Goal: Task Accomplishment & Management: Complete application form

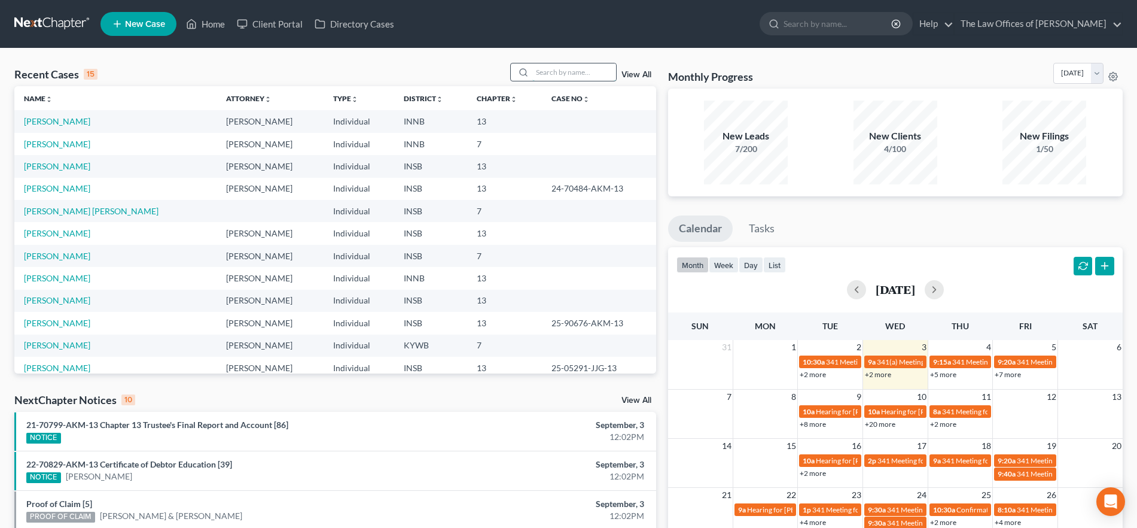
click at [548, 70] on input "search" at bounding box center [575, 71] width 84 height 17
drag, startPoint x: 65, startPoint y: 232, endPoint x: 78, endPoint y: 238, distance: 13.9
click at [65, 232] on link "[PERSON_NAME]" at bounding box center [57, 233] width 66 height 10
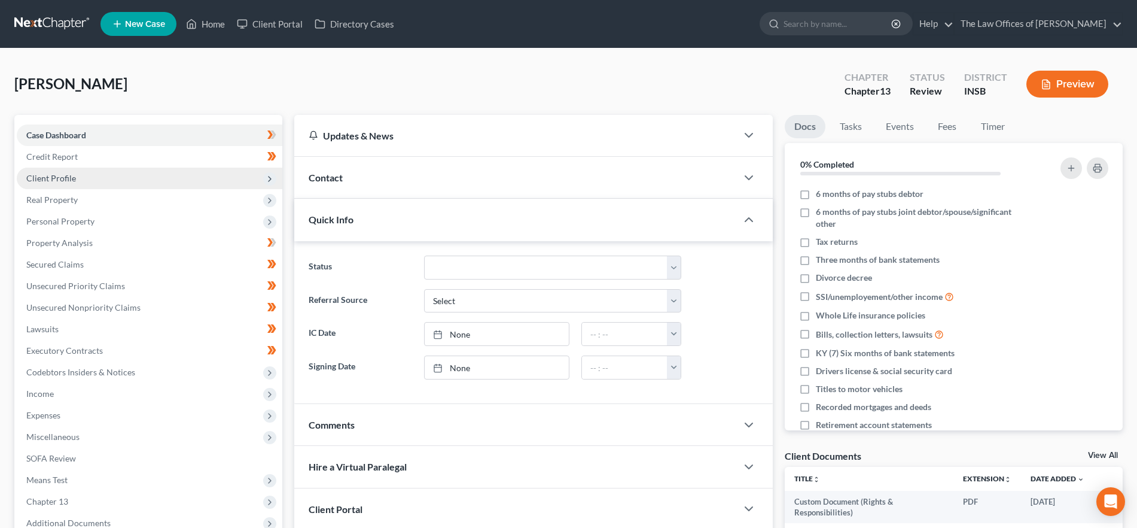
click at [101, 177] on span "Client Profile" at bounding box center [150, 179] width 266 height 22
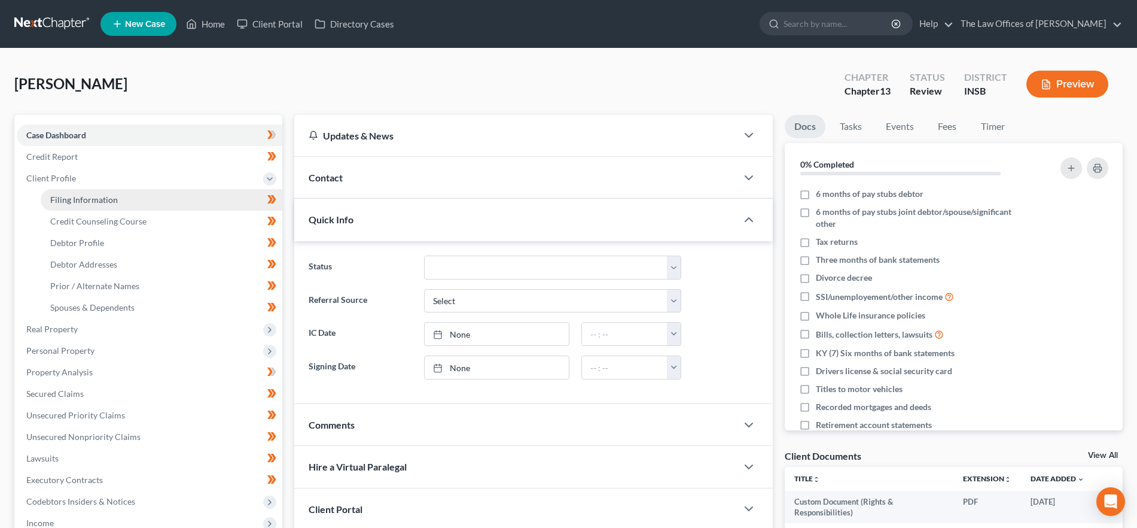
click at [107, 193] on link "Filing Information" at bounding box center [162, 200] width 242 height 22
select select "1"
select select "0"
select select "3"
select select "28"
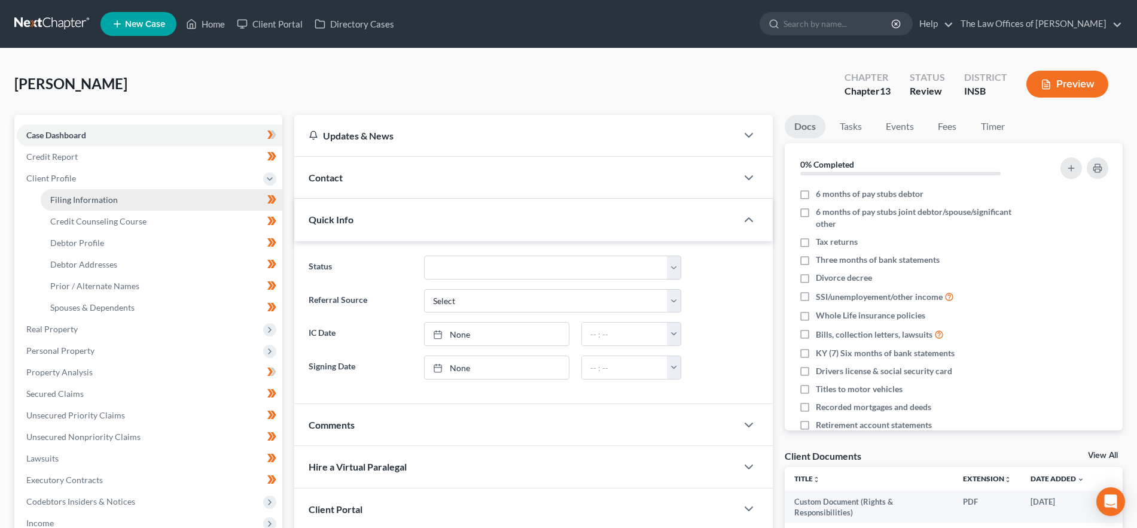
select select "15"
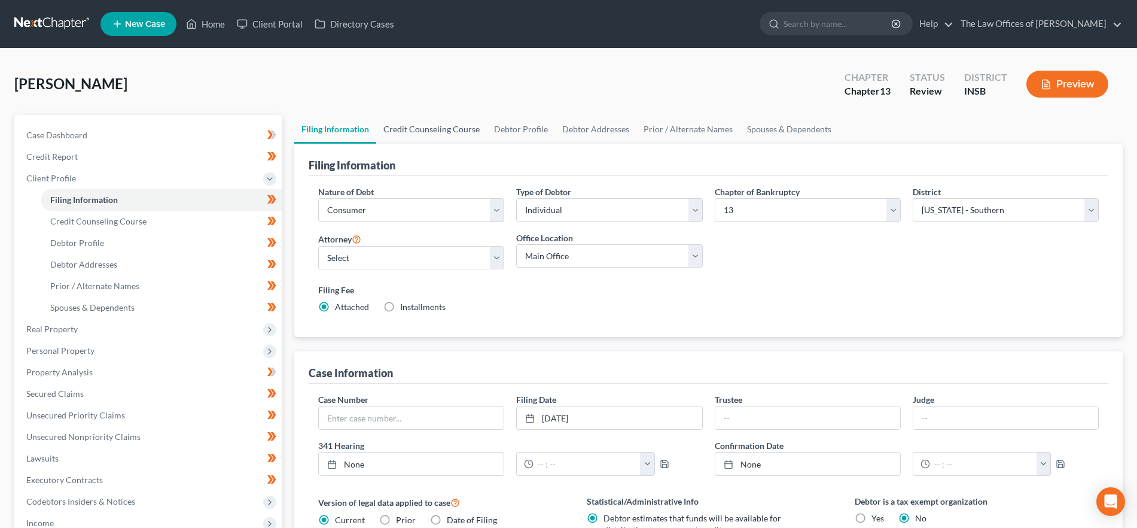
click at [430, 124] on link "Credit Counseling Course" at bounding box center [431, 129] width 111 height 29
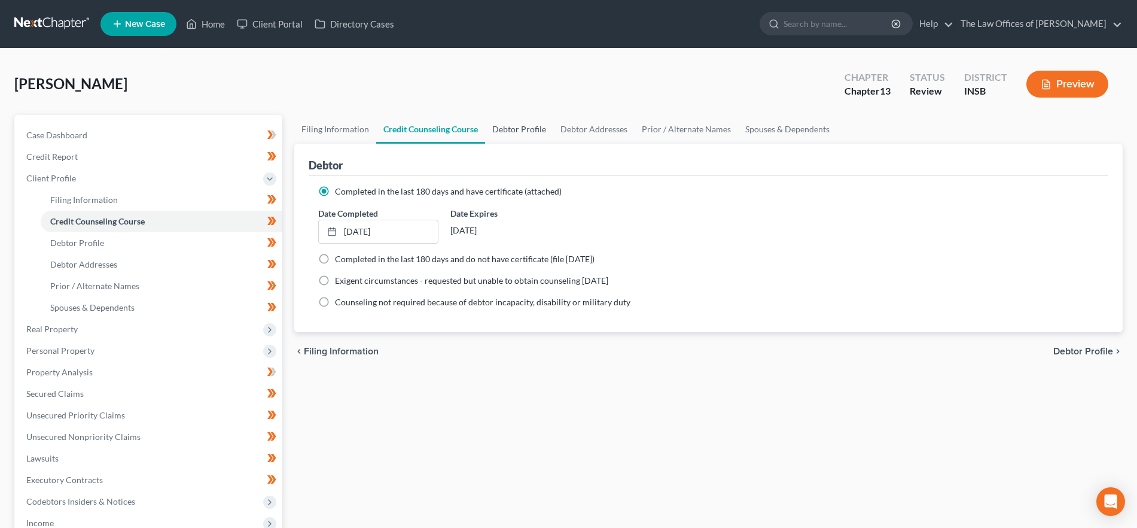
click at [527, 129] on link "Debtor Profile" at bounding box center [519, 129] width 68 height 29
select select "0"
select select "3"
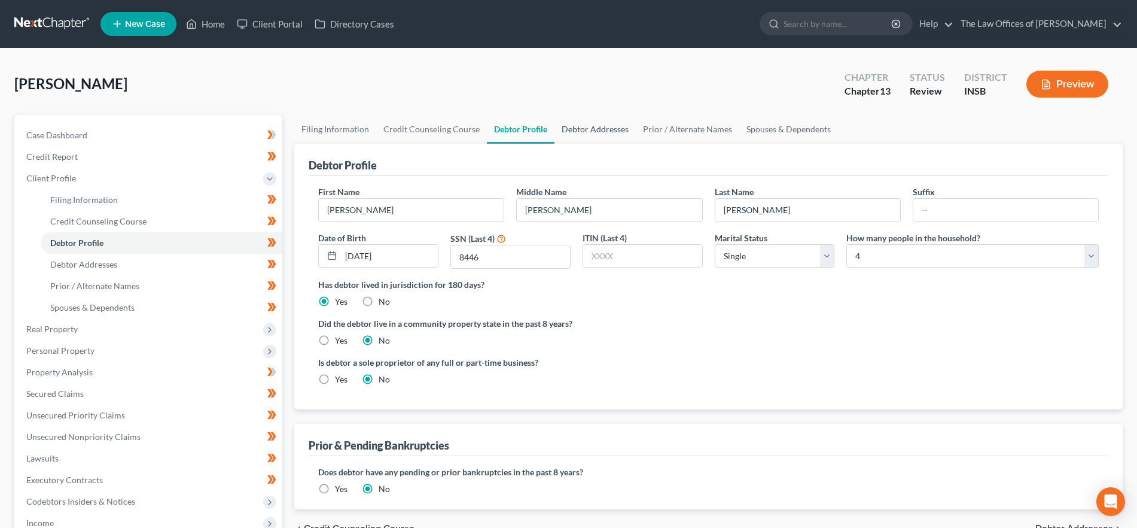
radio input "true"
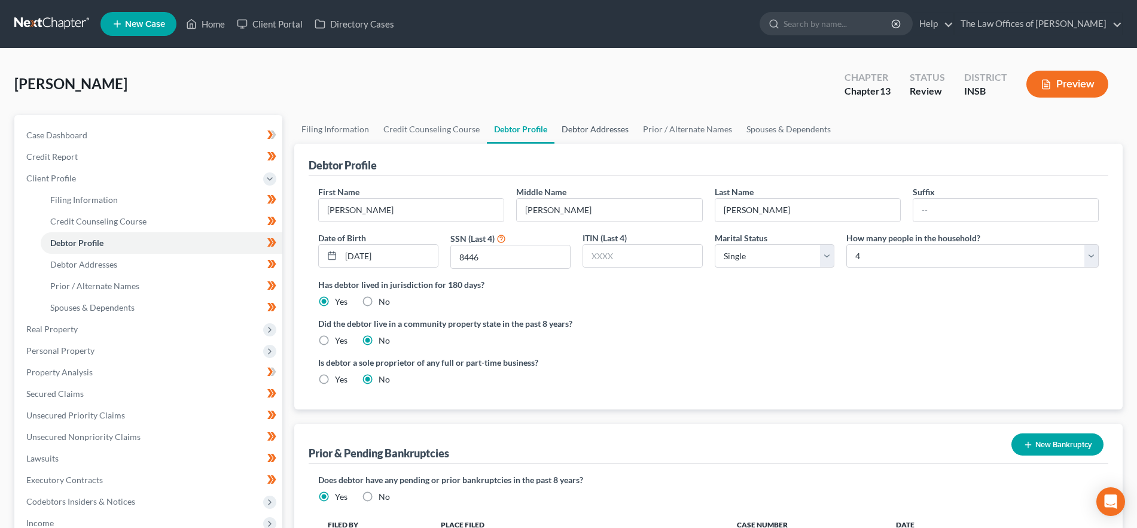
click at [587, 120] on link "Debtor Addresses" at bounding box center [595, 129] width 81 height 29
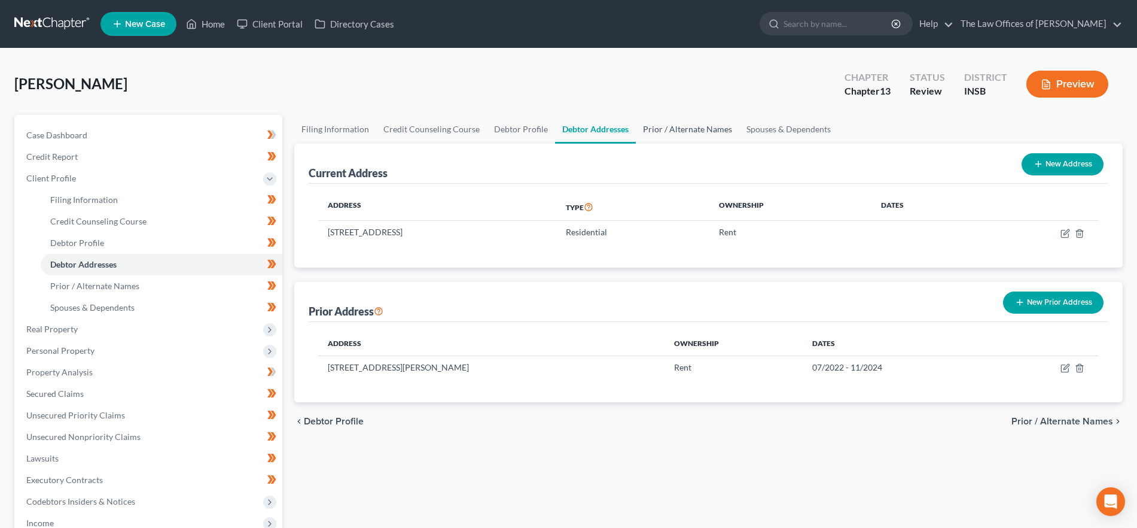
click at [656, 126] on link "Prior / Alternate Names" at bounding box center [688, 129] width 104 height 29
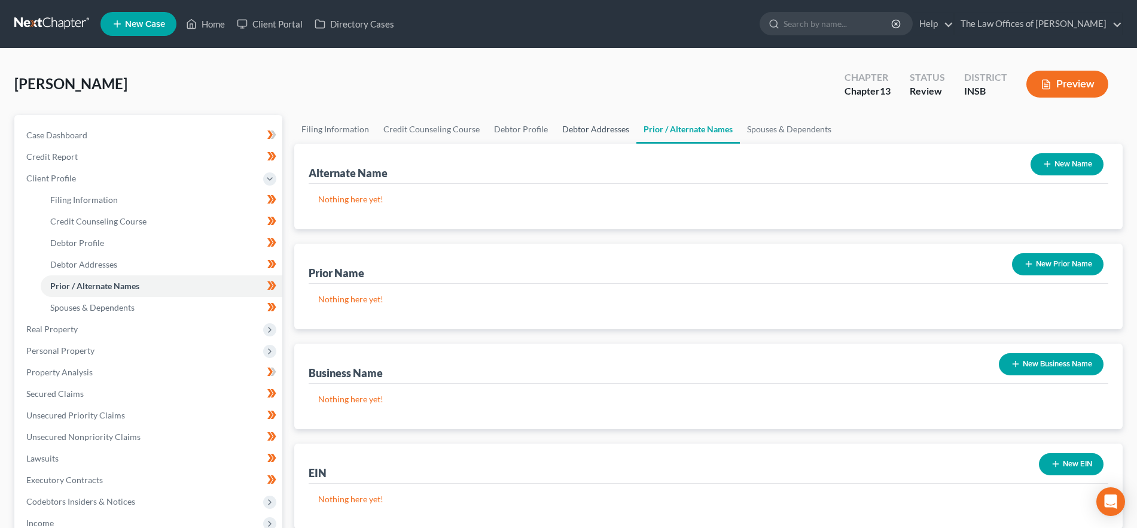
click at [625, 125] on link "Debtor Addresses" at bounding box center [595, 129] width 81 height 29
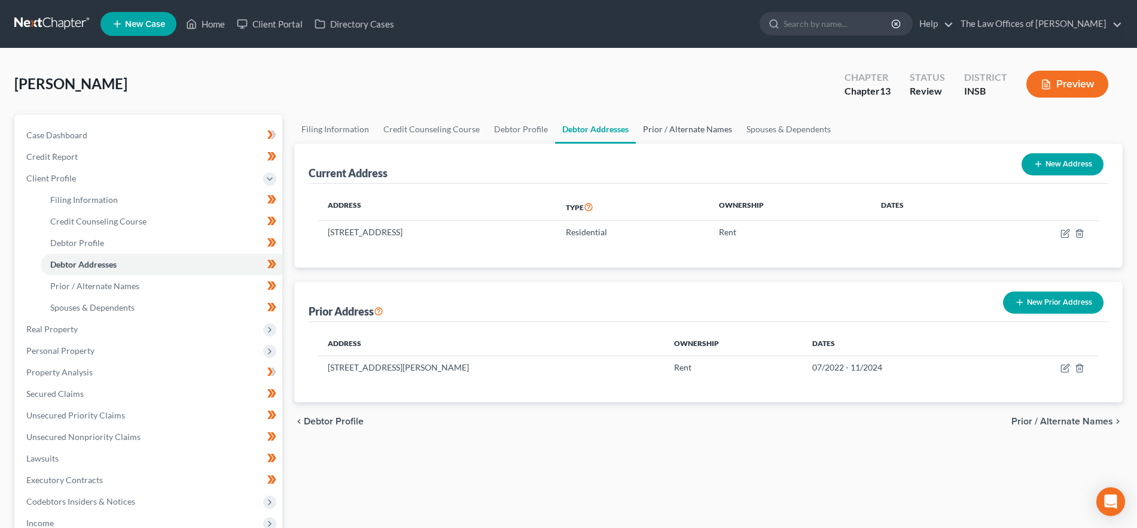
click at [703, 127] on link "Prior / Alternate Names" at bounding box center [688, 129] width 104 height 29
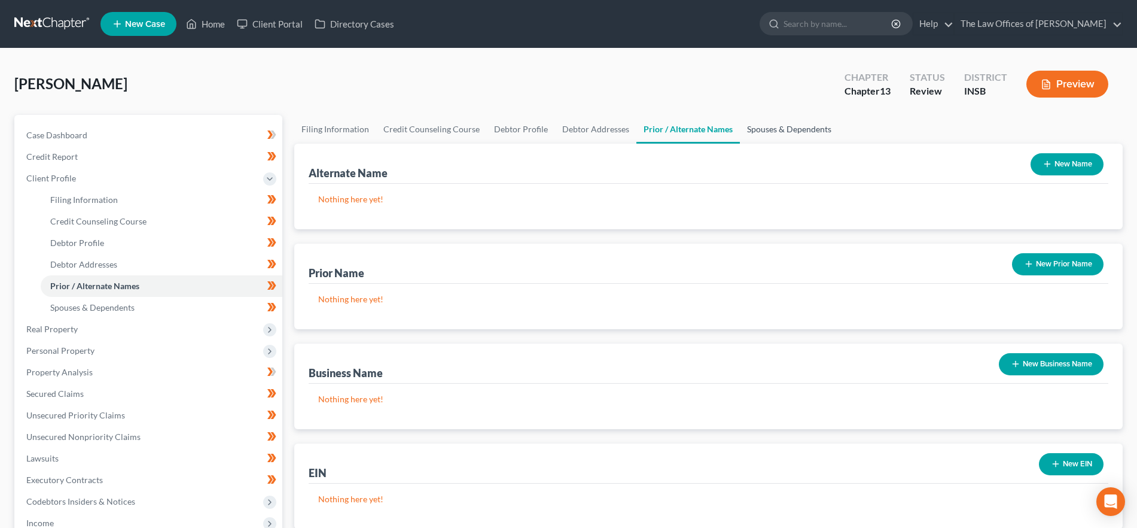
click at [756, 128] on link "Spouses & Dependents" at bounding box center [789, 129] width 99 height 29
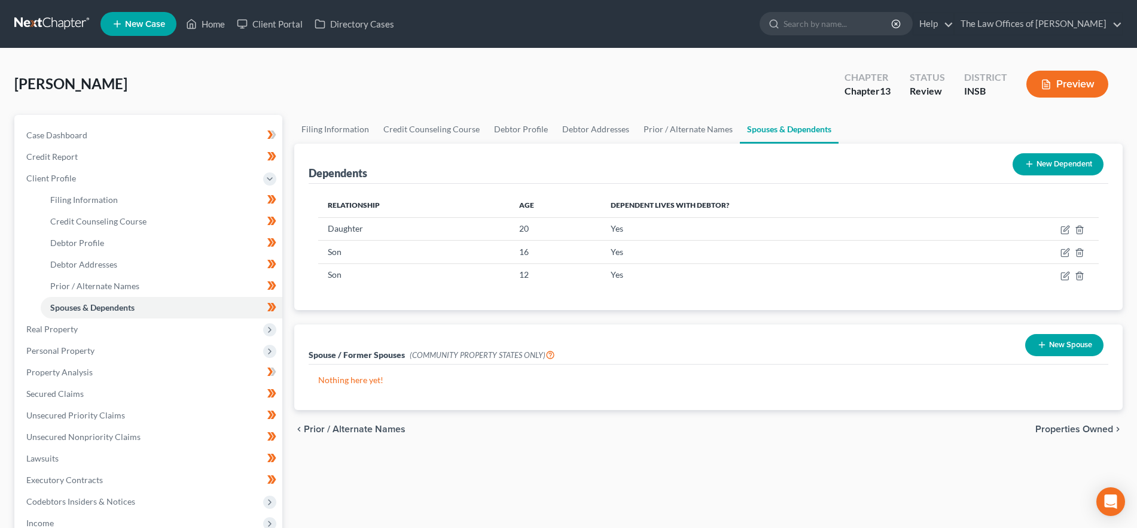
click at [1065, 425] on span "Properties Owned" at bounding box center [1075, 429] width 78 height 10
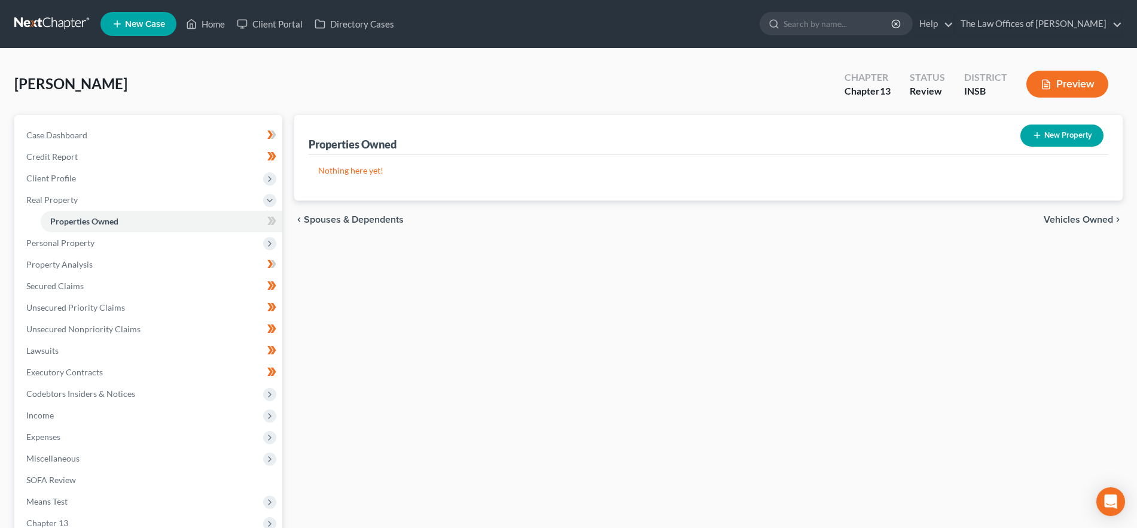
click at [1054, 220] on span "Vehicles Owned" at bounding box center [1078, 220] width 69 height 10
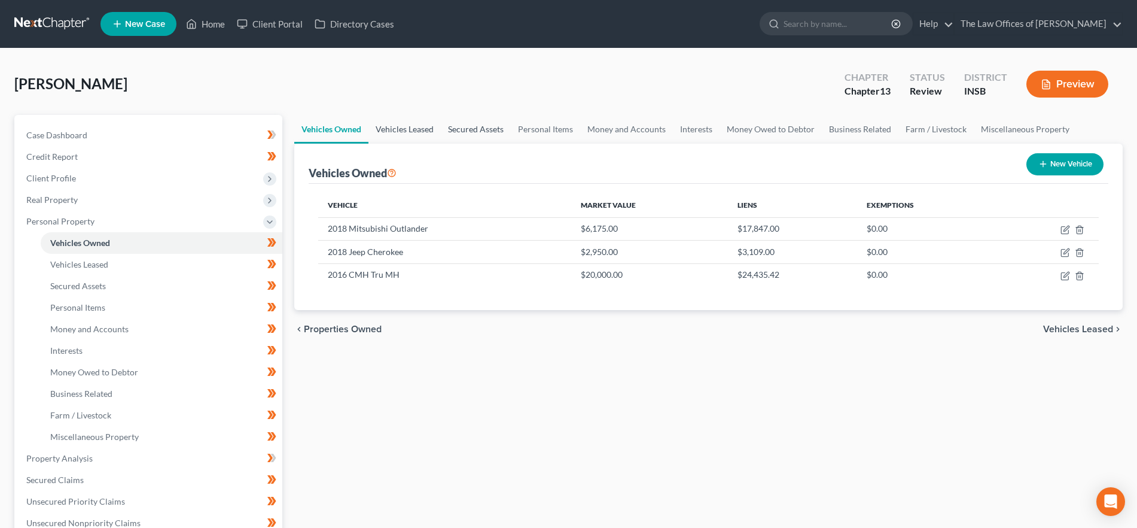
drag, startPoint x: 417, startPoint y: 124, endPoint x: 449, endPoint y: 127, distance: 32.4
click at [417, 125] on link "Vehicles Leased" at bounding box center [405, 129] width 72 height 29
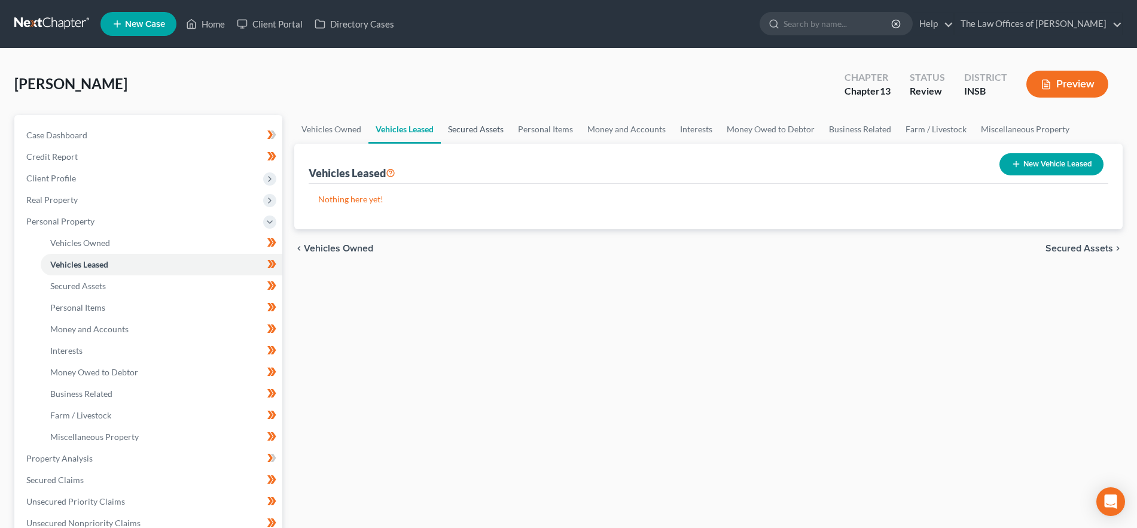
click at [478, 128] on link "Secured Assets" at bounding box center [476, 129] width 70 height 29
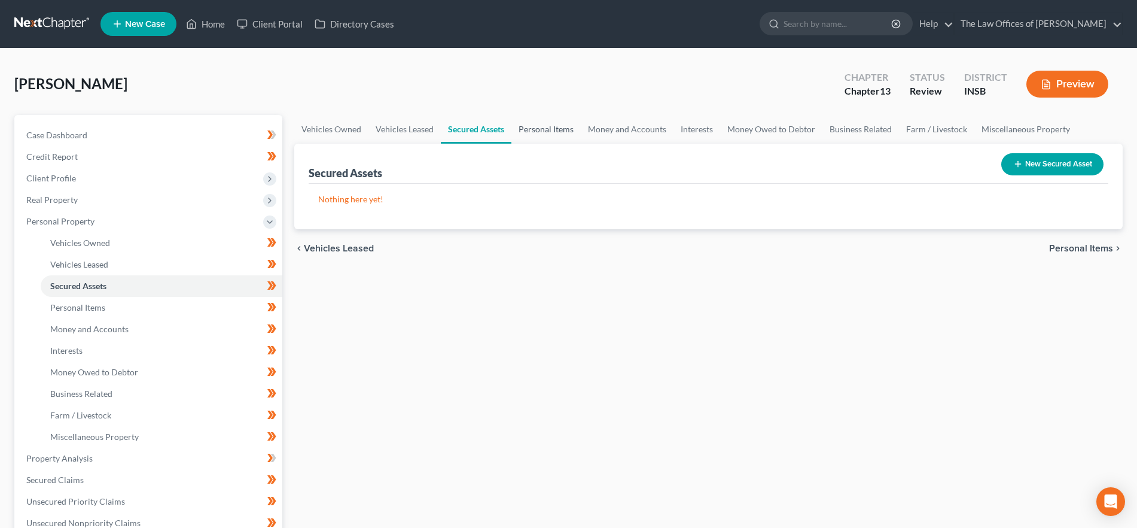
click at [578, 137] on link "Personal Items" at bounding box center [546, 129] width 69 height 29
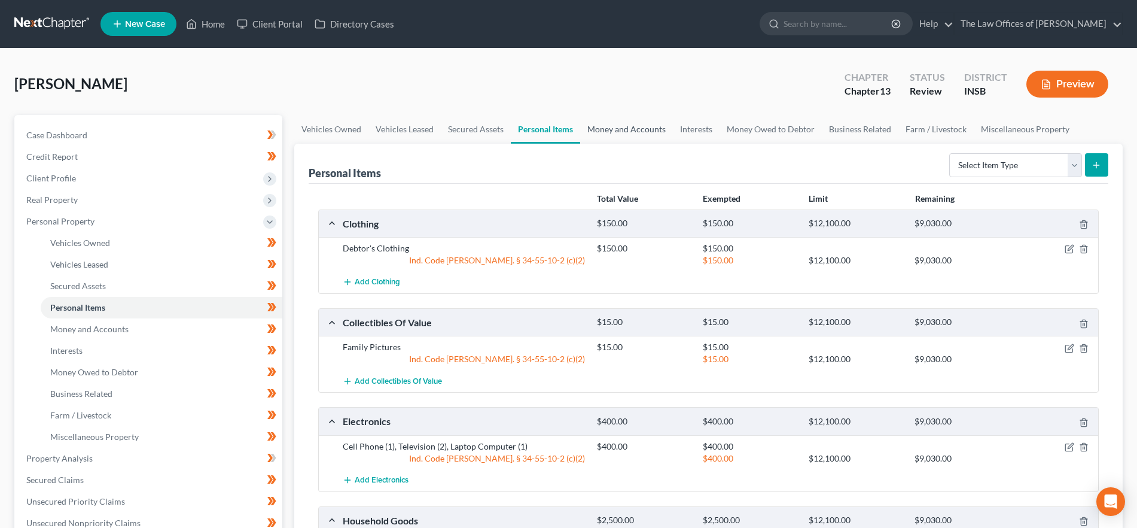
click at [625, 132] on link "Money and Accounts" at bounding box center [626, 129] width 93 height 29
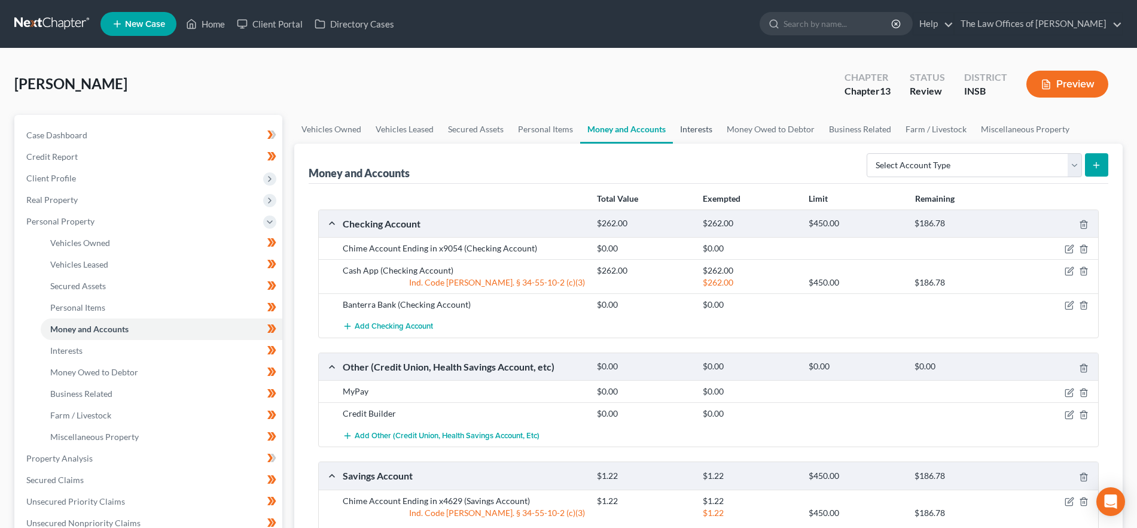
click at [705, 126] on link "Interests" at bounding box center [696, 129] width 47 height 29
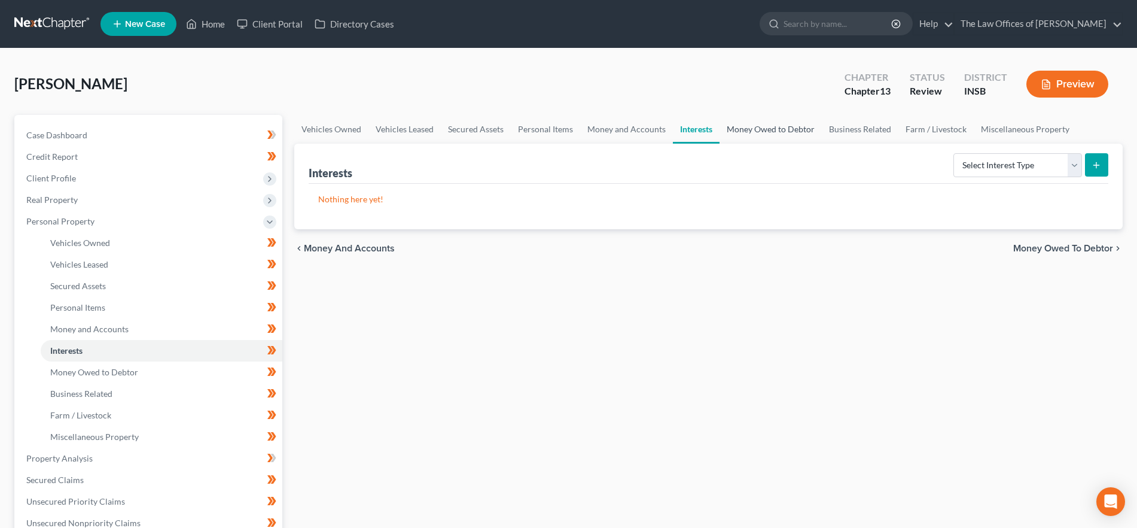
click at [765, 129] on link "Money Owed to Debtor" at bounding box center [771, 129] width 102 height 29
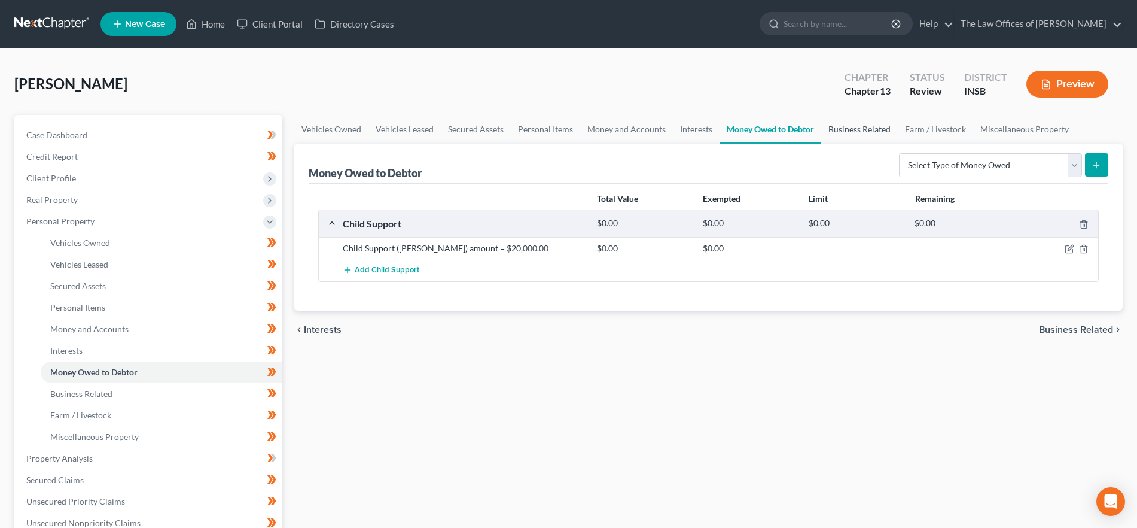
click at [876, 131] on link "Business Related" at bounding box center [860, 129] width 77 height 29
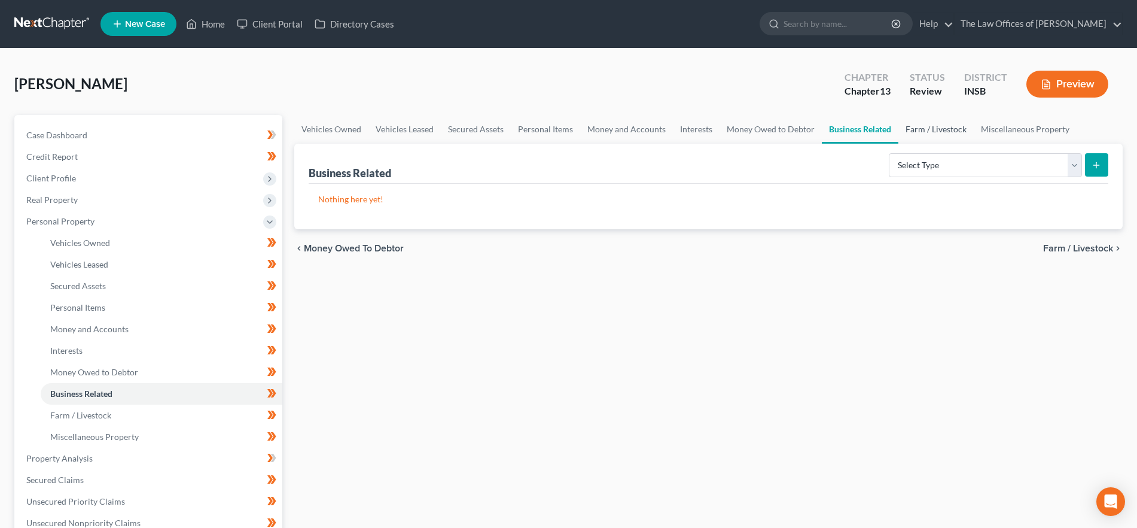
click at [953, 127] on link "Farm / Livestock" at bounding box center [936, 129] width 75 height 29
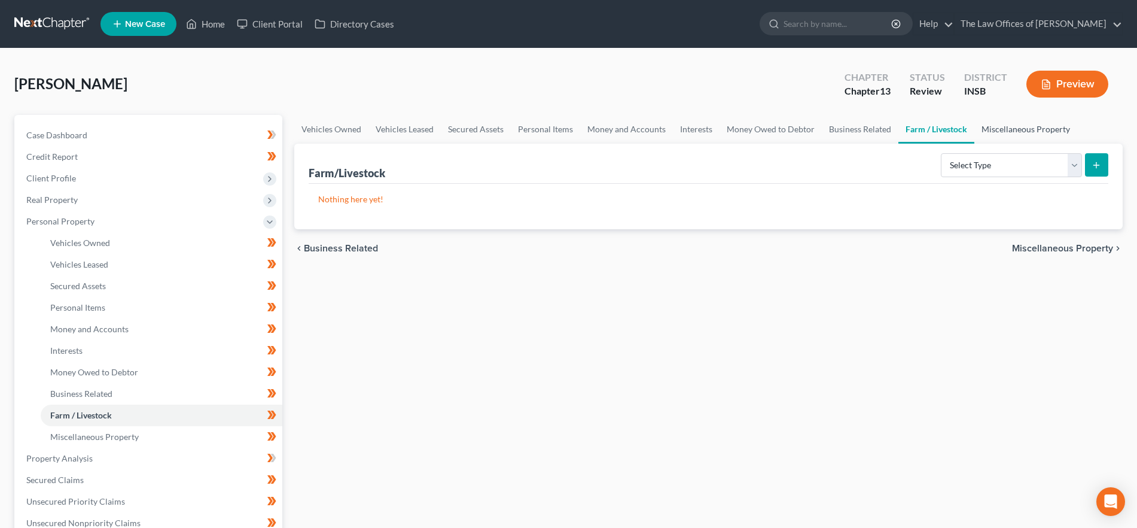
click at [995, 127] on link "Miscellaneous Property" at bounding box center [1026, 129] width 103 height 29
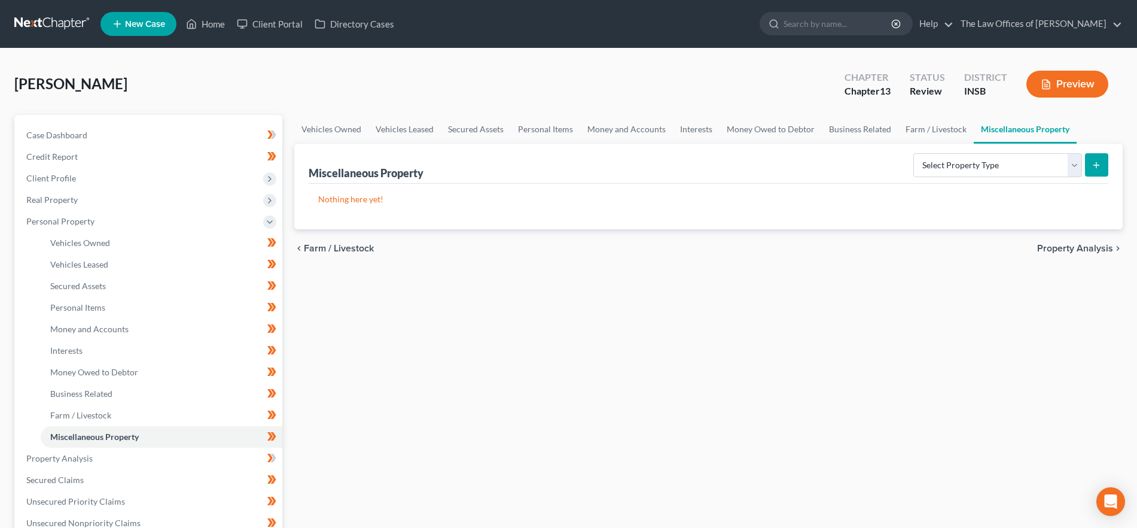
click at [1062, 248] on span "Property Analysis" at bounding box center [1076, 249] width 76 height 10
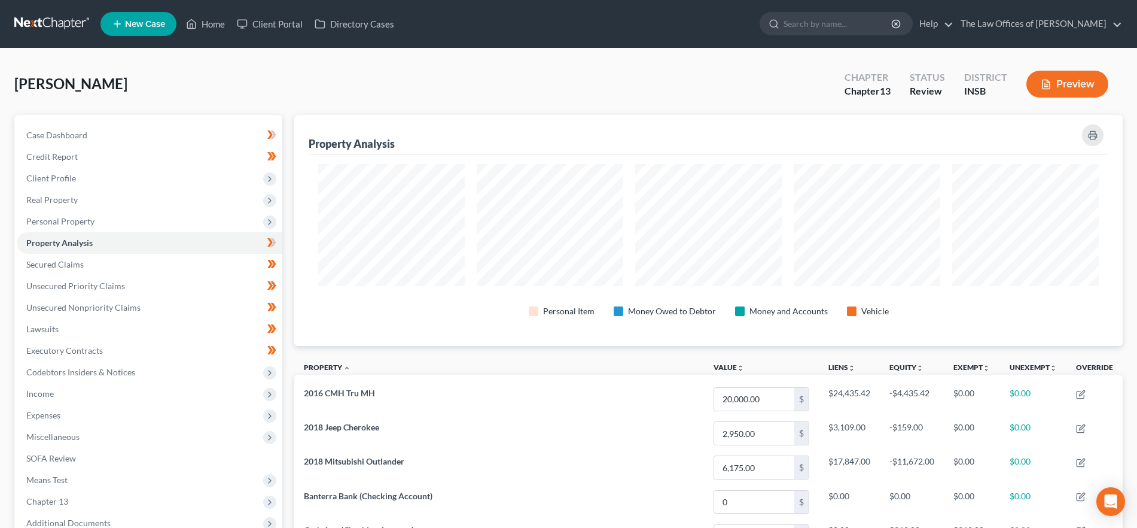
scroll to position [231, 829]
click at [124, 260] on link "Secured Claims" at bounding box center [150, 265] width 266 height 22
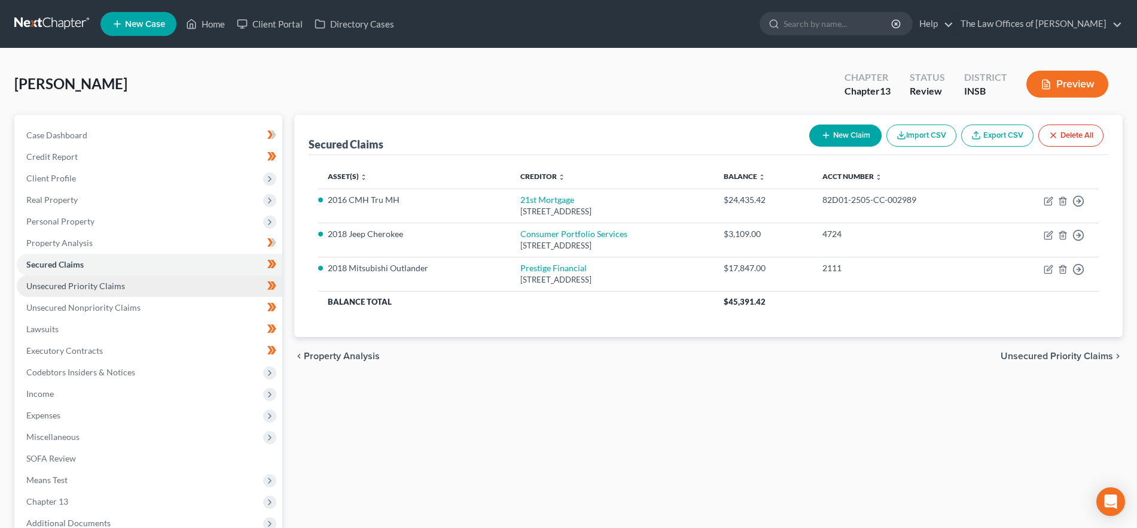
click at [136, 287] on link "Unsecured Priority Claims" at bounding box center [150, 286] width 266 height 22
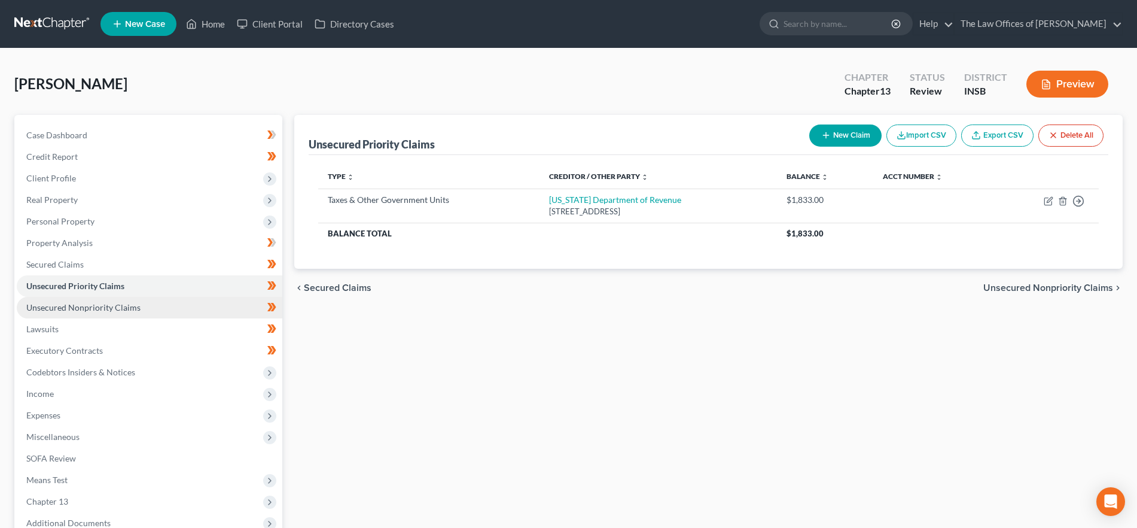
click at [135, 306] on span "Unsecured Nonpriority Claims" at bounding box center [83, 307] width 114 height 10
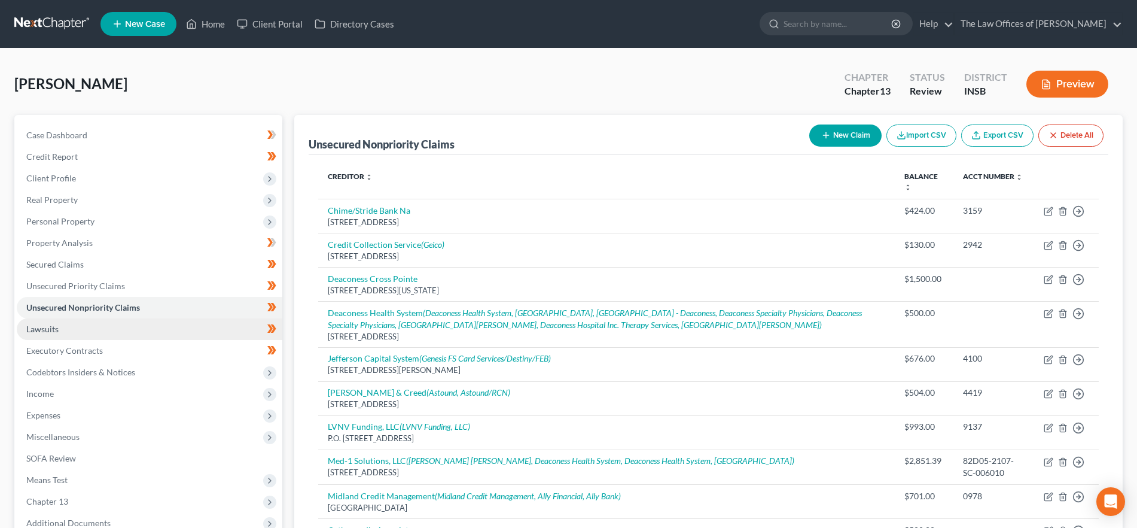
click at [118, 325] on link "Lawsuits" at bounding box center [150, 329] width 266 height 22
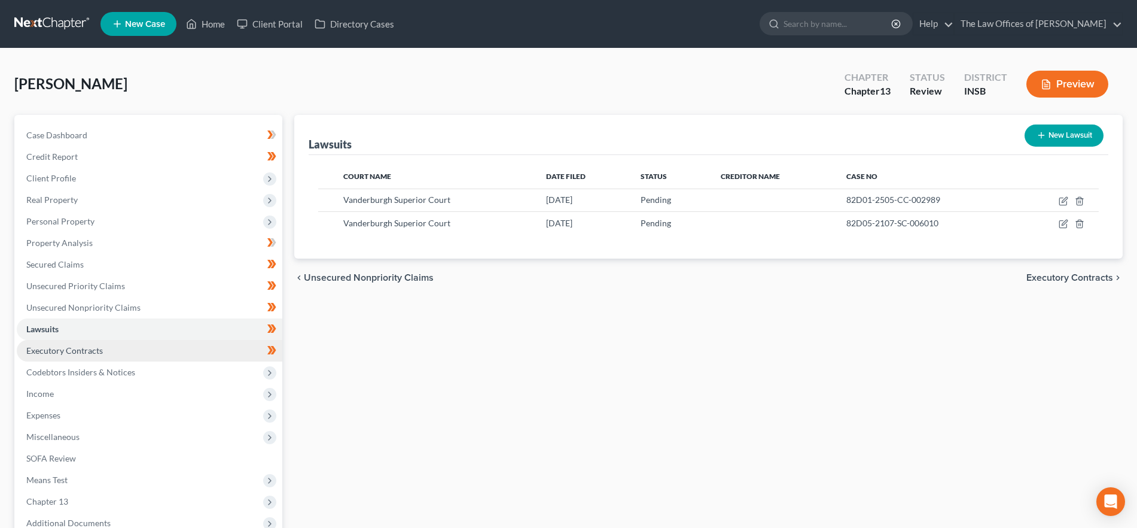
click at [115, 353] on link "Executory Contracts" at bounding box center [150, 351] width 266 height 22
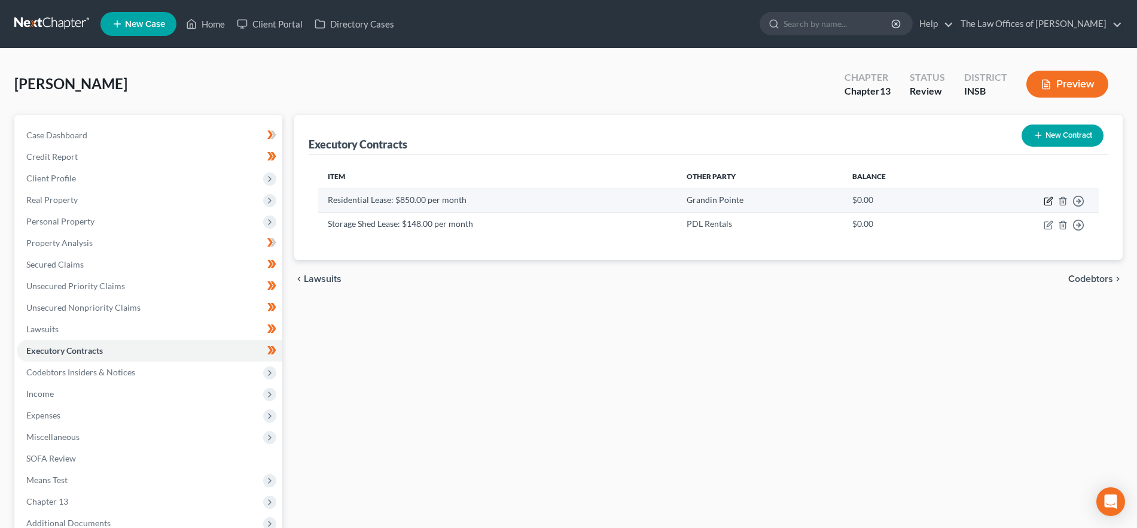
click at [1047, 199] on icon "button" at bounding box center [1049, 201] width 10 height 10
select select "3"
select select "15"
select select "0"
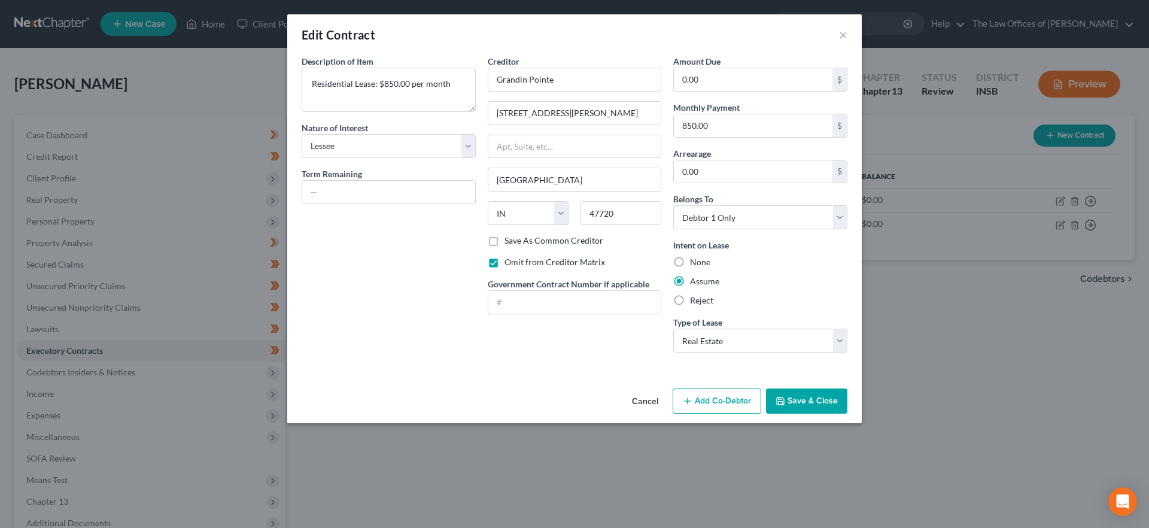
click at [825, 406] on button "Save & Close" at bounding box center [806, 400] width 81 height 25
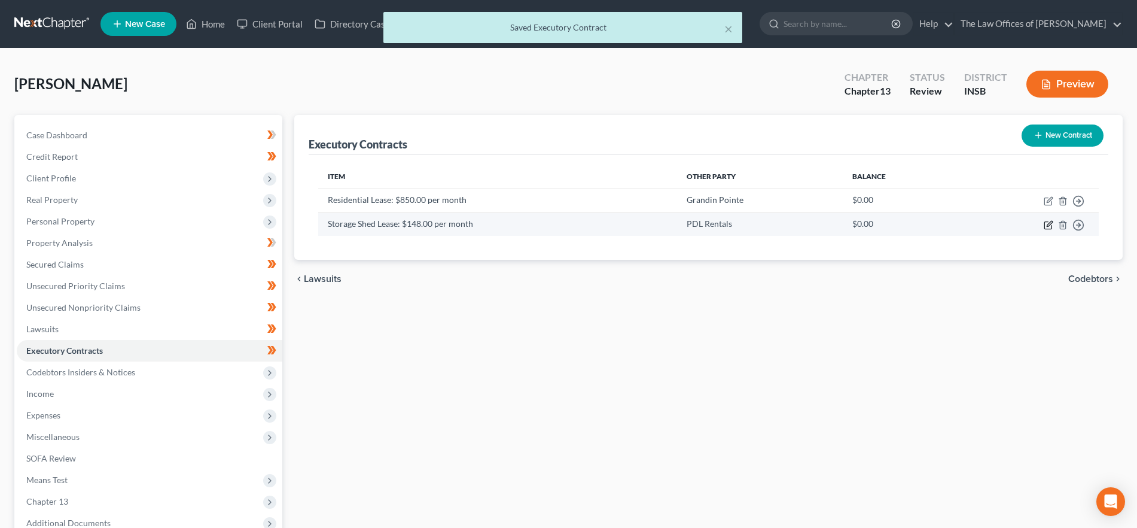
click at [1050, 221] on icon "button" at bounding box center [1049, 225] width 10 height 10
select select "3"
select select "14"
select select "0"
select select "2"
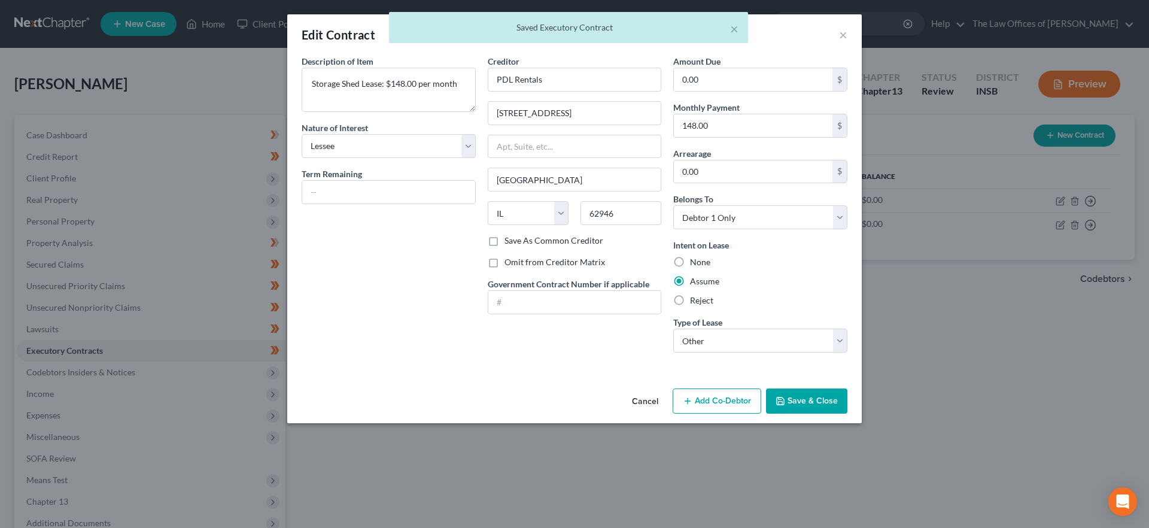
click at [813, 400] on button "Save & Close" at bounding box center [806, 400] width 81 height 25
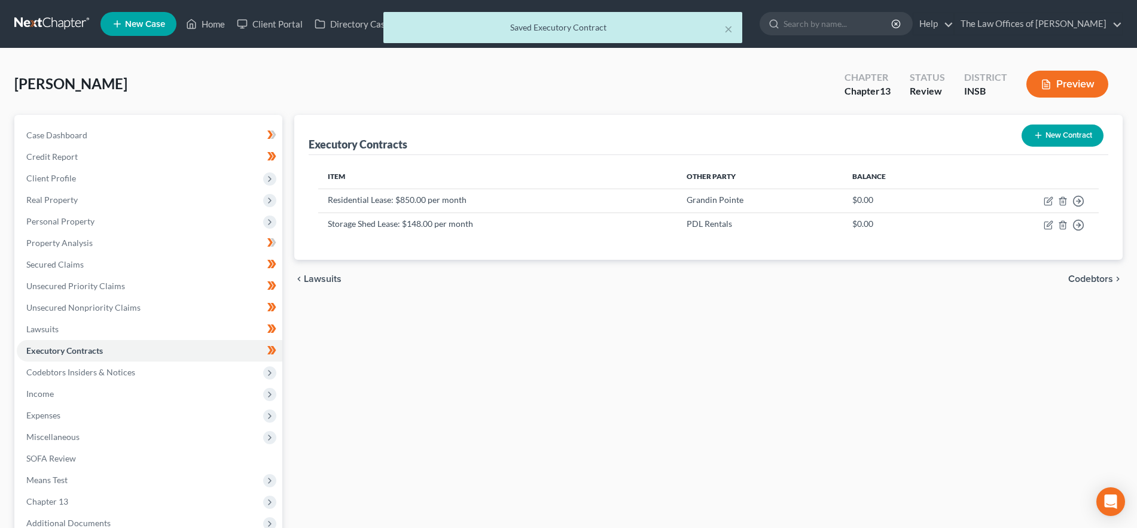
click at [1084, 277] on span "Codebtors" at bounding box center [1091, 279] width 45 height 10
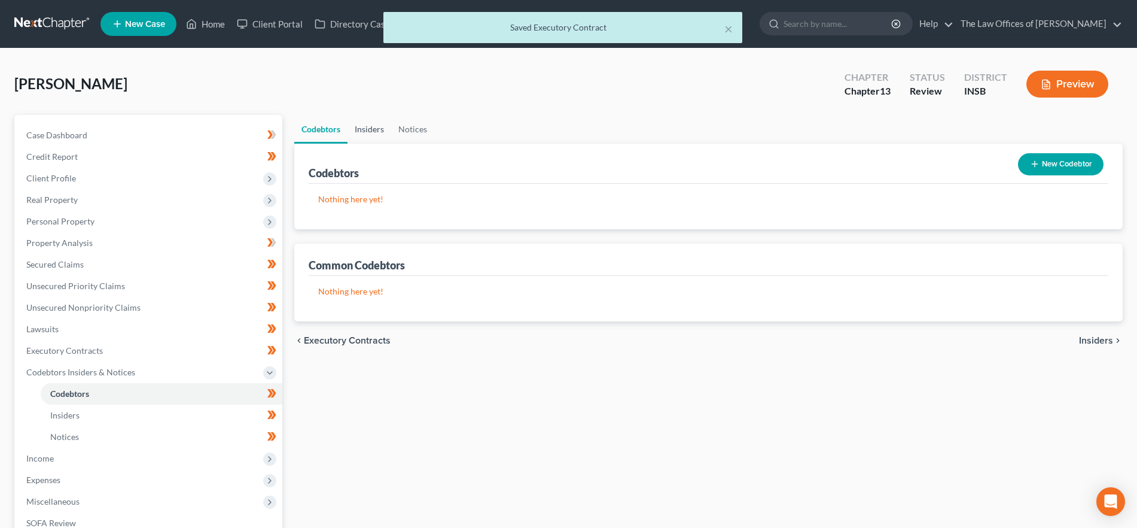
click at [378, 130] on link "Insiders" at bounding box center [370, 129] width 44 height 29
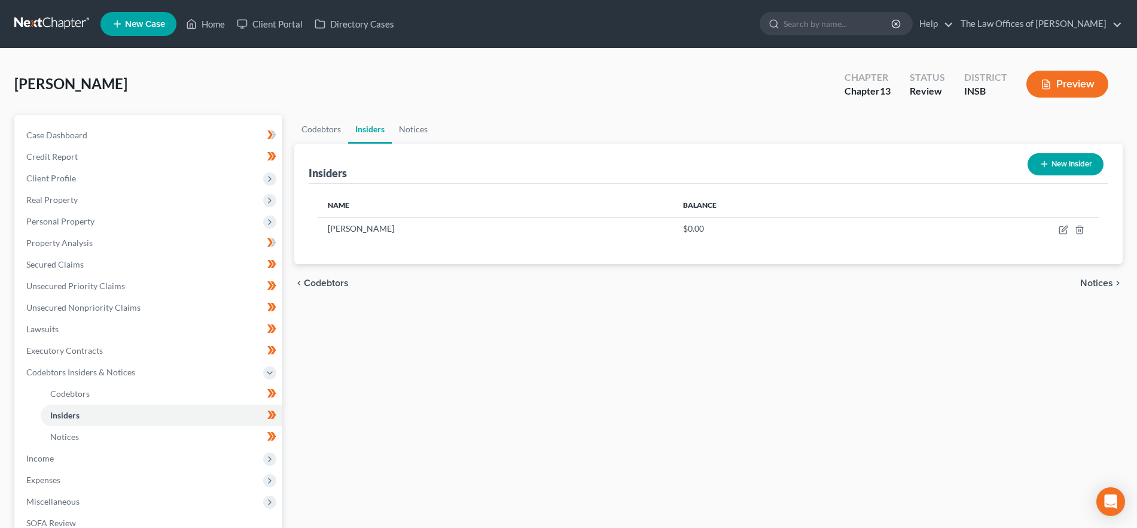
click at [1108, 282] on span "Notices" at bounding box center [1097, 283] width 33 height 10
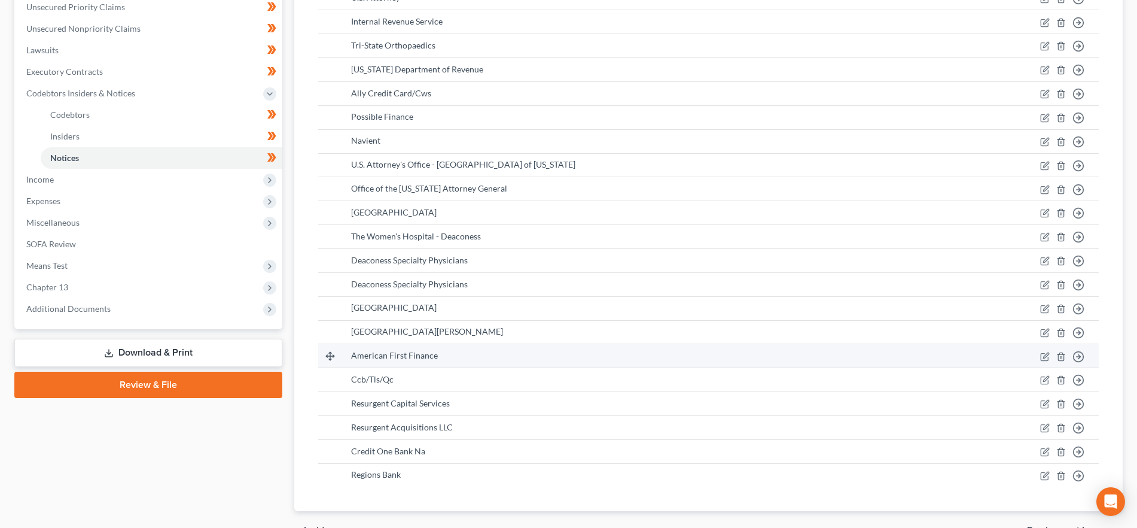
scroll to position [346, 0]
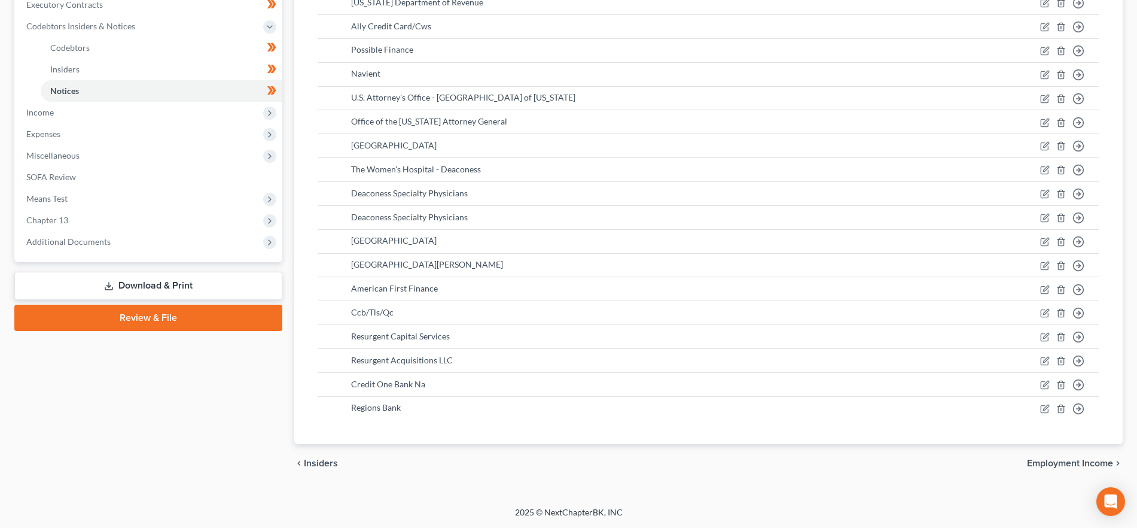
click at [1057, 461] on span "Employment Income" at bounding box center [1070, 463] width 86 height 10
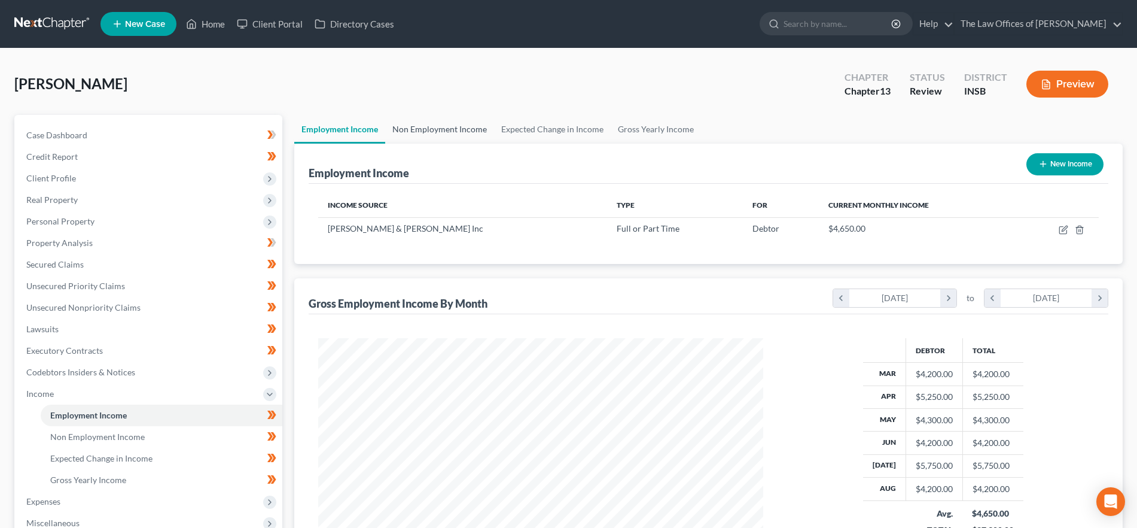
click at [419, 125] on link "Non Employment Income" at bounding box center [439, 129] width 109 height 29
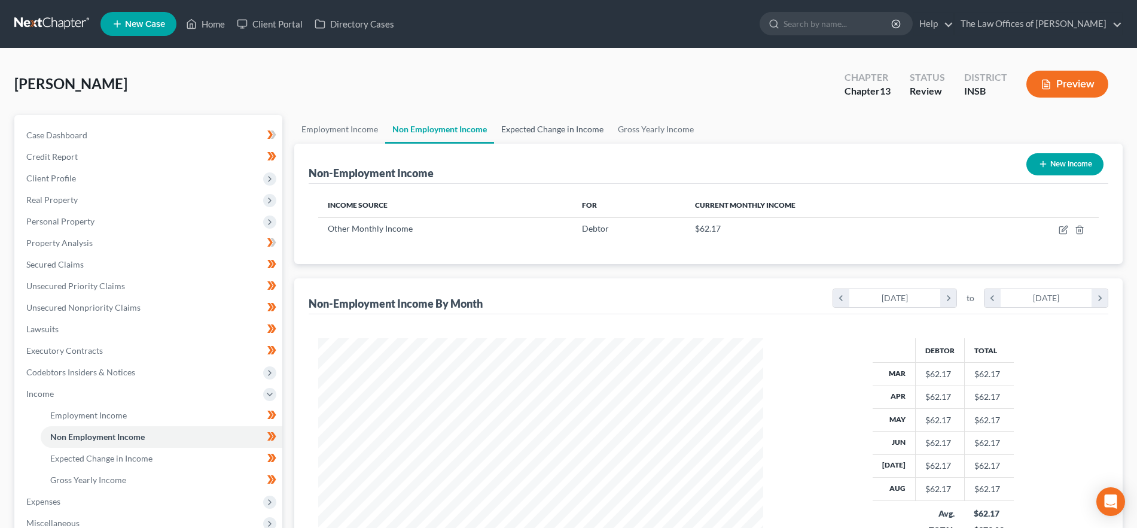
scroll to position [223, 470]
click at [570, 128] on link "Expected Change in Income" at bounding box center [552, 129] width 117 height 29
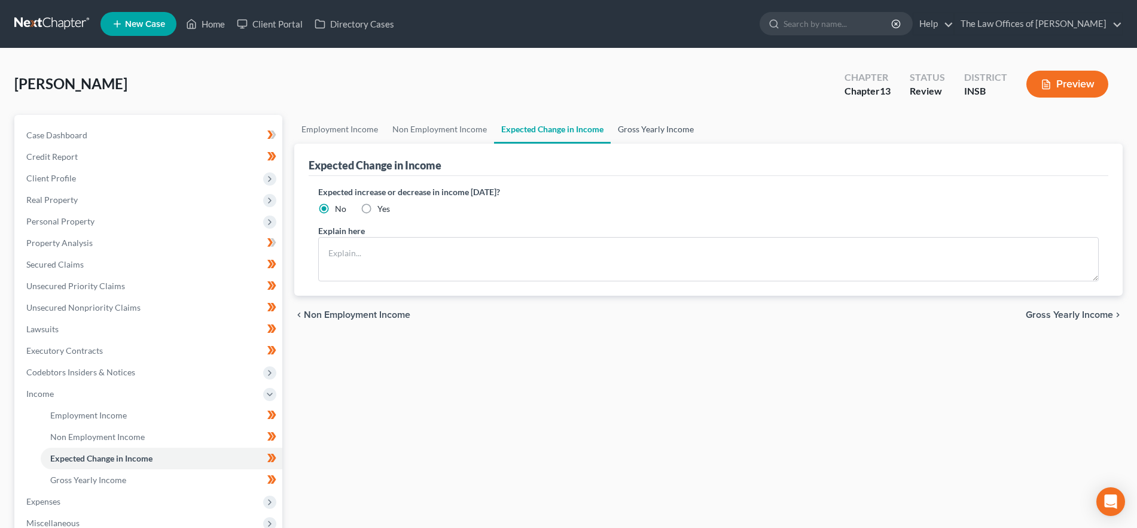
click at [638, 129] on link "Gross Yearly Income" at bounding box center [656, 129] width 90 height 29
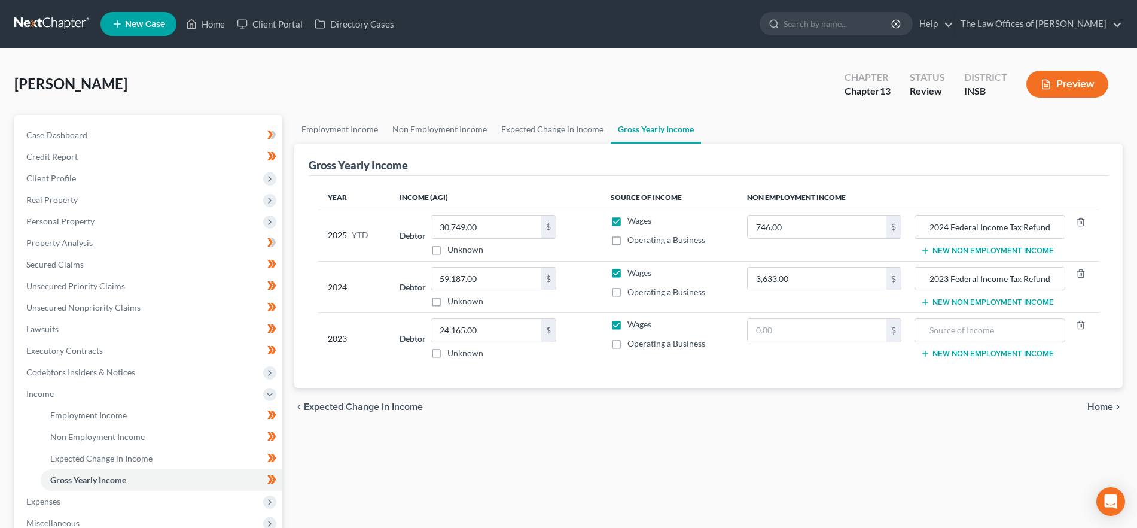
click at [1094, 403] on span "Home" at bounding box center [1101, 407] width 26 height 10
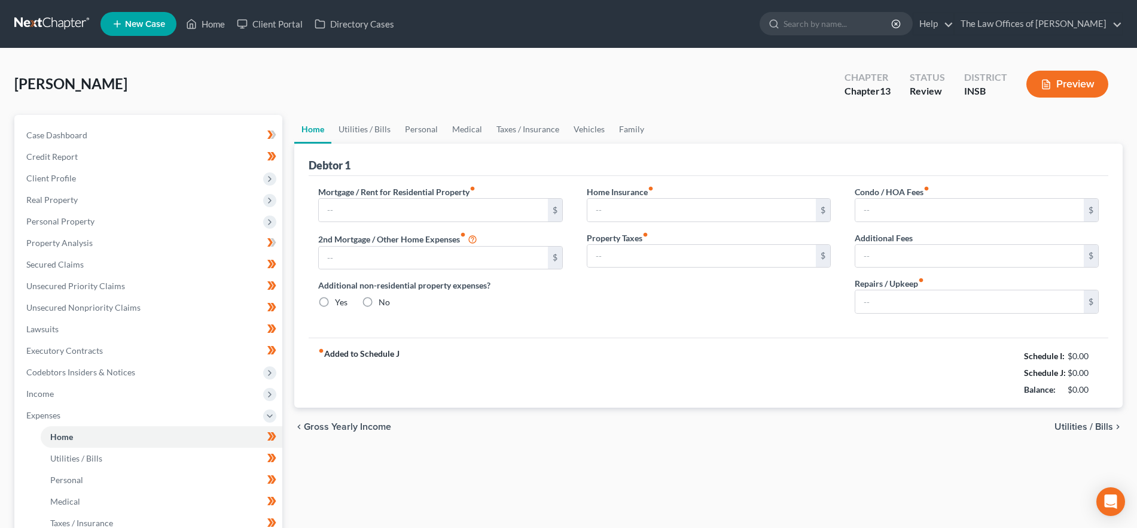
type input "850.00"
type input "0.00"
radio input "true"
type input "21.00"
type input "0.00"
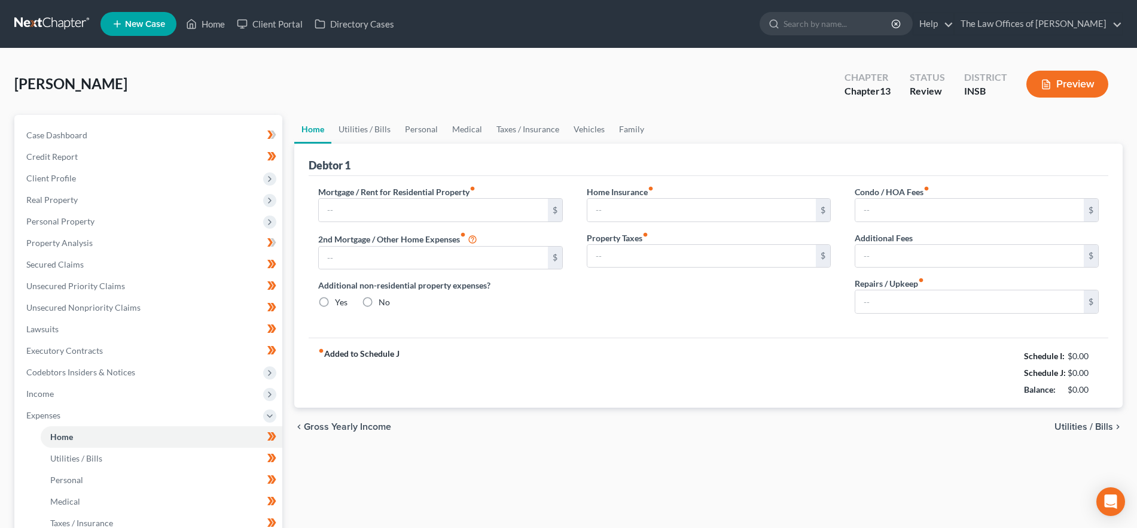
type input "0.00"
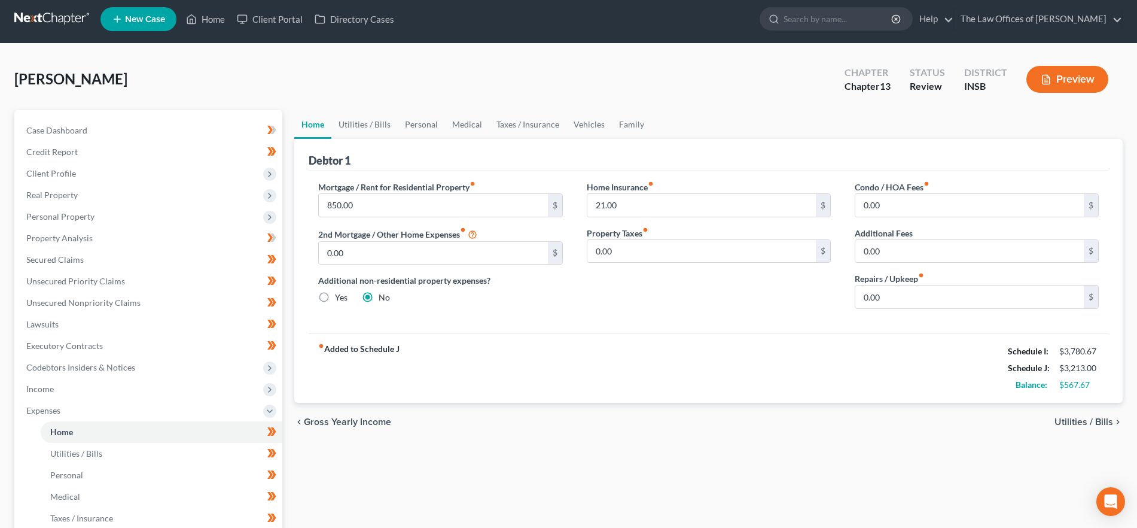
click at [1081, 417] on span "Utilities / Bills" at bounding box center [1084, 422] width 59 height 10
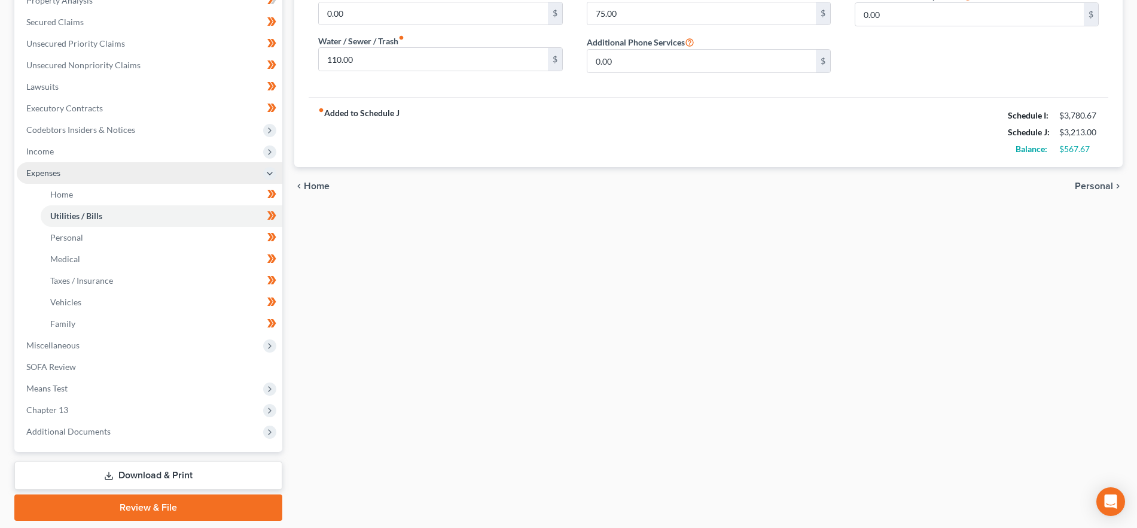
scroll to position [281, 0]
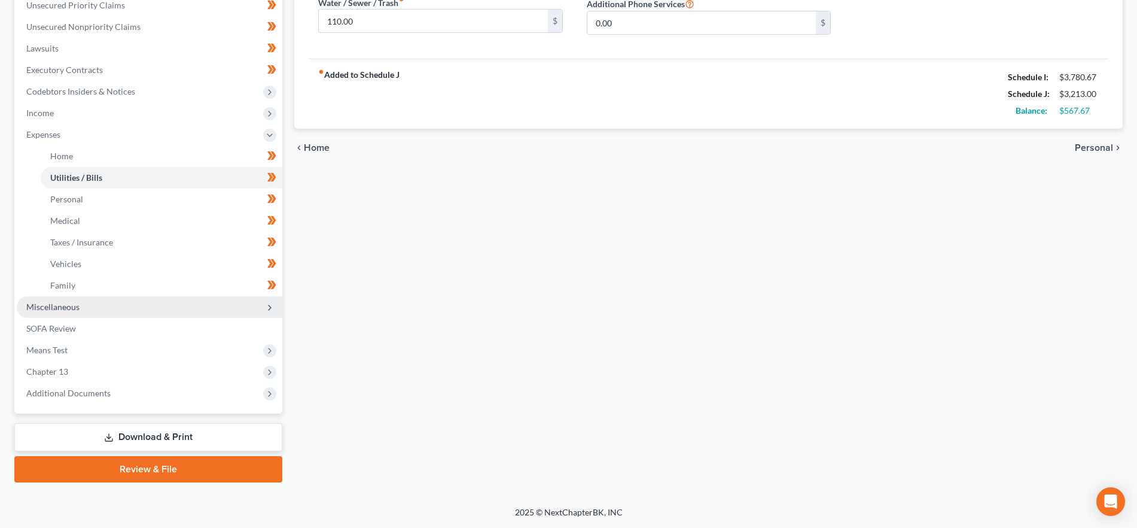
click at [111, 303] on span "Miscellaneous" at bounding box center [150, 307] width 266 height 22
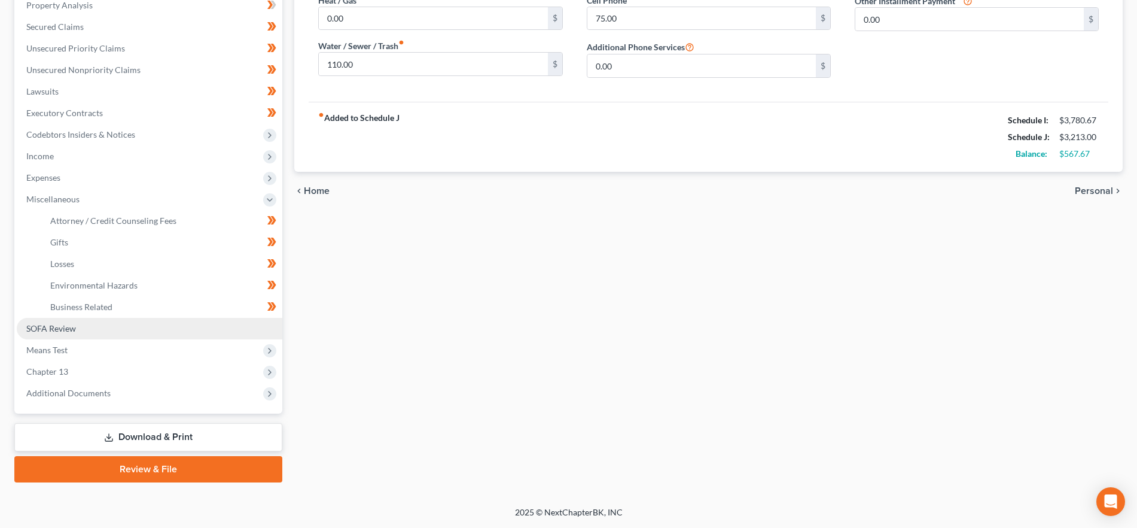
scroll to position [238, 0]
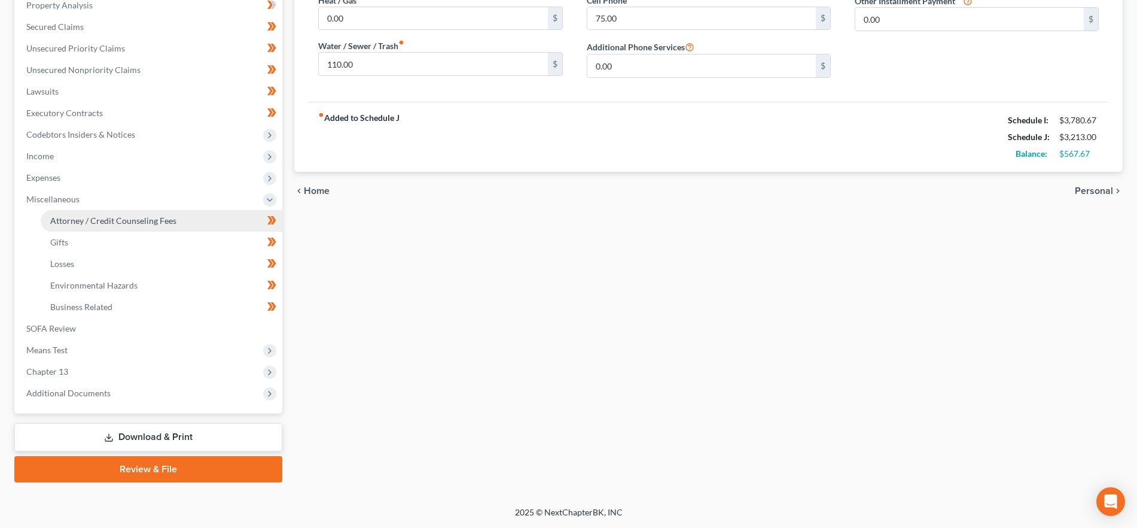
click at [129, 215] on span "Attorney / Credit Counseling Fees" at bounding box center [113, 220] width 126 height 10
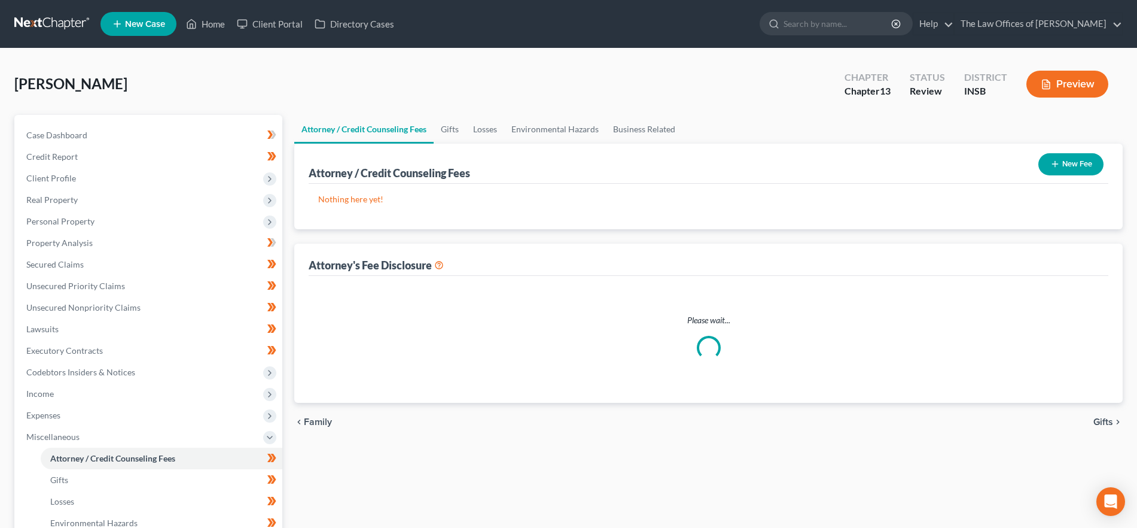
select select "17"
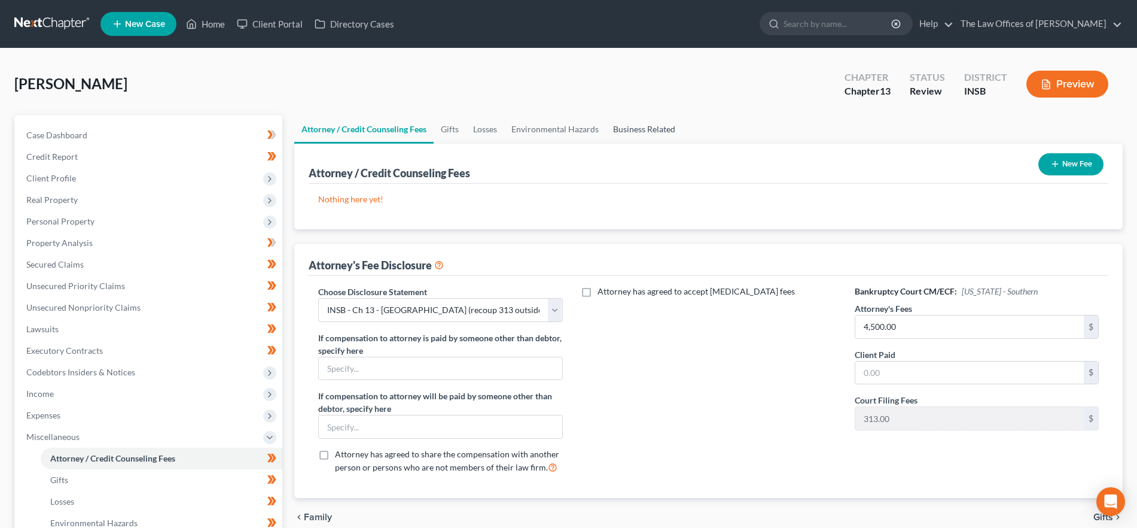
click at [644, 130] on link "Business Related" at bounding box center [644, 129] width 77 height 29
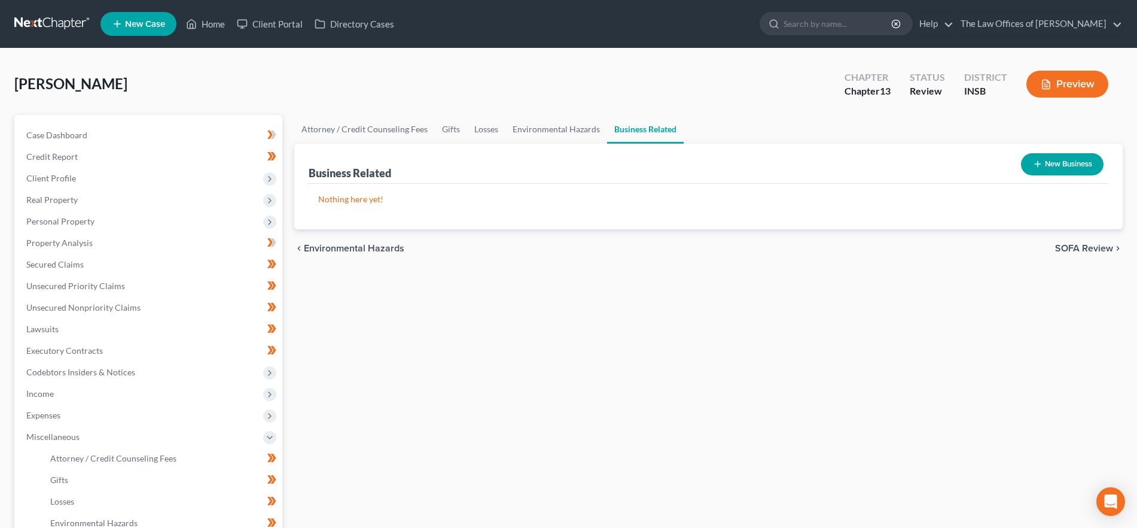
click at [1081, 244] on span "SOFA Review" at bounding box center [1085, 249] width 58 height 10
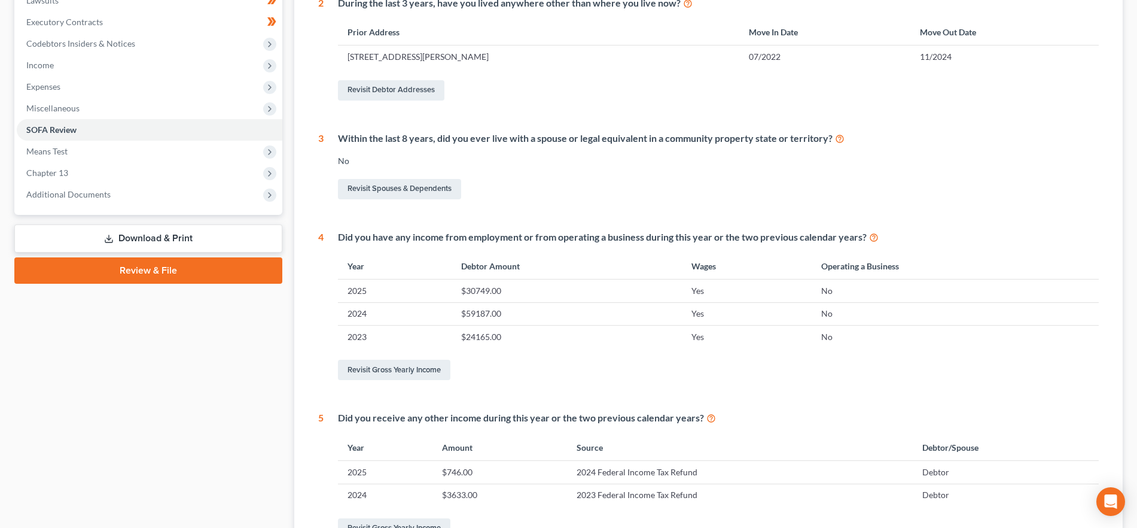
scroll to position [311, 0]
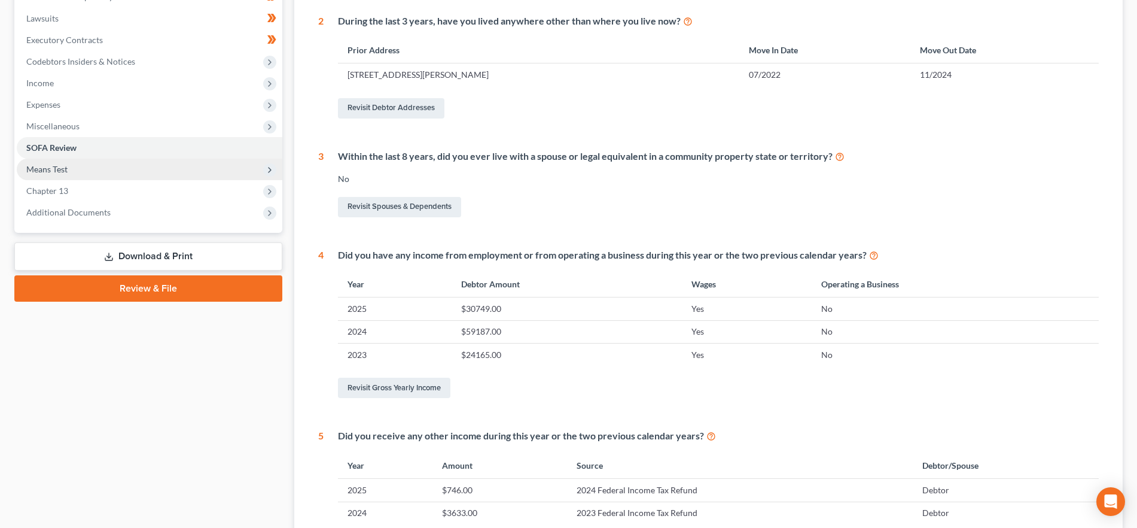
click at [88, 162] on span "Means Test" at bounding box center [150, 170] width 266 height 22
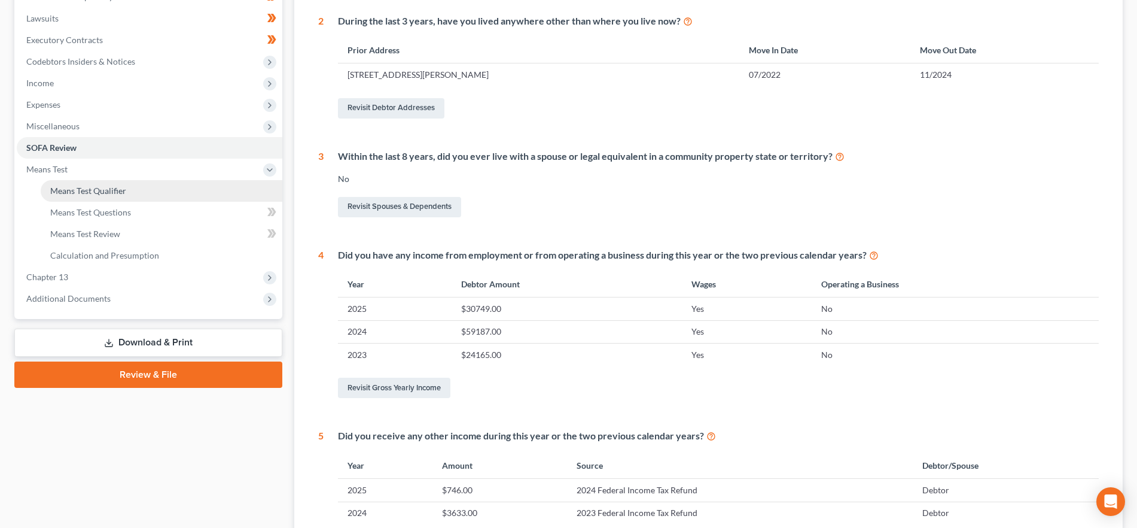
click at [129, 191] on link "Means Test Qualifier" at bounding box center [162, 191] width 242 height 22
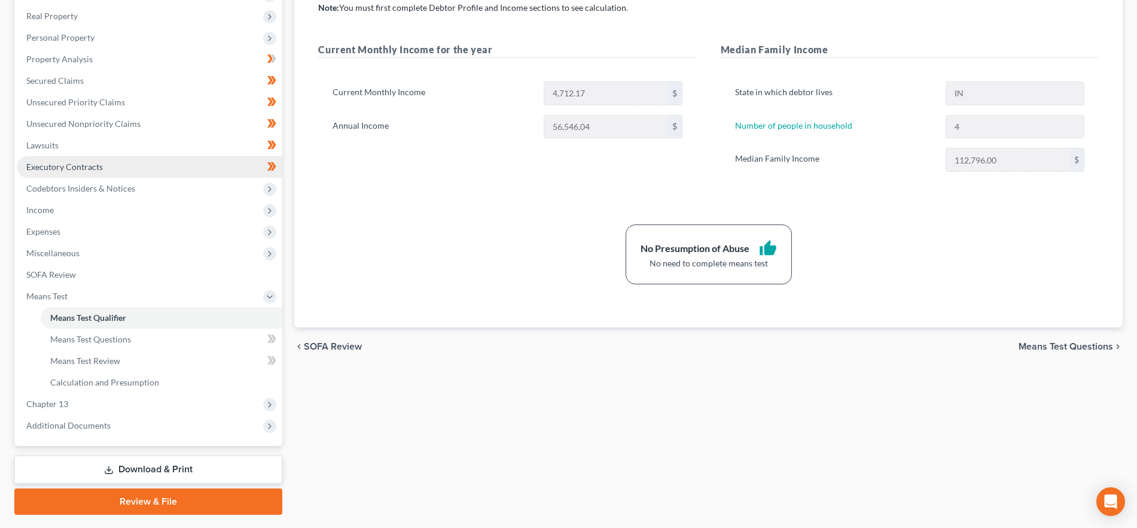
scroll to position [216, 0]
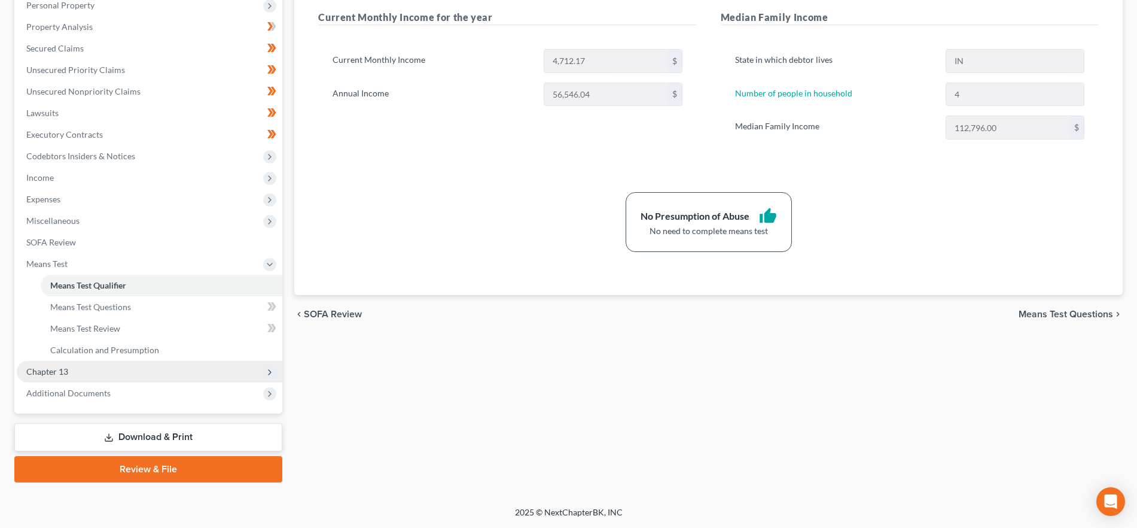
click at [97, 367] on span "Chapter 13" at bounding box center [150, 372] width 266 height 22
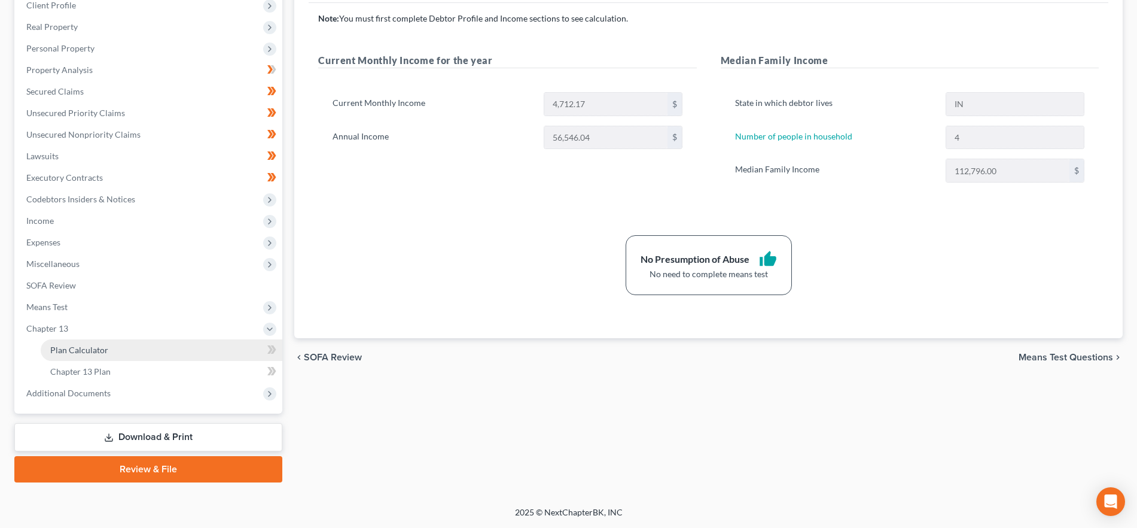
click at [111, 354] on link "Plan Calculator" at bounding box center [162, 350] width 242 height 22
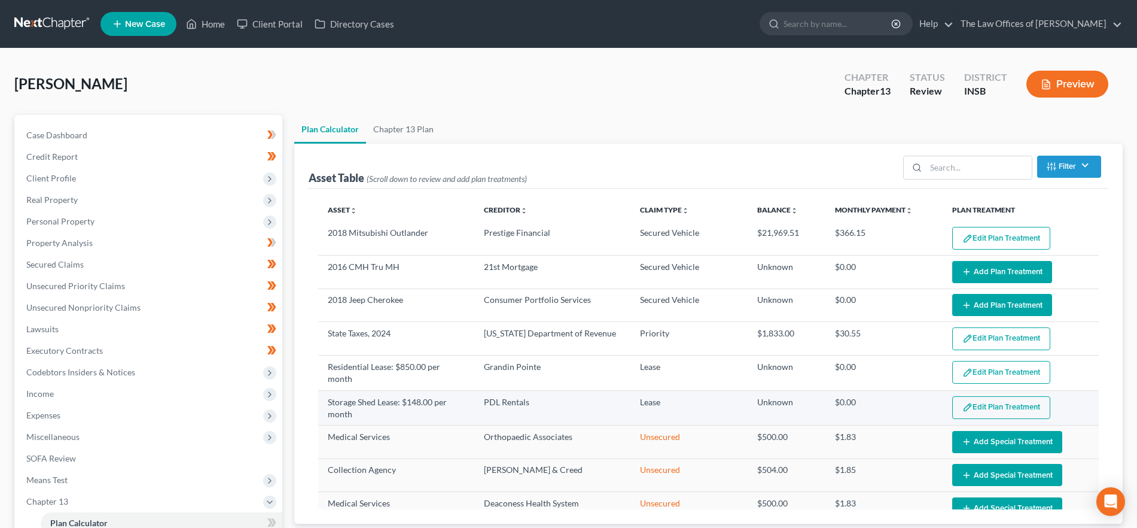
select select "59"
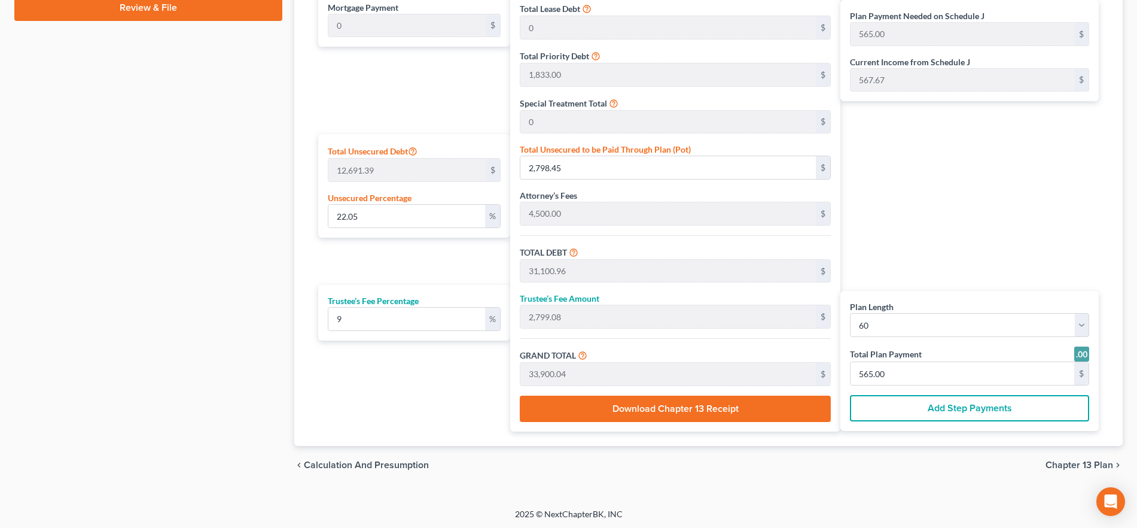
scroll to position [636, 0]
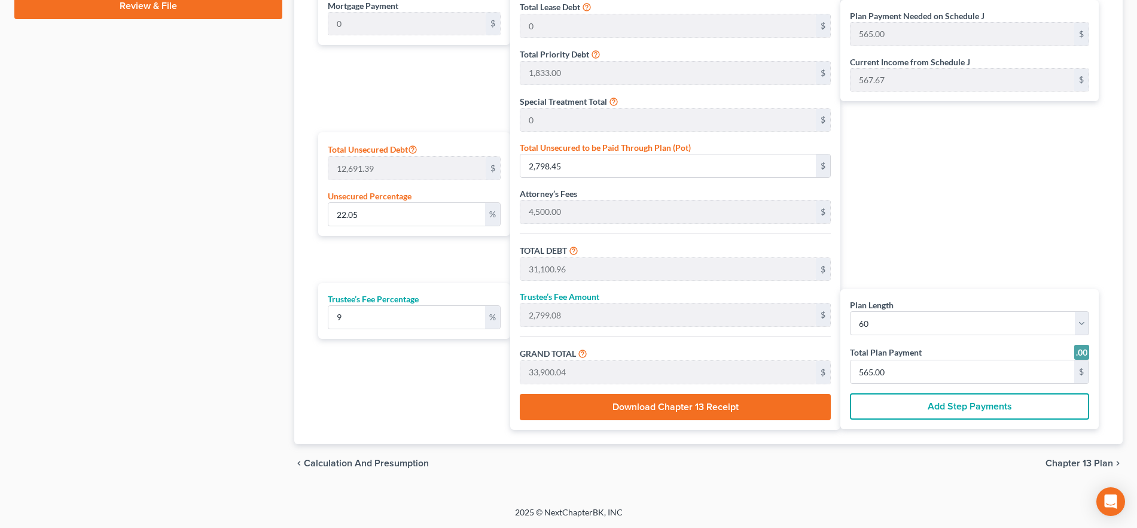
click at [1076, 458] on span "Chapter 13 Plan" at bounding box center [1080, 463] width 68 height 10
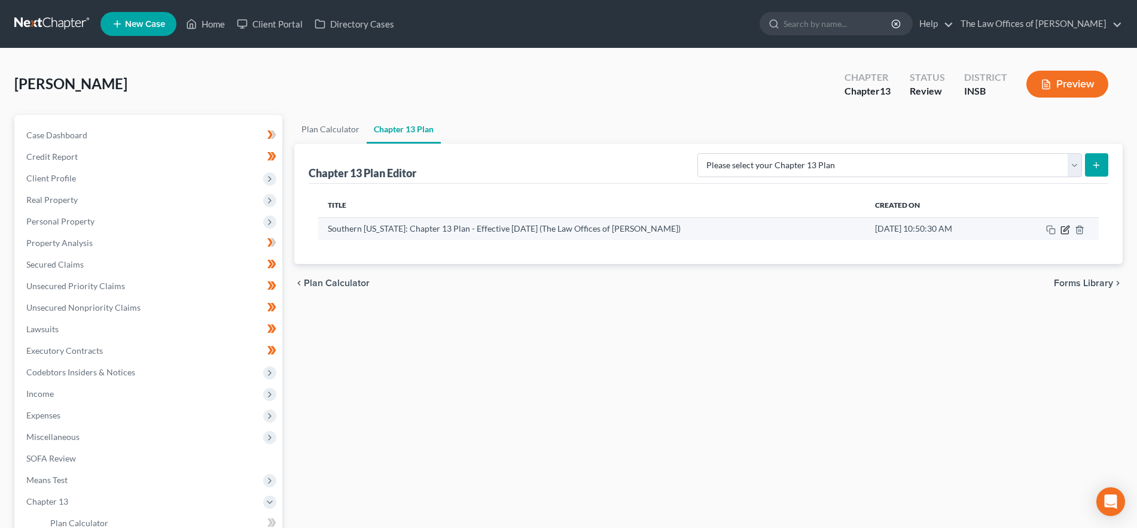
click at [1063, 227] on icon "button" at bounding box center [1066, 230] width 10 height 10
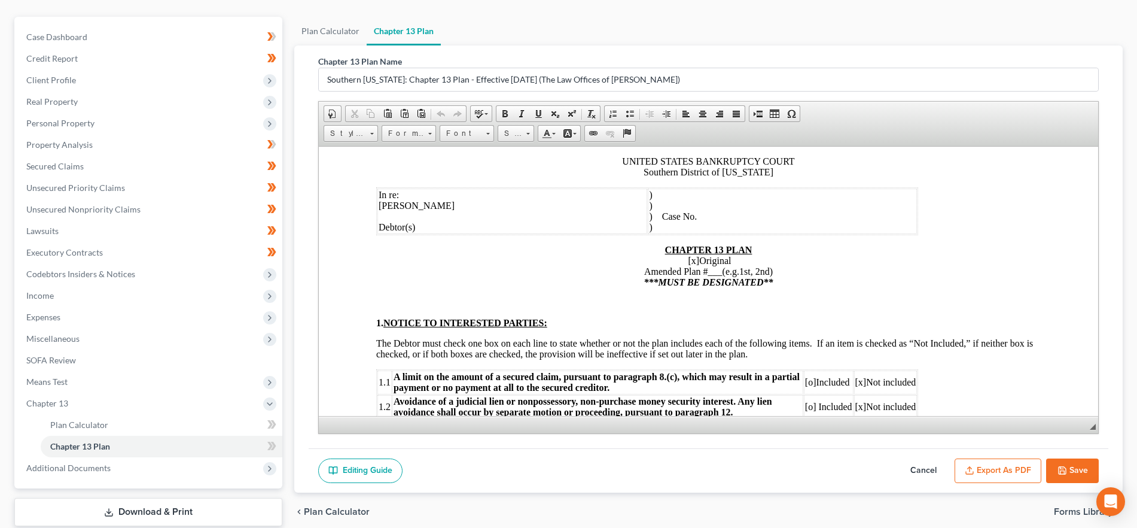
scroll to position [108, 0]
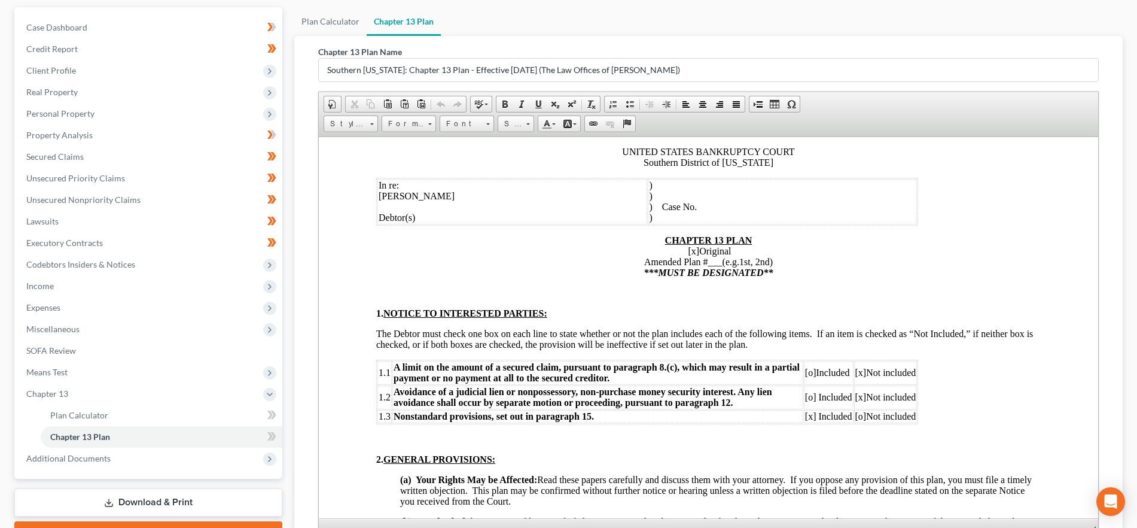
drag, startPoint x: 1096, startPoint y: 415, endPoint x: 1091, endPoint y: 549, distance: 133.5
click at [1091, 527] on html "Home New Case Client Portal Directory Cases The Law Offices of [PERSON_NAME] [P…" at bounding box center [568, 285] width 1137 height 786
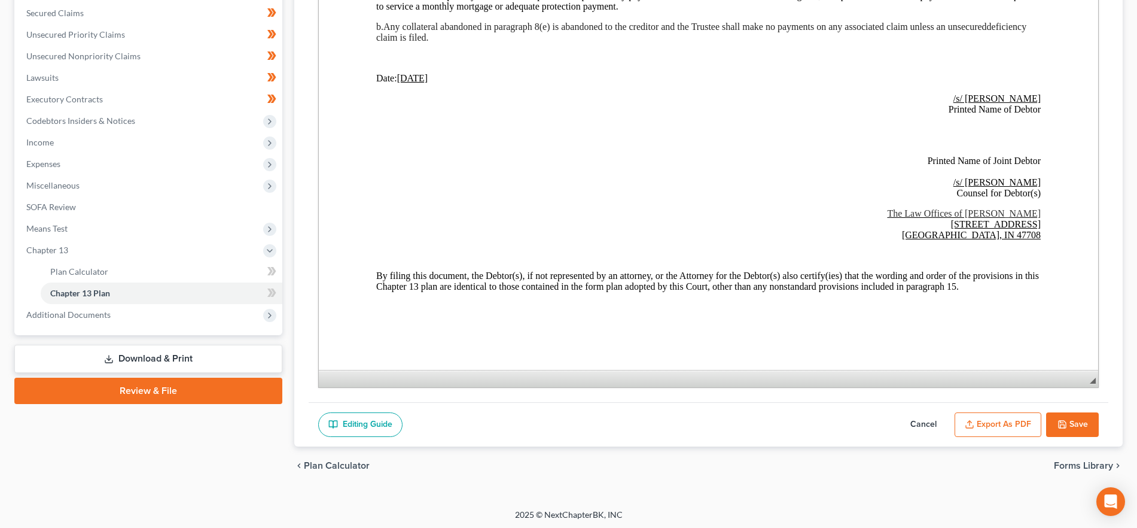
scroll to position [253, 0]
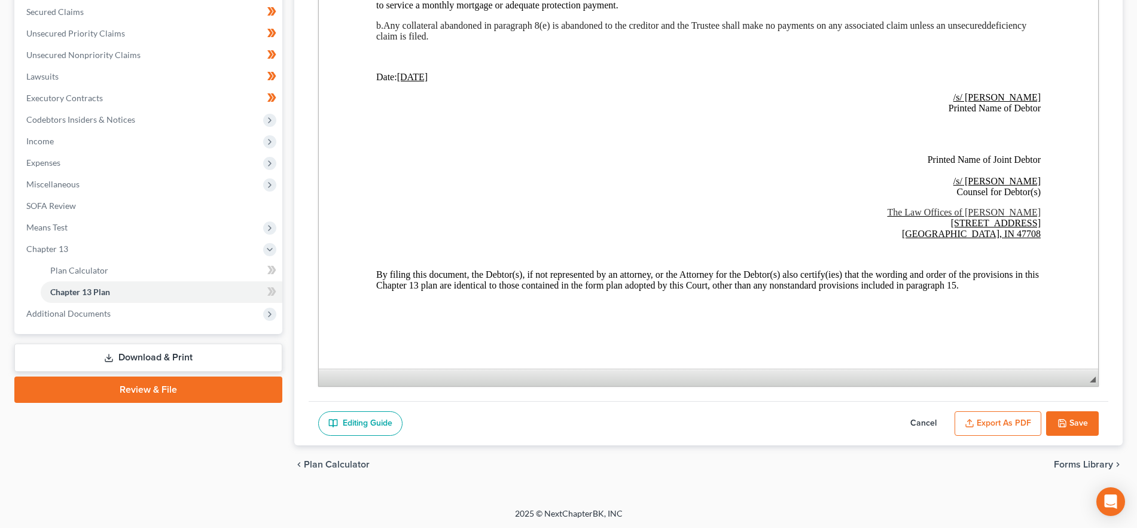
click at [1086, 460] on span "Forms Library" at bounding box center [1083, 465] width 59 height 10
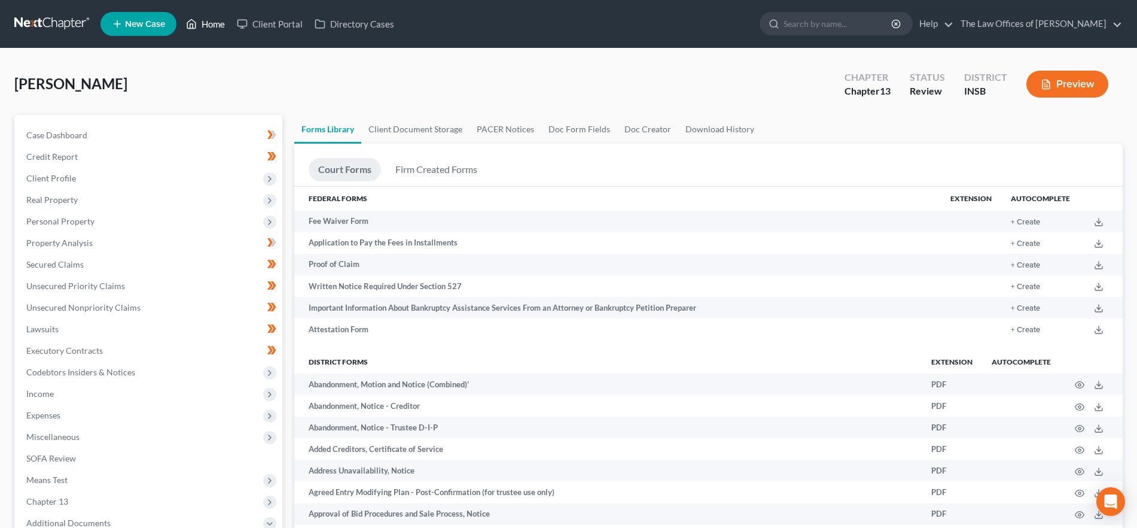
drag, startPoint x: 198, startPoint y: 23, endPoint x: 305, endPoint y: 84, distance: 123.3
click at [198, 23] on link "Home" at bounding box center [205, 24] width 51 height 22
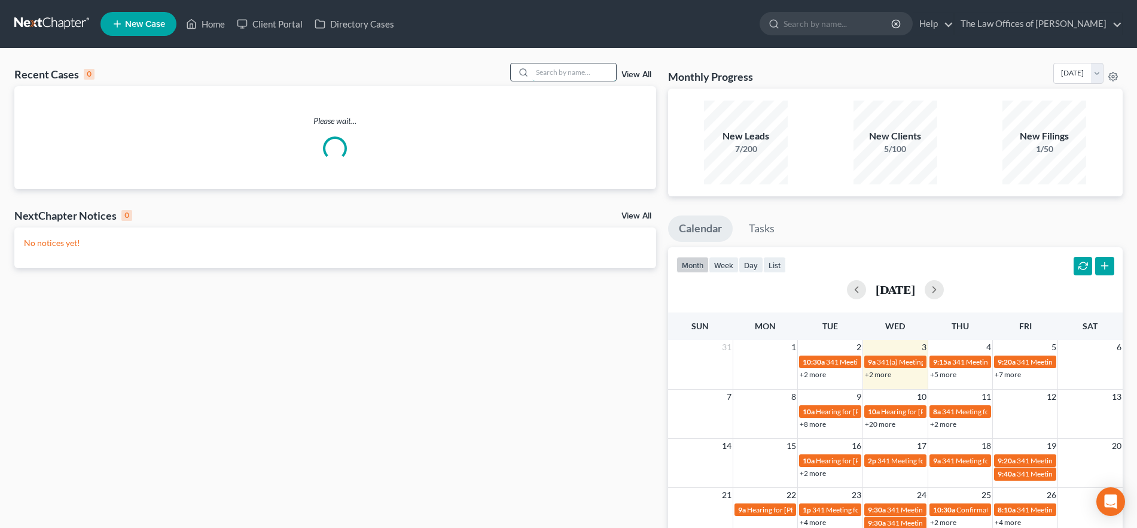
click at [586, 69] on input "search" at bounding box center [575, 71] width 84 height 17
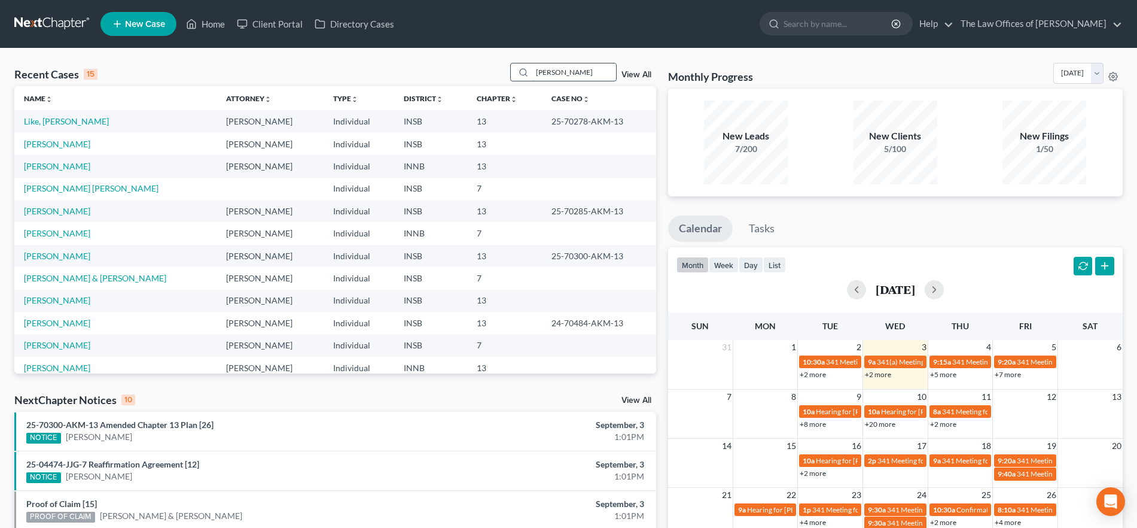
type input "[PERSON_NAME]"
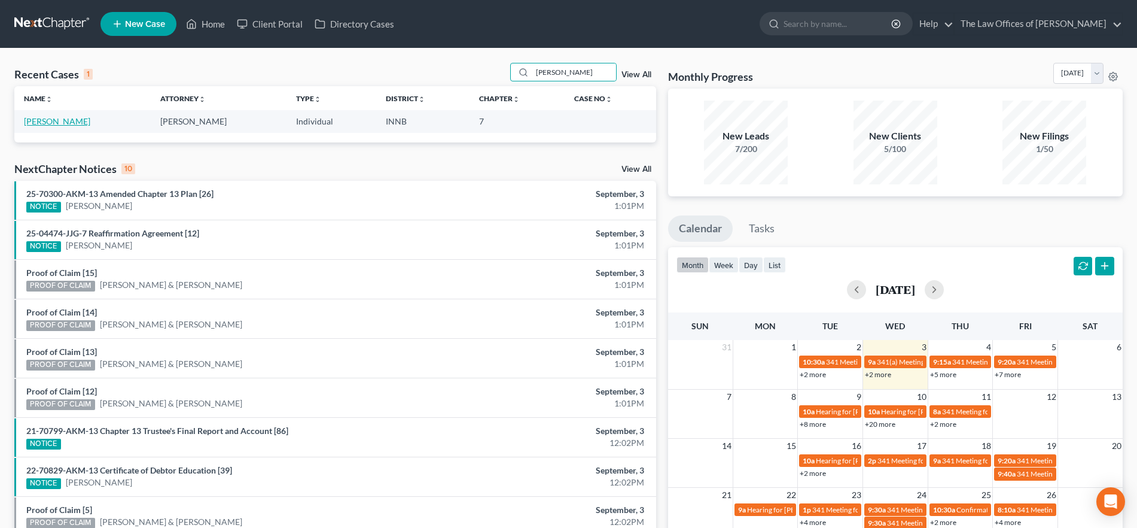
click at [63, 122] on link "[PERSON_NAME]" at bounding box center [57, 121] width 66 height 10
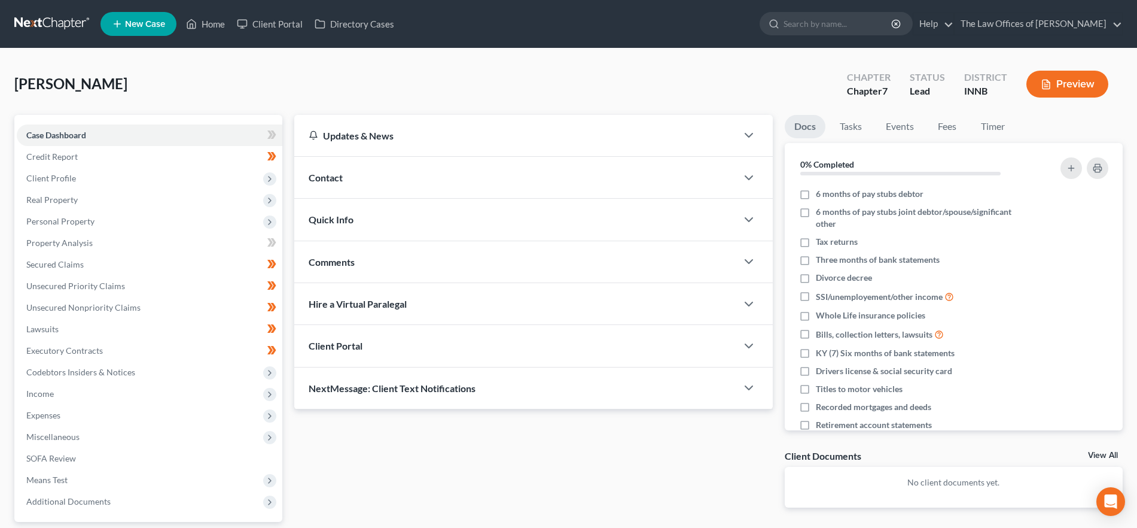
drag, startPoint x: 361, startPoint y: 214, endPoint x: 469, endPoint y: 282, distance: 128.3
click at [361, 214] on div "Quick Info" at bounding box center [515, 219] width 442 height 41
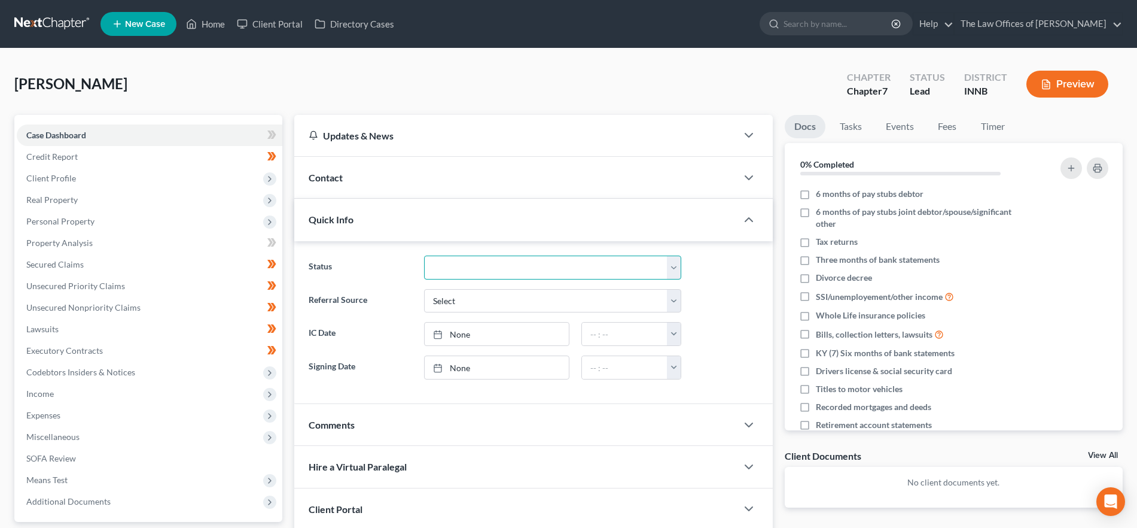
drag, startPoint x: 472, startPoint y: 260, endPoint x: 478, endPoint y: 264, distance: 7.3
click at [472, 260] on select "Confirmed Discharged Dismissed Filed In Progress Means Test Objection to Confir…" at bounding box center [552, 268] width 257 height 24
select select "10"
click at [424, 256] on select "Confirmed Discharged Dismissed Filed In Progress Means Test Objection to Confir…" at bounding box center [552, 268] width 257 height 24
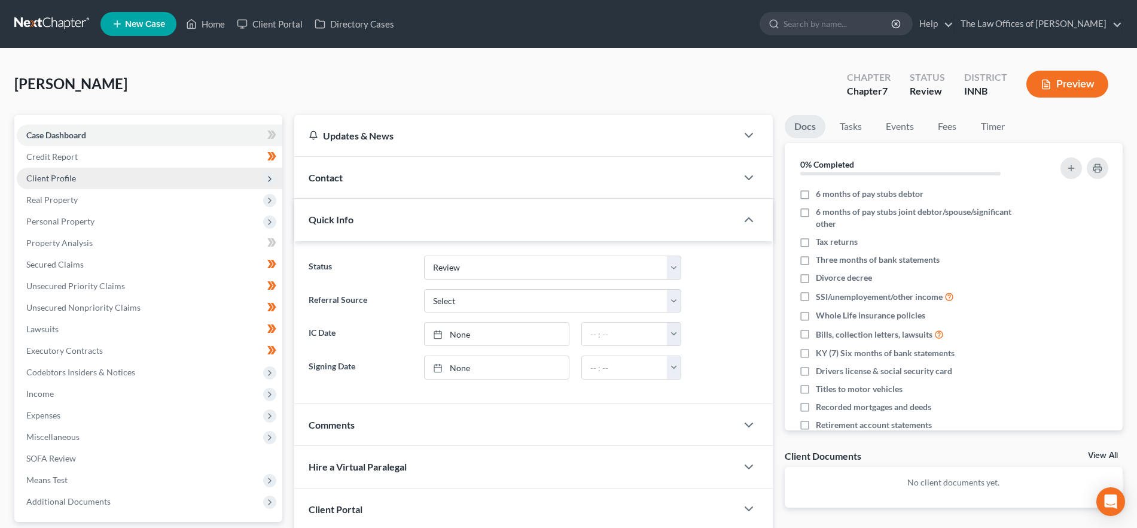
click at [73, 171] on span "Client Profile" at bounding box center [150, 179] width 266 height 22
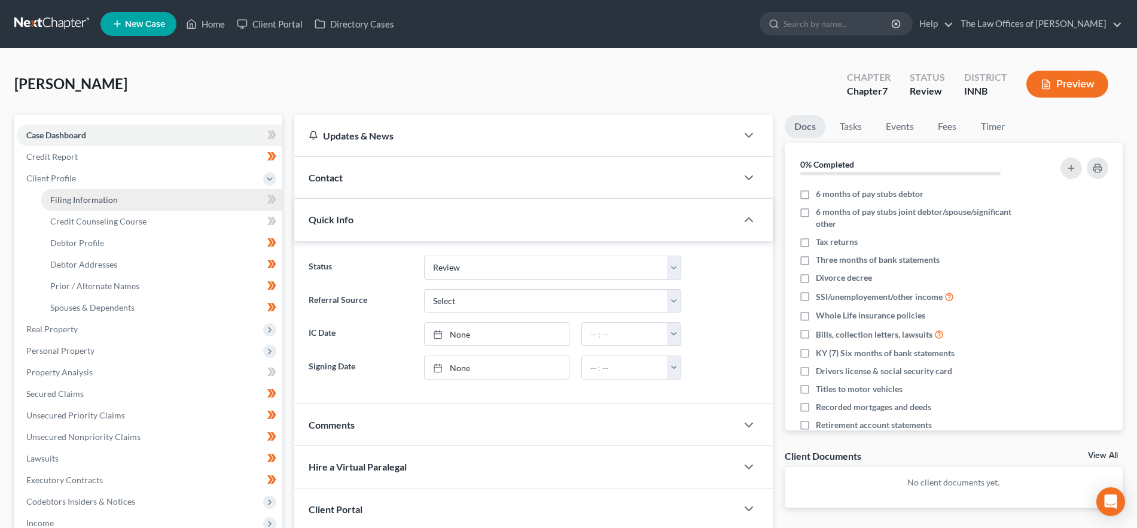
click at [84, 200] on span "Filing Information" at bounding box center [84, 199] width 68 height 10
select select "1"
select select "0"
select select "27"
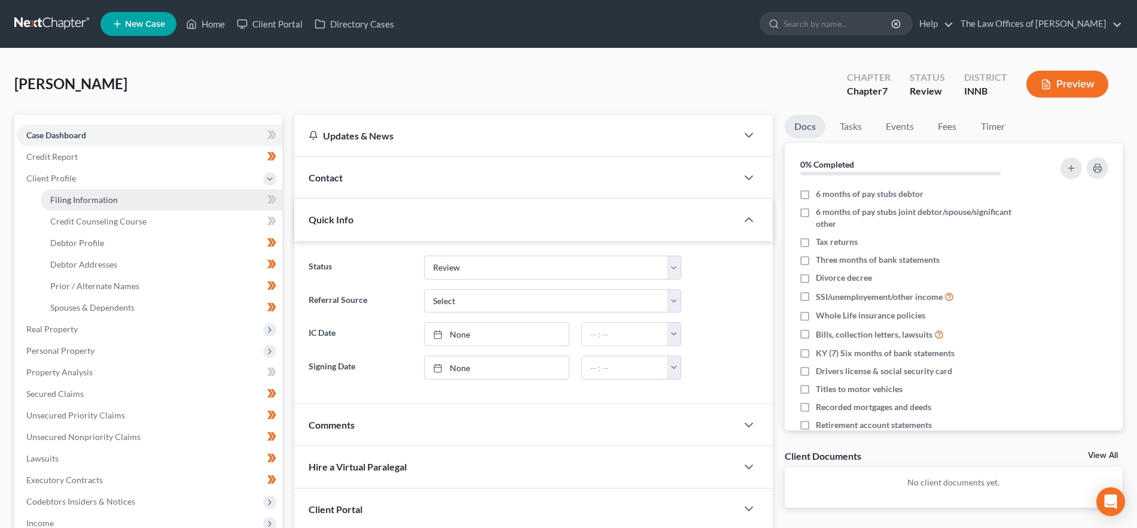
select select "3"
select select "15"
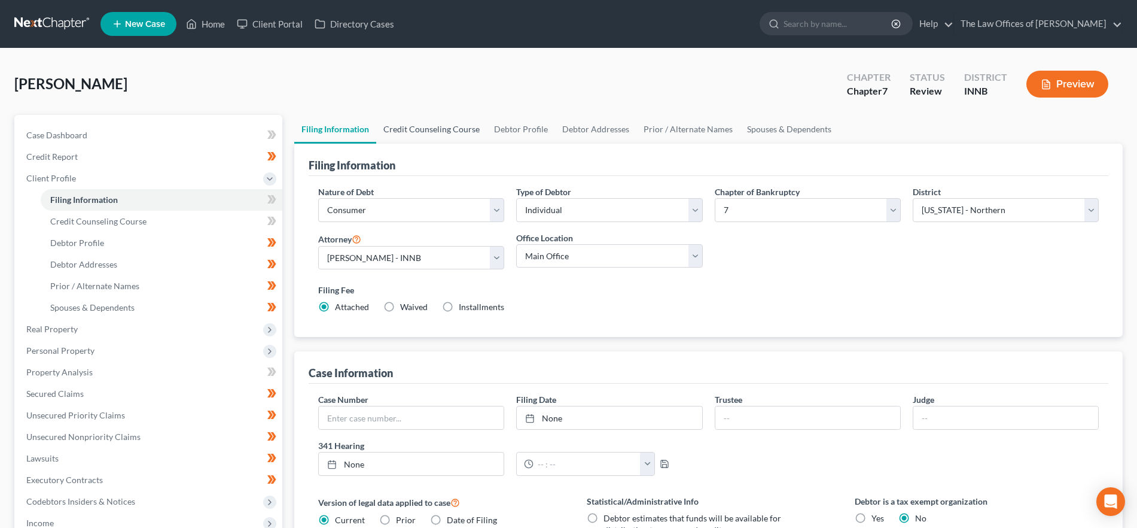
click at [425, 128] on link "Credit Counseling Course" at bounding box center [431, 129] width 111 height 29
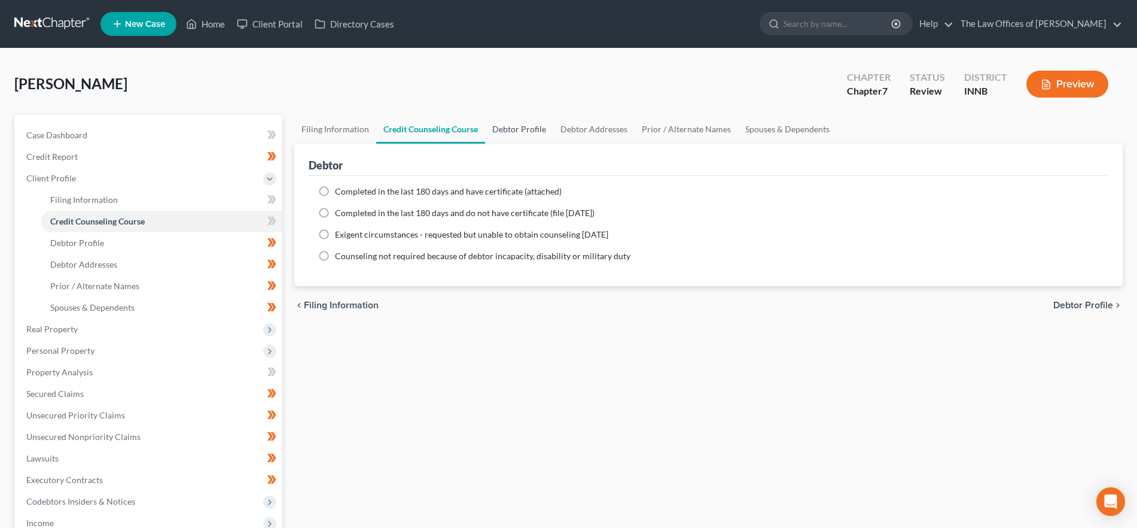
click at [497, 127] on link "Debtor Profile" at bounding box center [519, 129] width 68 height 29
select select "3"
select select "0"
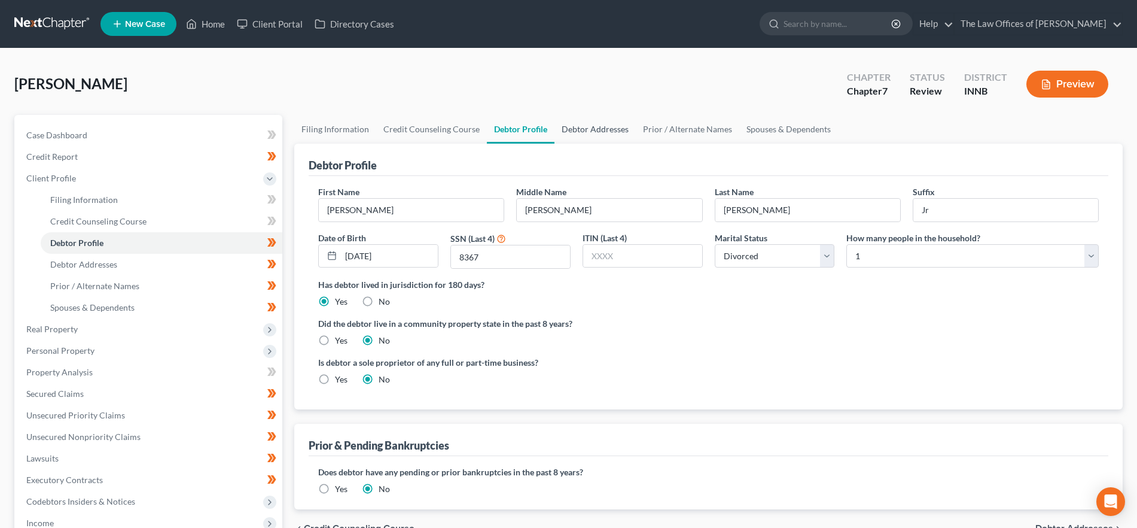
click at [583, 128] on link "Debtor Addresses" at bounding box center [595, 129] width 81 height 29
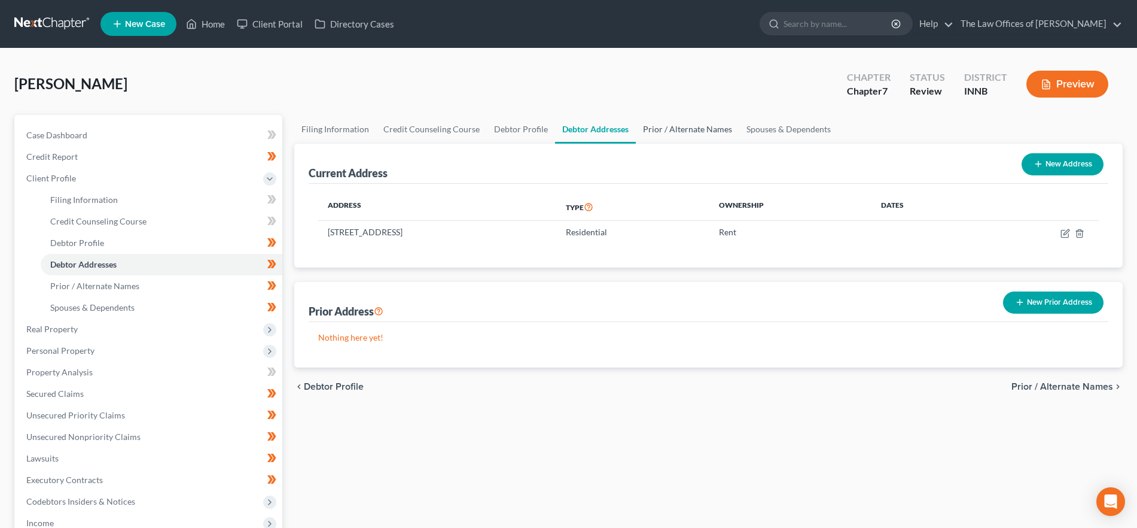
click at [692, 127] on link "Prior / Alternate Names" at bounding box center [688, 129] width 104 height 29
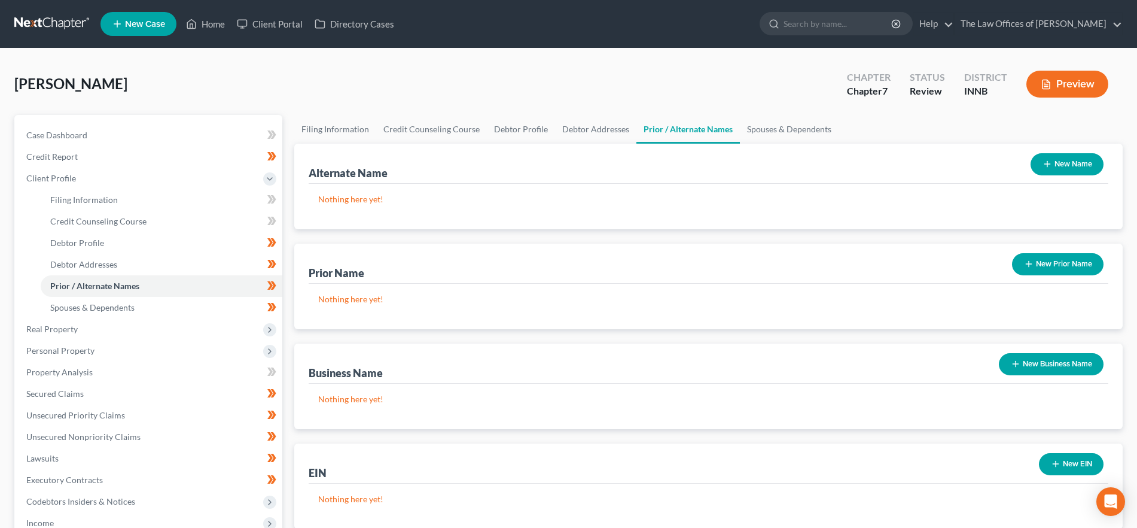
click at [703, 126] on link "Prior / Alternate Names" at bounding box center [689, 129] width 104 height 29
click at [770, 130] on link "Spouses & Dependents" at bounding box center [789, 129] width 99 height 29
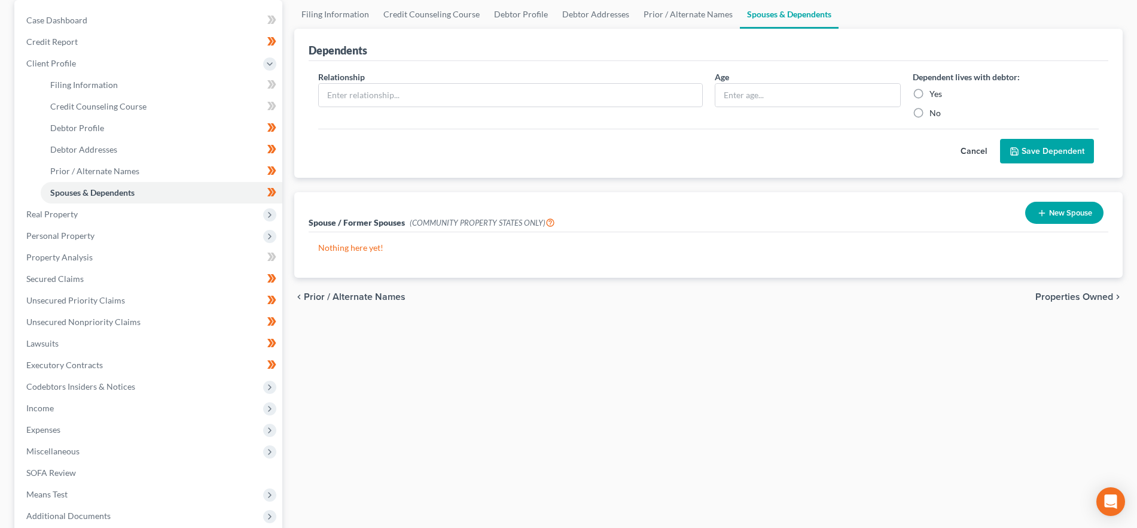
click at [1050, 297] on span "Properties Owned" at bounding box center [1075, 297] width 78 height 10
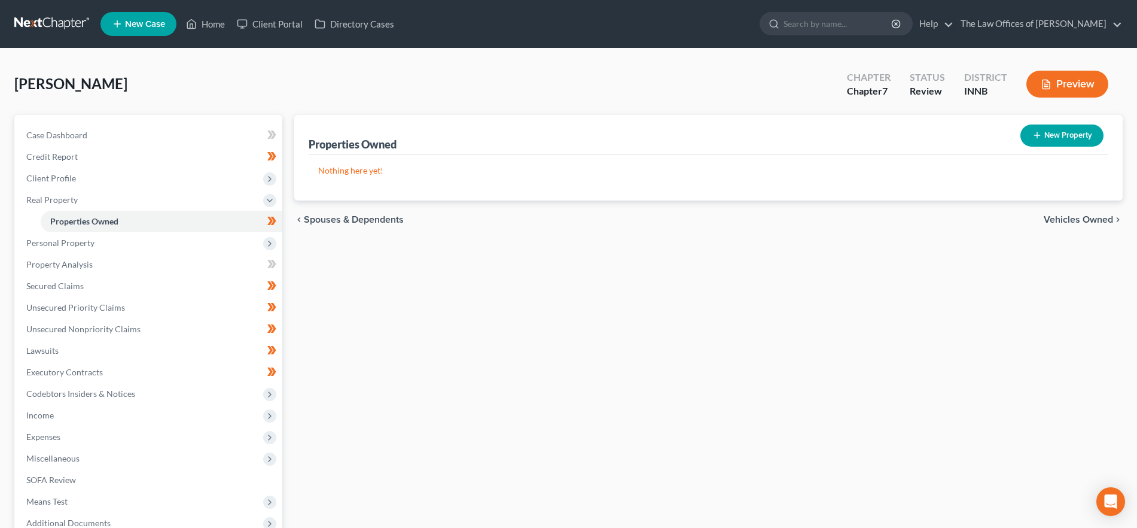
click at [1052, 217] on span "Vehicles Owned" at bounding box center [1078, 220] width 69 height 10
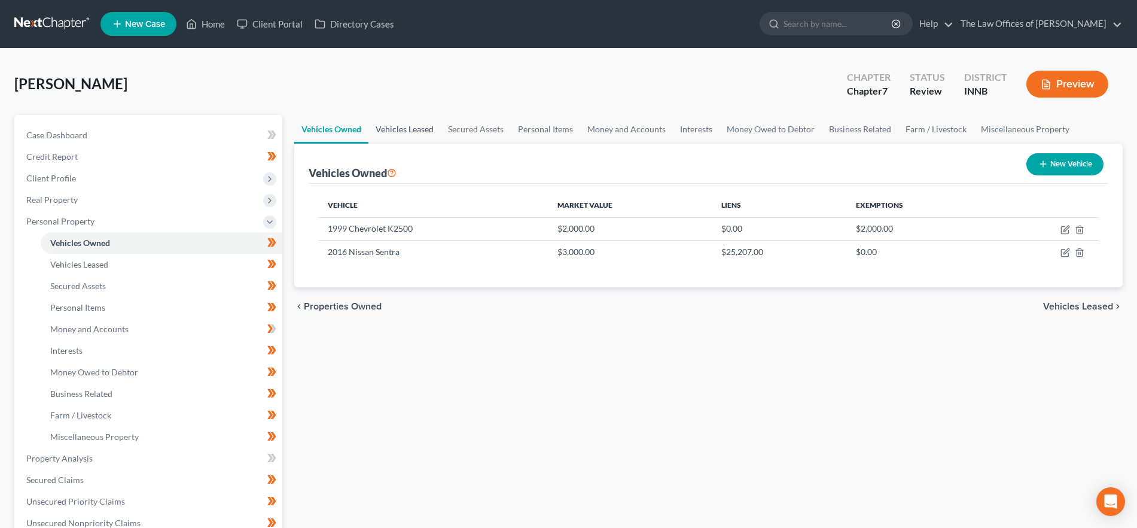
click at [413, 130] on link "Vehicles Leased" at bounding box center [405, 129] width 72 height 29
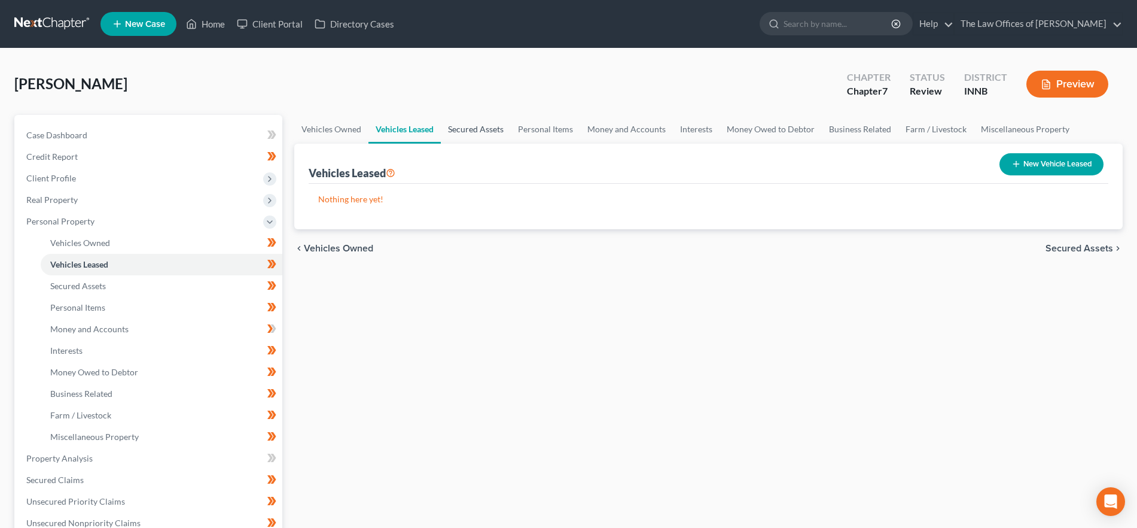
click at [468, 135] on link "Secured Assets" at bounding box center [476, 129] width 70 height 29
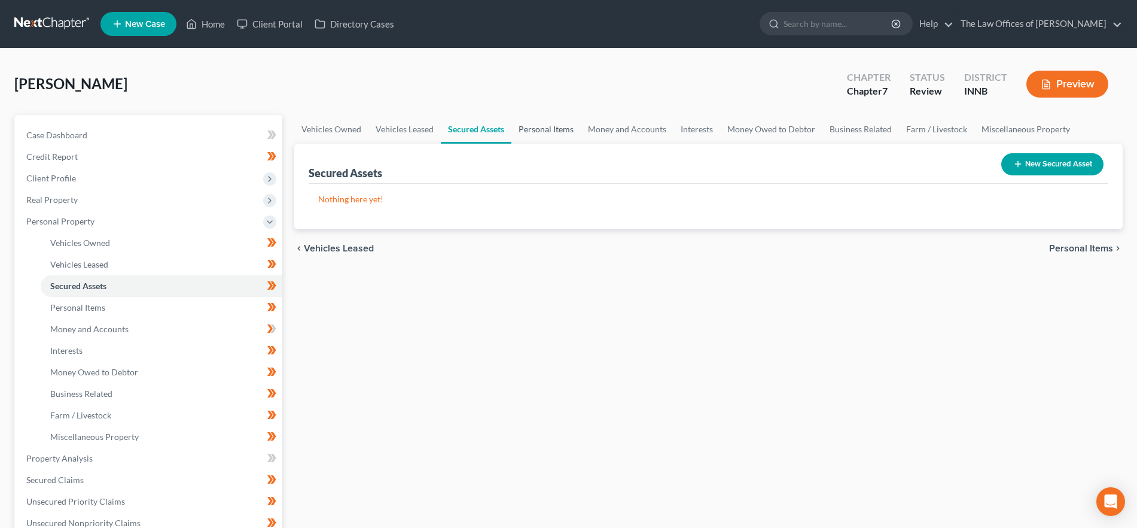
click at [562, 127] on link "Personal Items" at bounding box center [546, 129] width 69 height 29
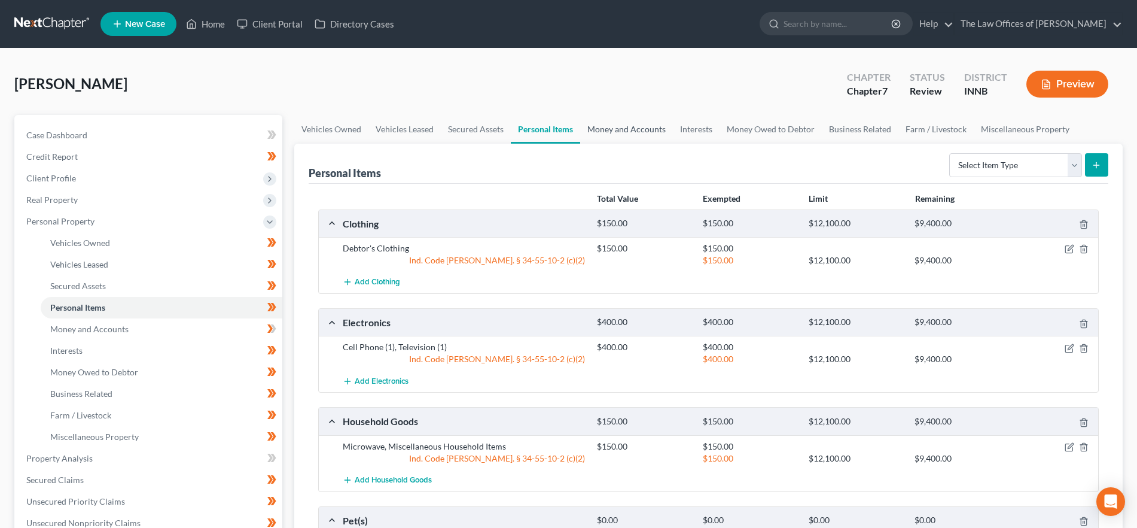
click at [618, 131] on link "Money and Accounts" at bounding box center [626, 129] width 93 height 29
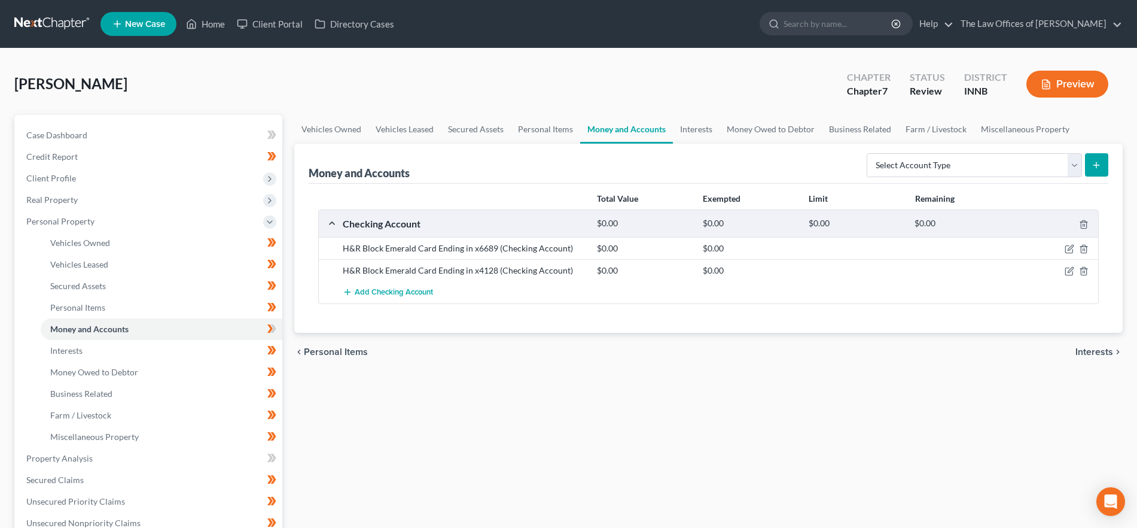
click at [1109, 348] on span "Interests" at bounding box center [1095, 352] width 38 height 10
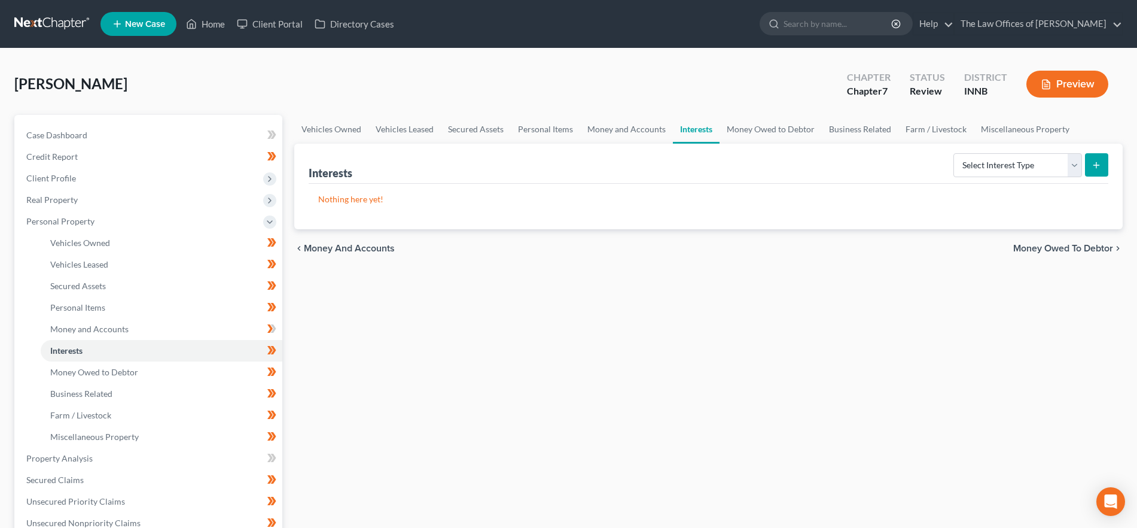
click at [1047, 249] on span "Money Owed to Debtor" at bounding box center [1064, 249] width 100 height 10
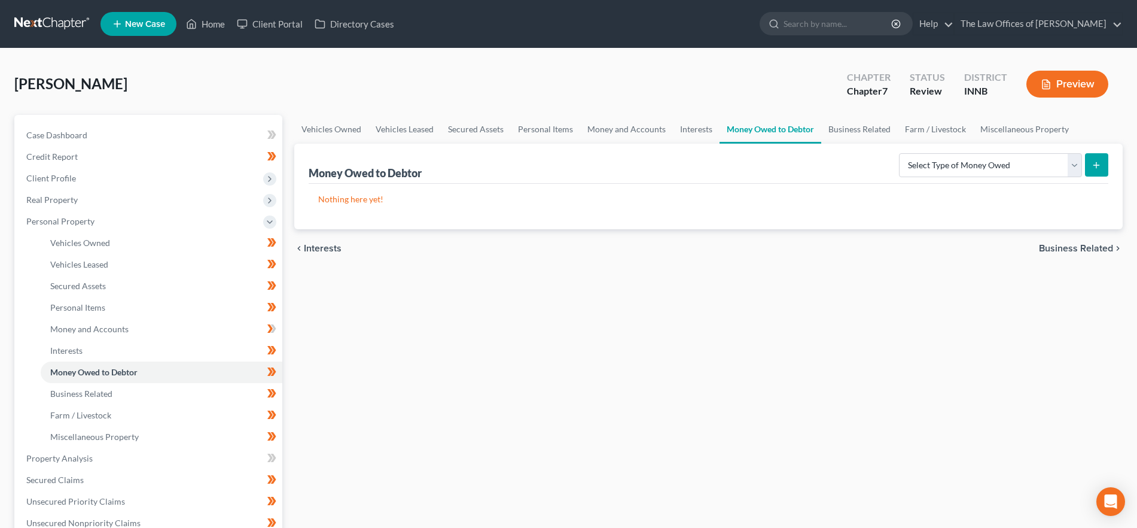
click at [1063, 244] on span "Business Related" at bounding box center [1076, 249] width 74 height 10
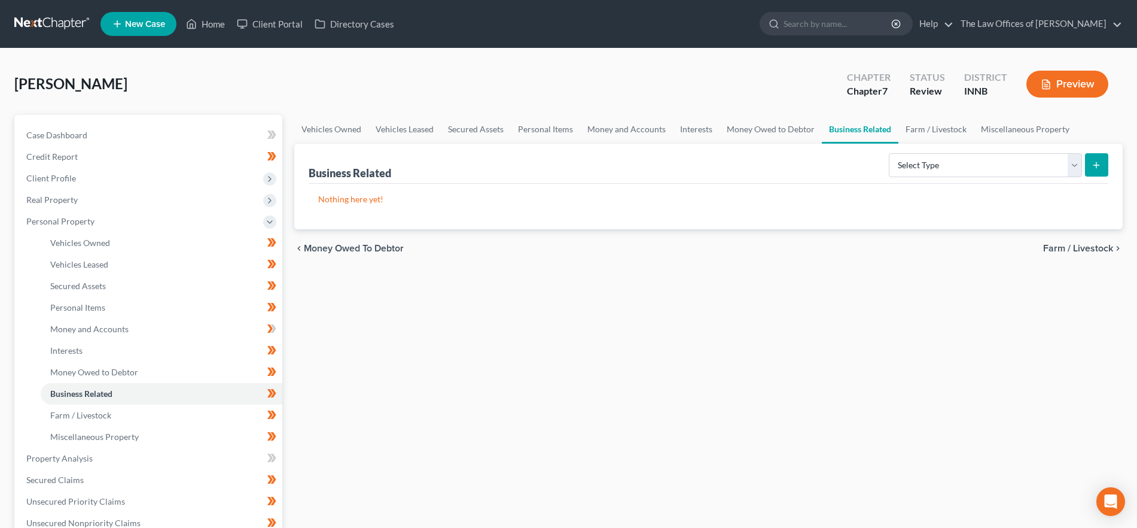
click at [1078, 244] on span "Farm / Livestock" at bounding box center [1079, 249] width 70 height 10
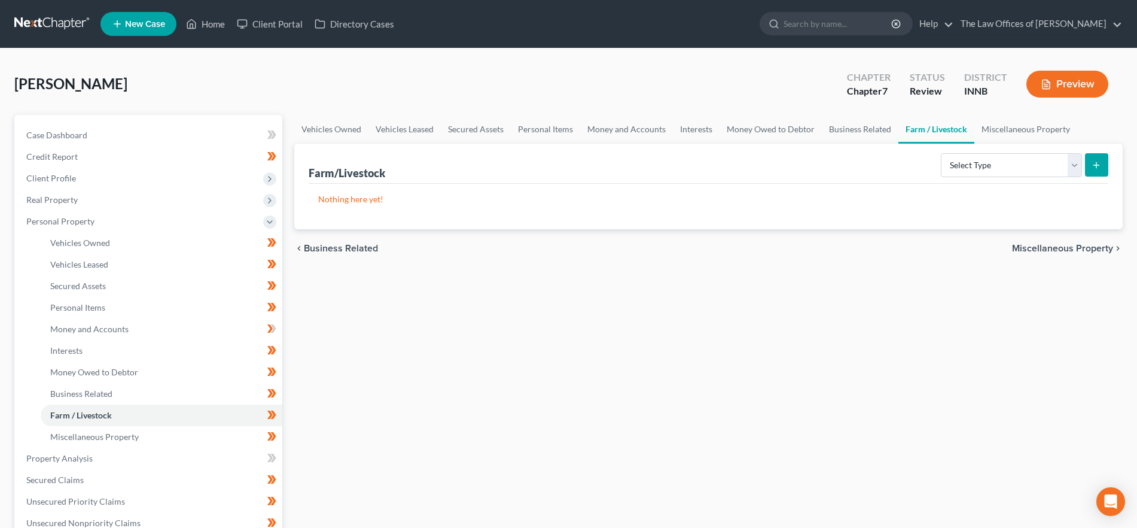
click at [1064, 253] on span "Miscellaneous Property" at bounding box center [1062, 249] width 101 height 10
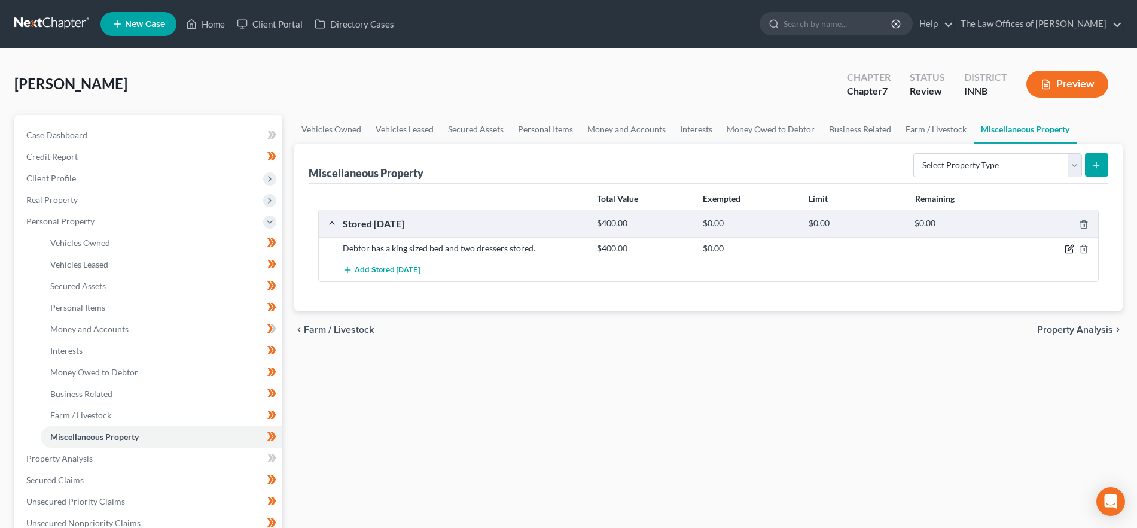
click at [1065, 246] on icon "button" at bounding box center [1070, 249] width 10 height 10
select select "15"
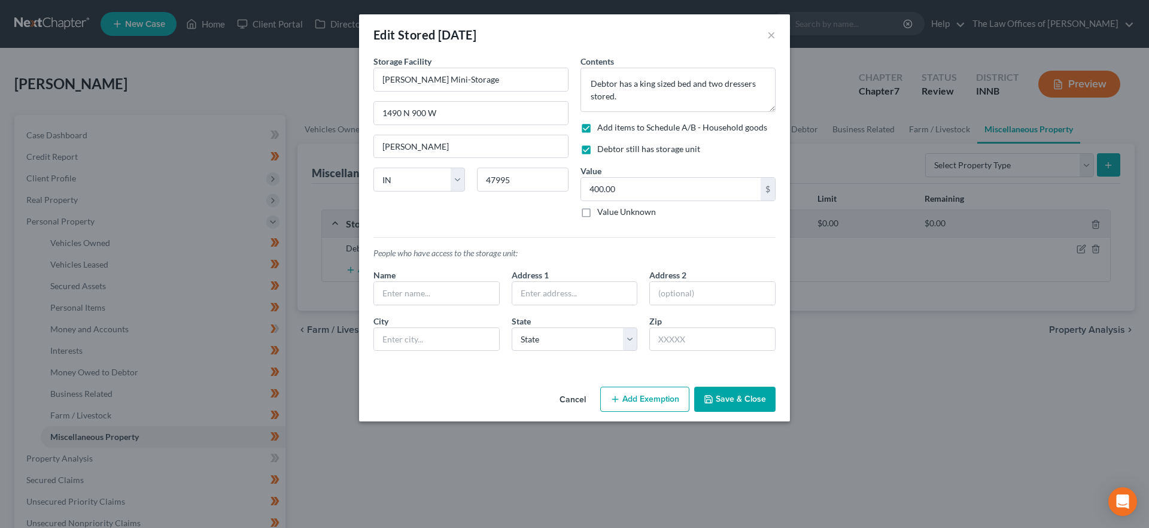
click at [756, 404] on button "Save & Close" at bounding box center [734, 399] width 81 height 25
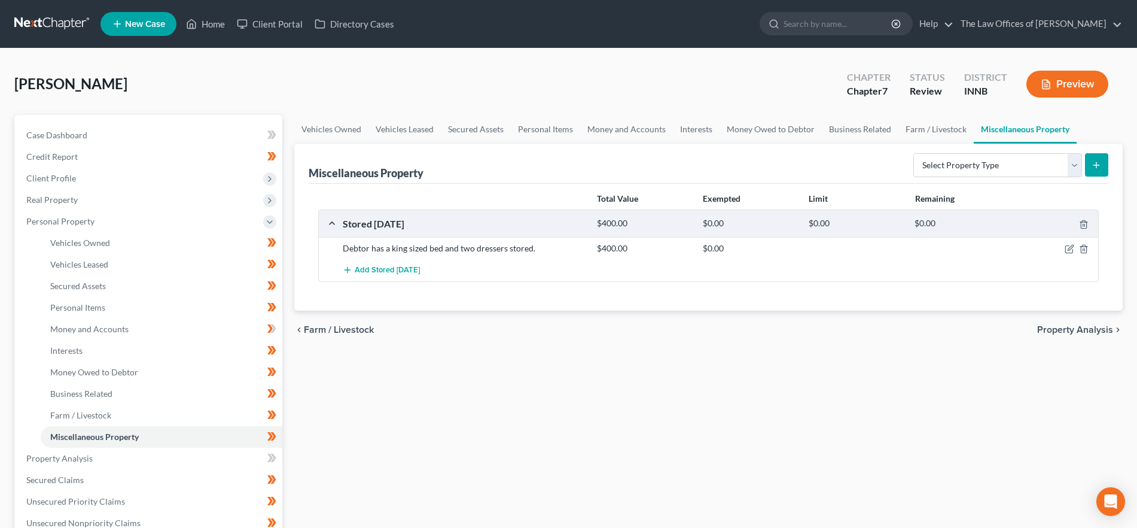
click at [1082, 330] on span "Property Analysis" at bounding box center [1076, 330] width 76 height 10
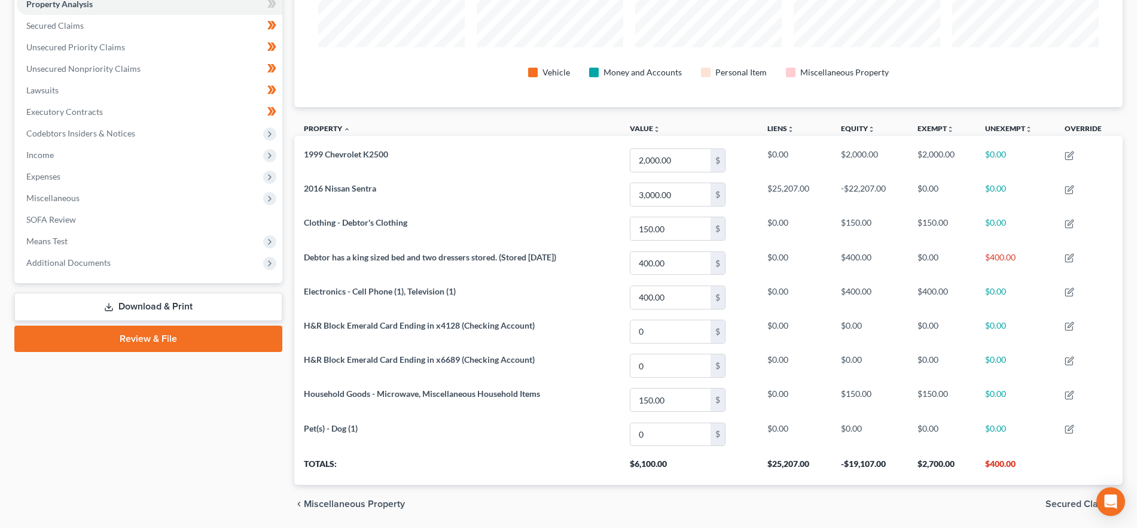
scroll to position [279, 0]
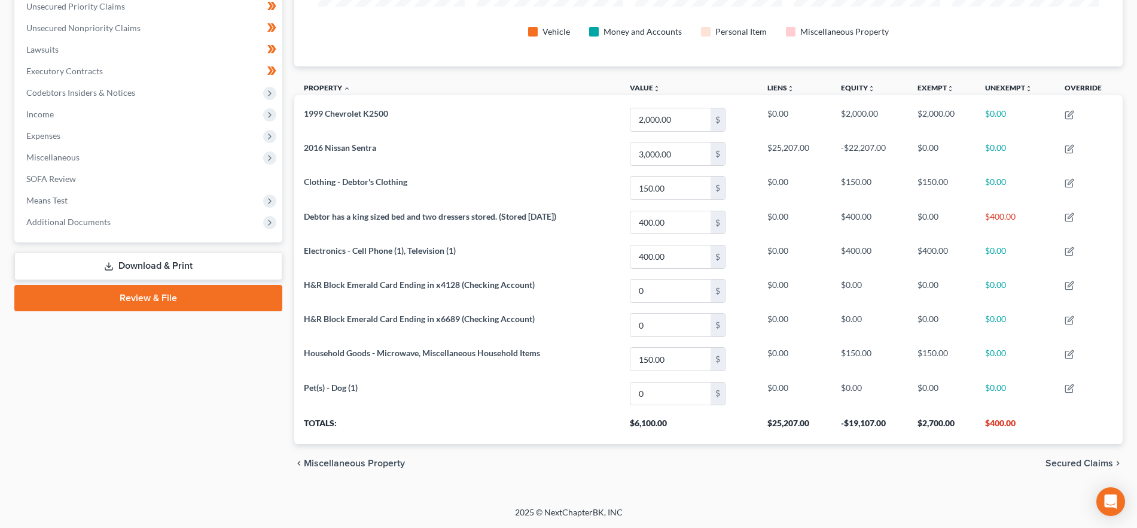
drag, startPoint x: 1090, startPoint y: 462, endPoint x: 778, endPoint y: 399, distance: 317.6
click at [1090, 462] on span "Secured Claims" at bounding box center [1080, 463] width 68 height 10
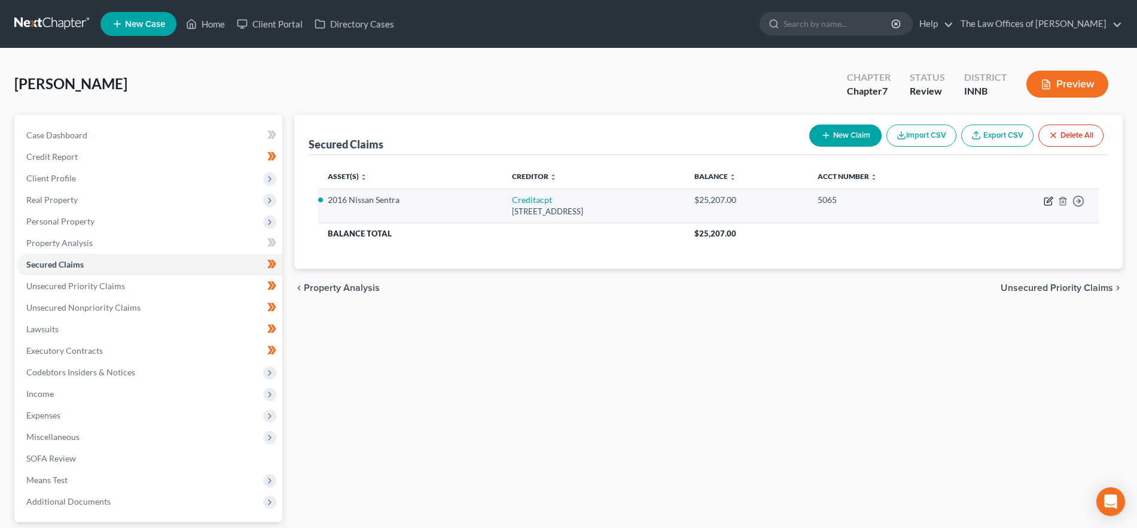
click at [1047, 199] on icon "button" at bounding box center [1049, 201] width 10 height 10
select select "23"
select select "0"
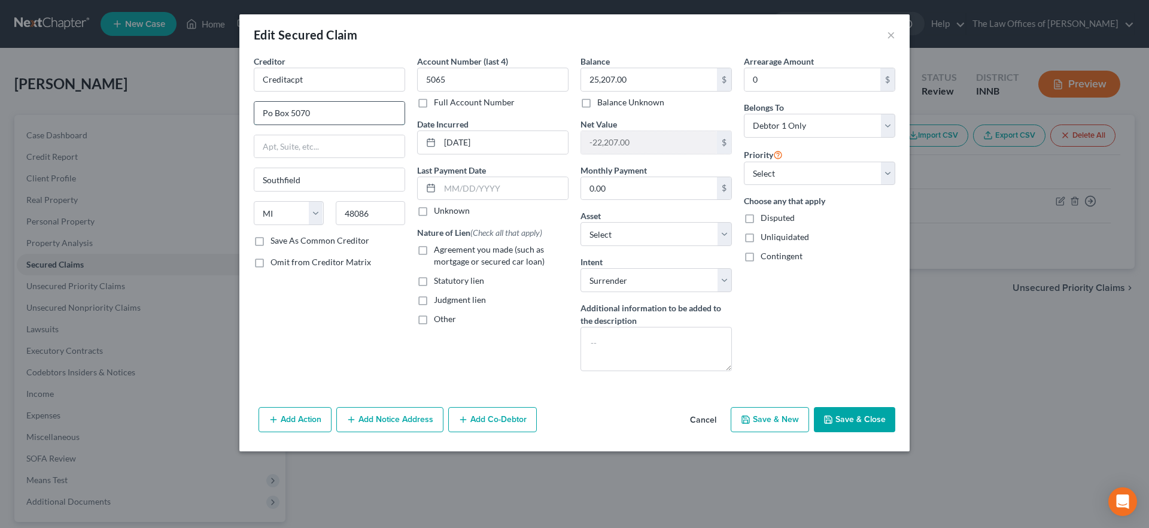
click at [270, 111] on input "Po Box 5070" at bounding box center [329, 113] width 150 height 23
type input "PO Box 5070"
click at [849, 412] on button "Save & Close" at bounding box center [854, 419] width 81 height 25
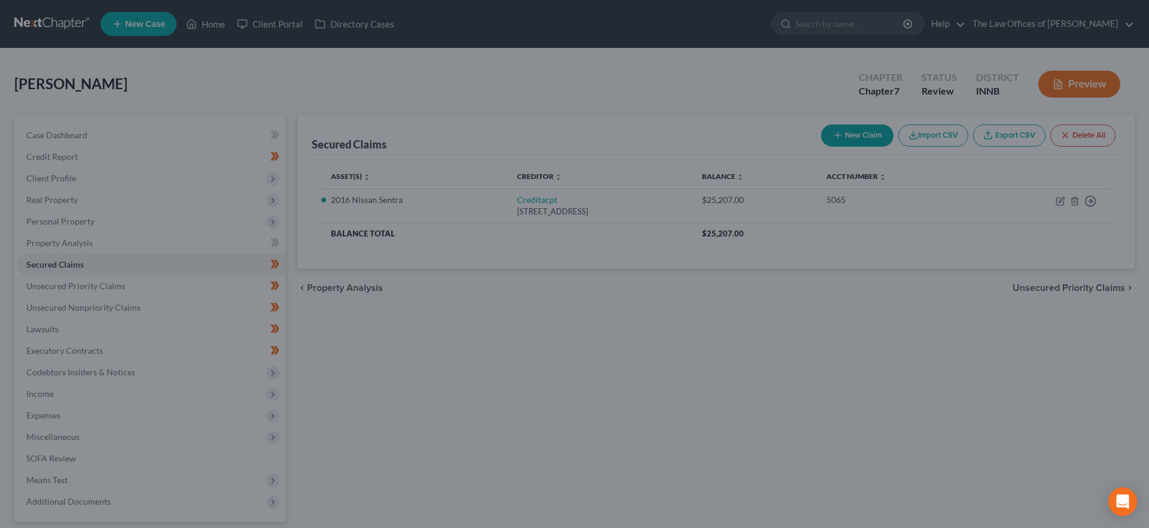
select select "3"
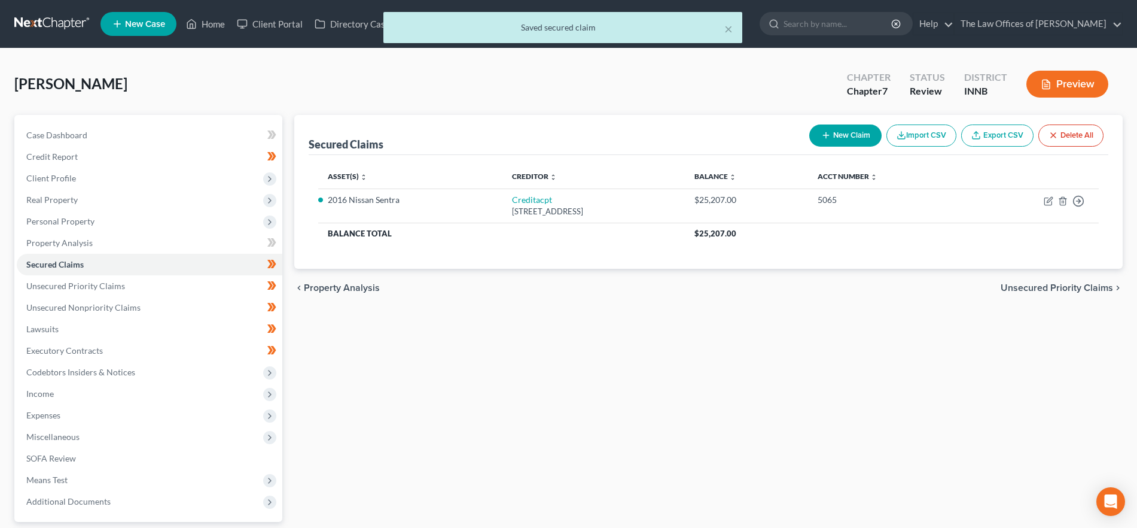
click at [1036, 284] on span "Unsecured Priority Claims" at bounding box center [1057, 288] width 112 height 10
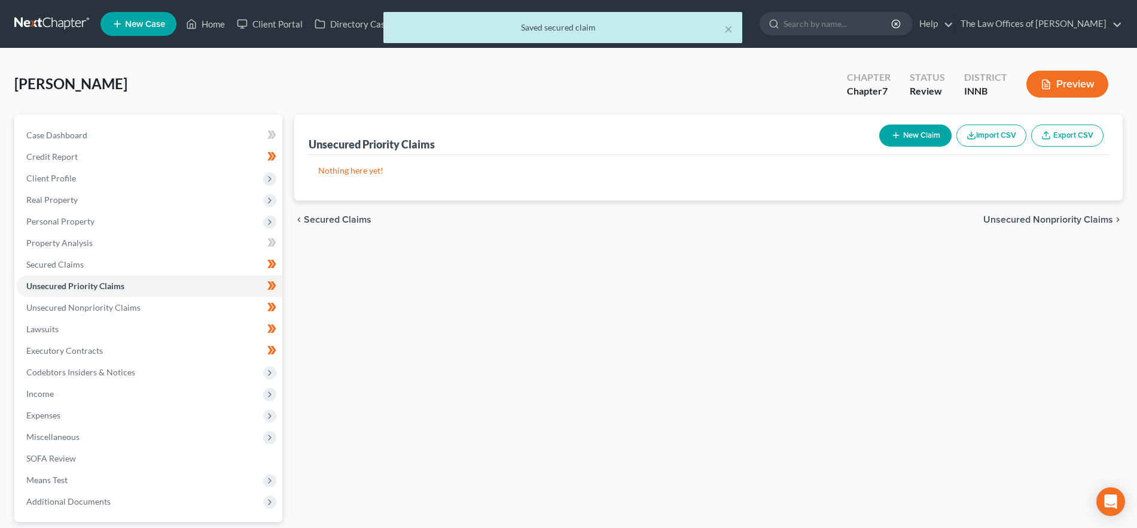
click at [1008, 215] on span "Unsecured Nonpriority Claims" at bounding box center [1049, 220] width 130 height 10
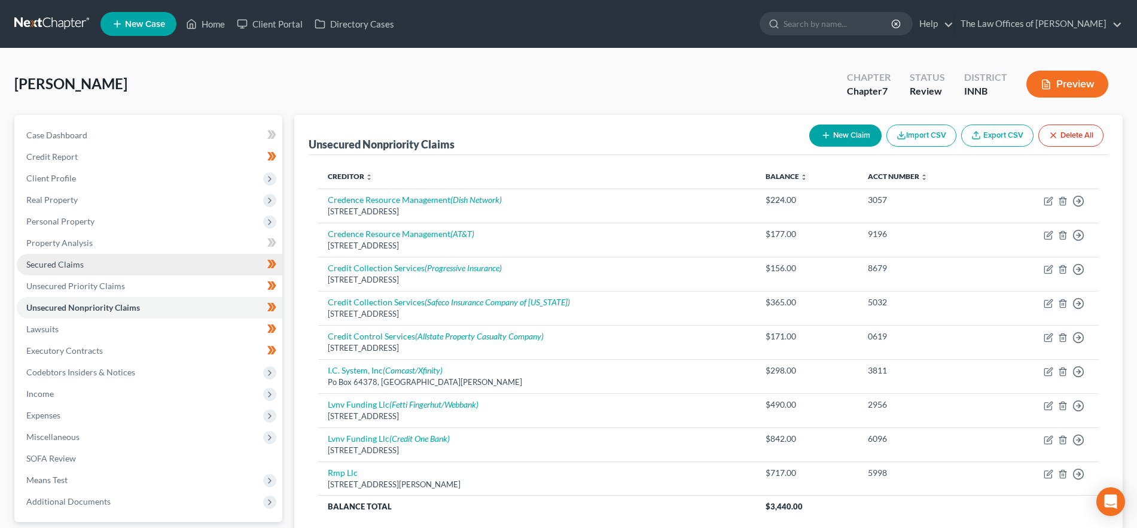
drag, startPoint x: 127, startPoint y: 267, endPoint x: 247, endPoint y: 272, distance: 120.4
click at [127, 267] on link "Secured Claims" at bounding box center [150, 265] width 266 height 22
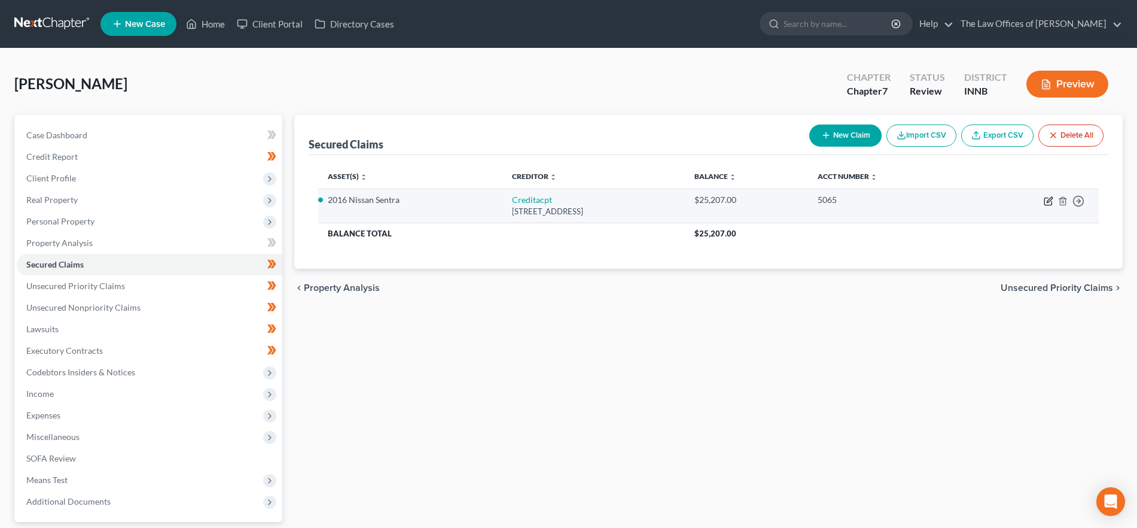
click at [1050, 199] on icon "button" at bounding box center [1049, 199] width 5 height 5
select select "23"
select select "0"
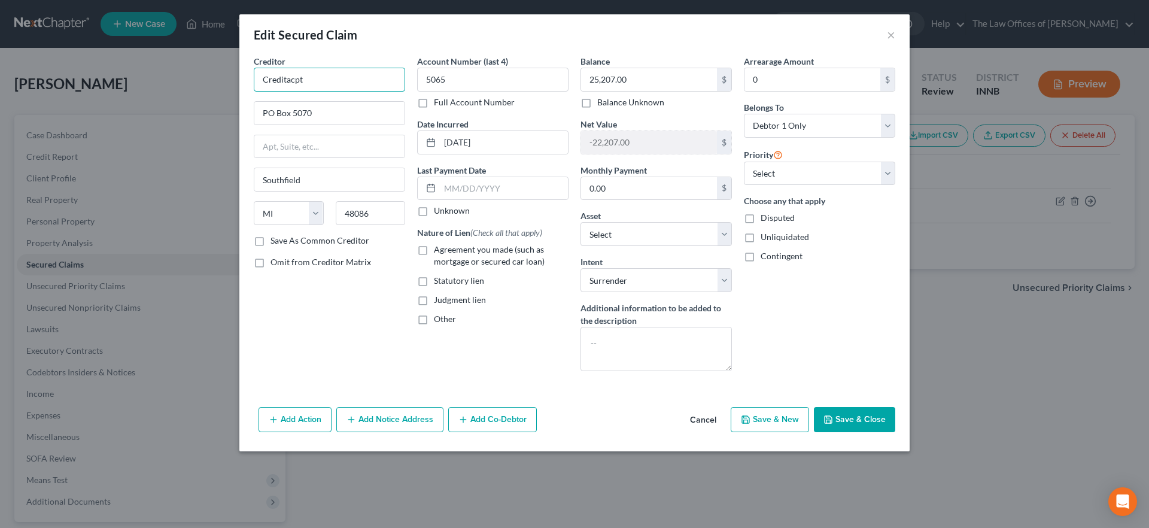
drag, startPoint x: 348, startPoint y: 84, endPoint x: 237, endPoint y: 83, distance: 111.3
click at [237, 83] on div "Edit Secured Claim × Creditor * Creditacpt [GEOGRAPHIC_DATA] [US_STATE][GEOGRAP…" at bounding box center [574, 264] width 1149 height 528
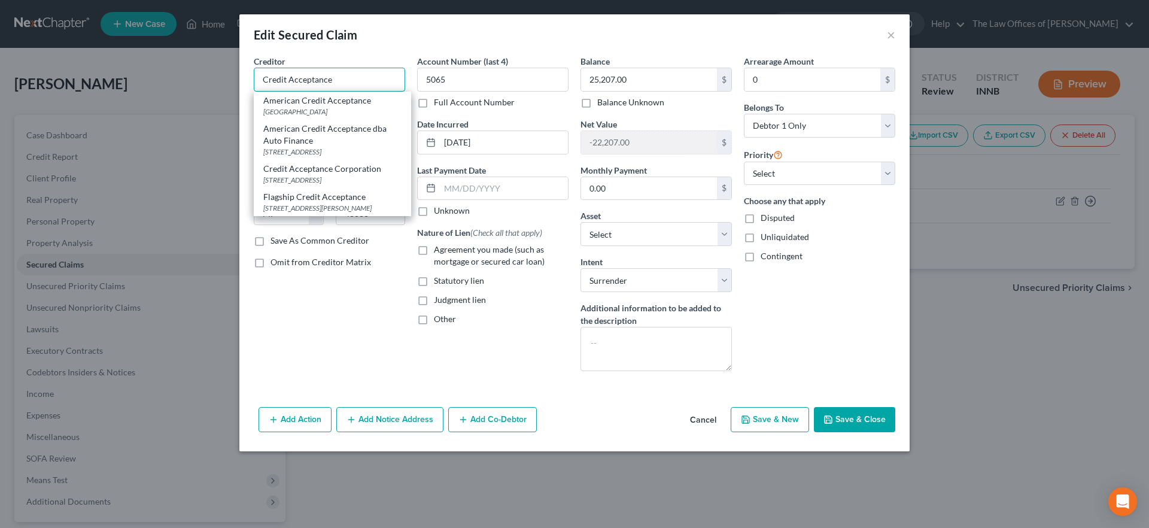
type input "Credit Acceptance"
click at [860, 409] on button "Save & Close" at bounding box center [854, 419] width 81 height 25
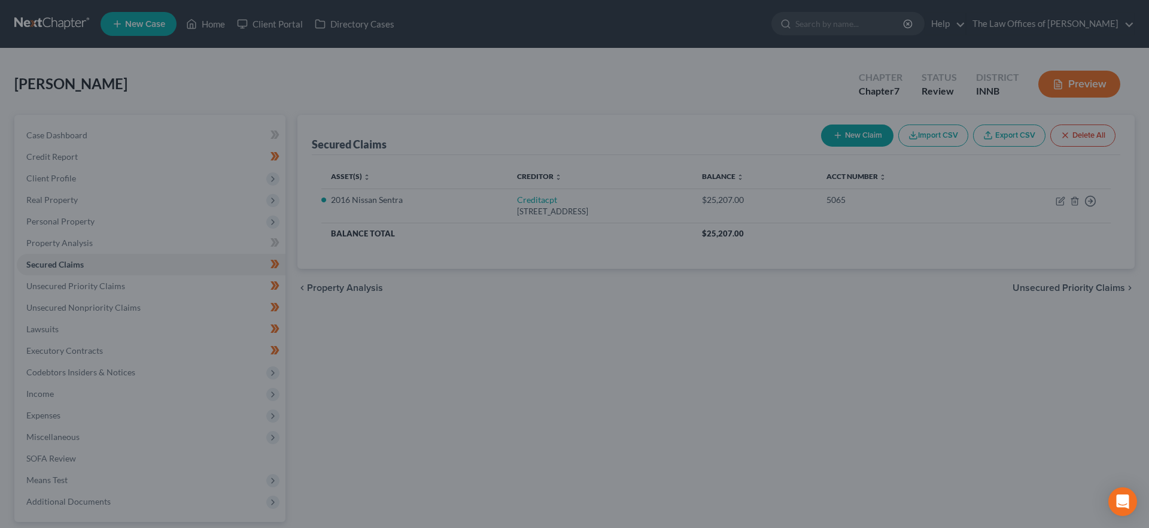
select select "3"
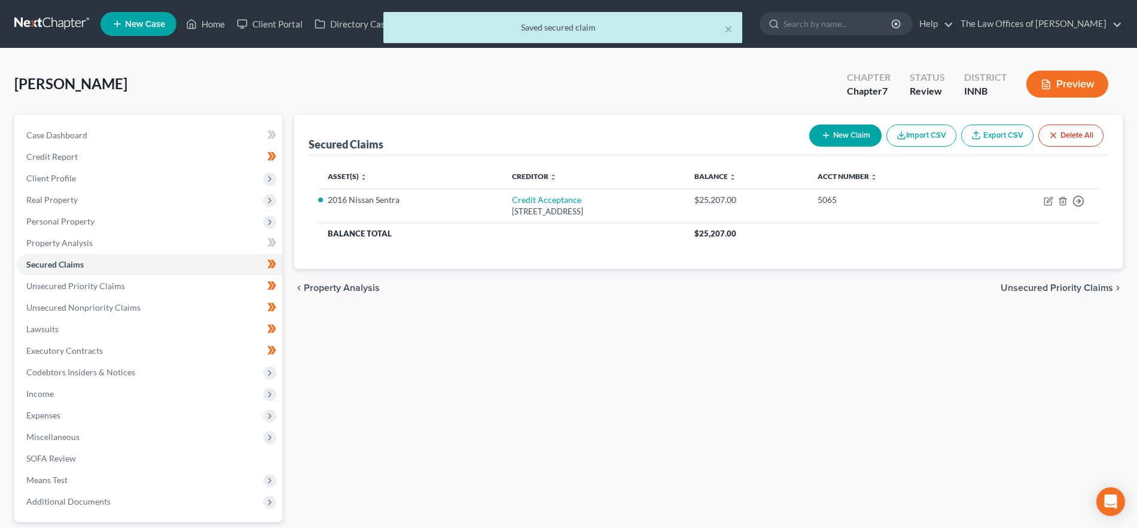
click at [1072, 287] on span "Unsecured Priority Claims" at bounding box center [1057, 288] width 112 height 10
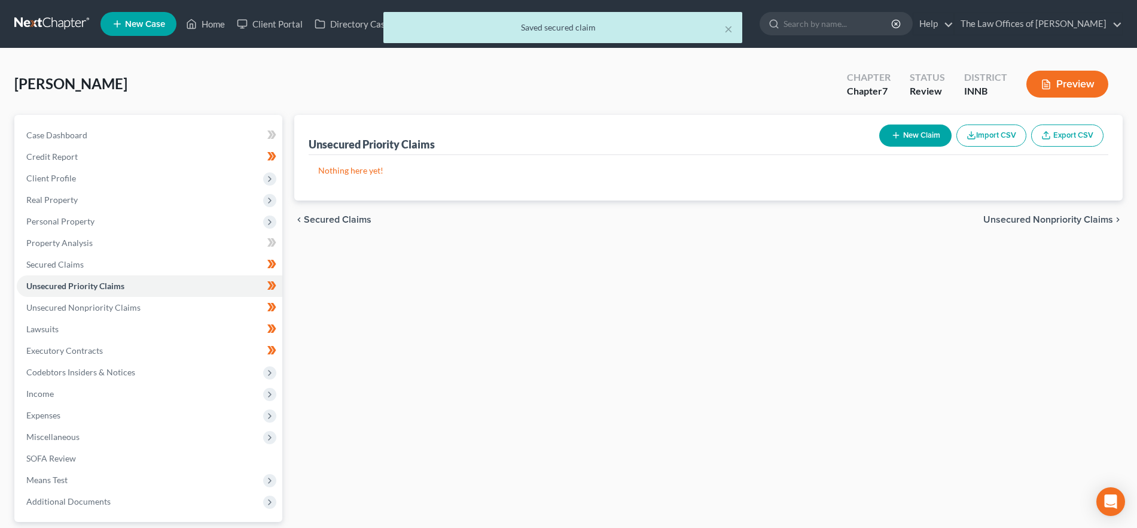
click at [1027, 215] on span "Unsecured Nonpriority Claims" at bounding box center [1049, 220] width 130 height 10
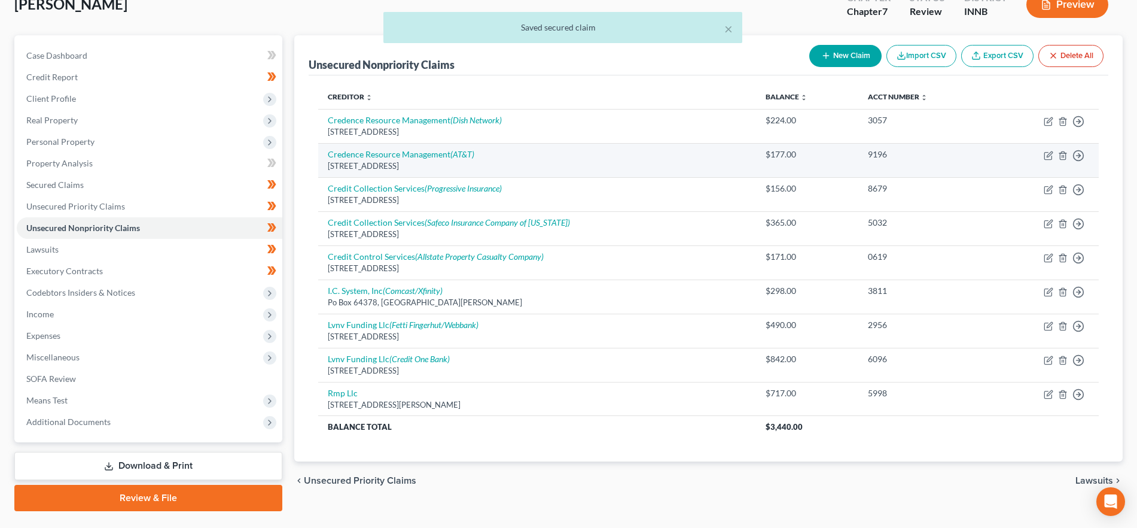
scroll to position [108, 0]
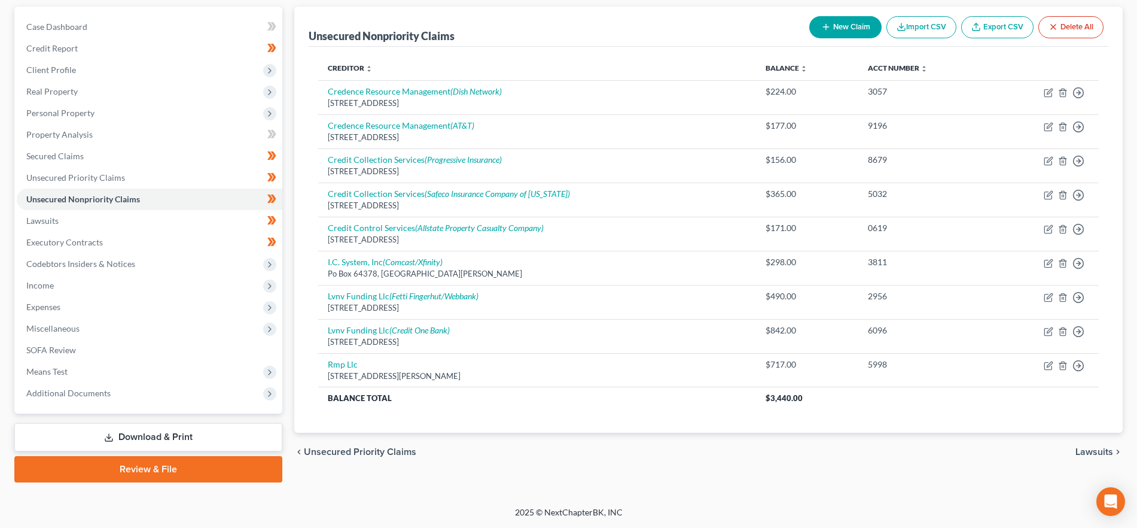
click at [1097, 454] on span "Lawsuits" at bounding box center [1095, 452] width 38 height 10
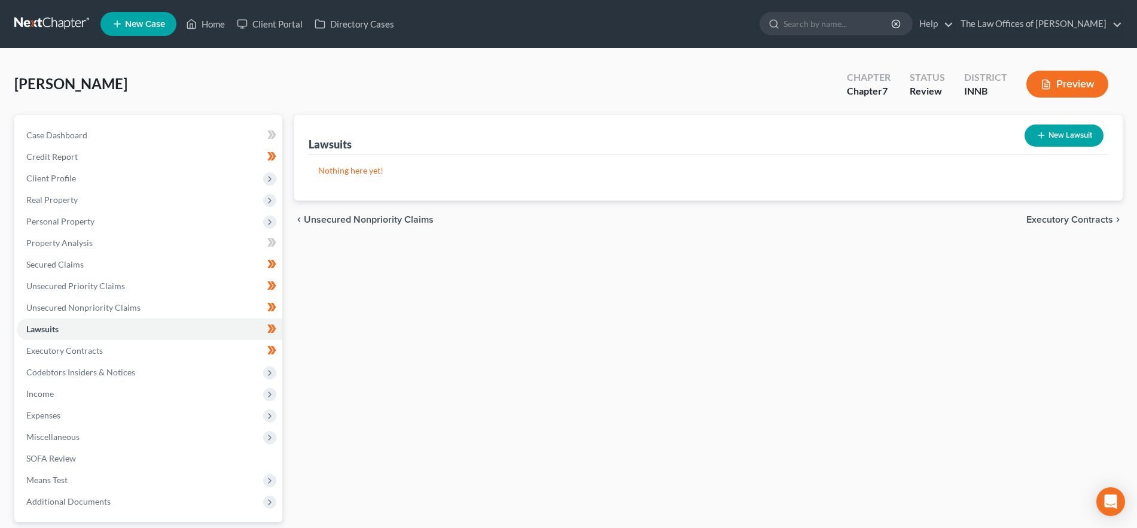
click at [1085, 212] on div "chevron_left Unsecured Nonpriority Claims Executory Contracts chevron_right" at bounding box center [708, 219] width 829 height 38
click at [1085, 217] on span "Executory Contracts" at bounding box center [1070, 220] width 87 height 10
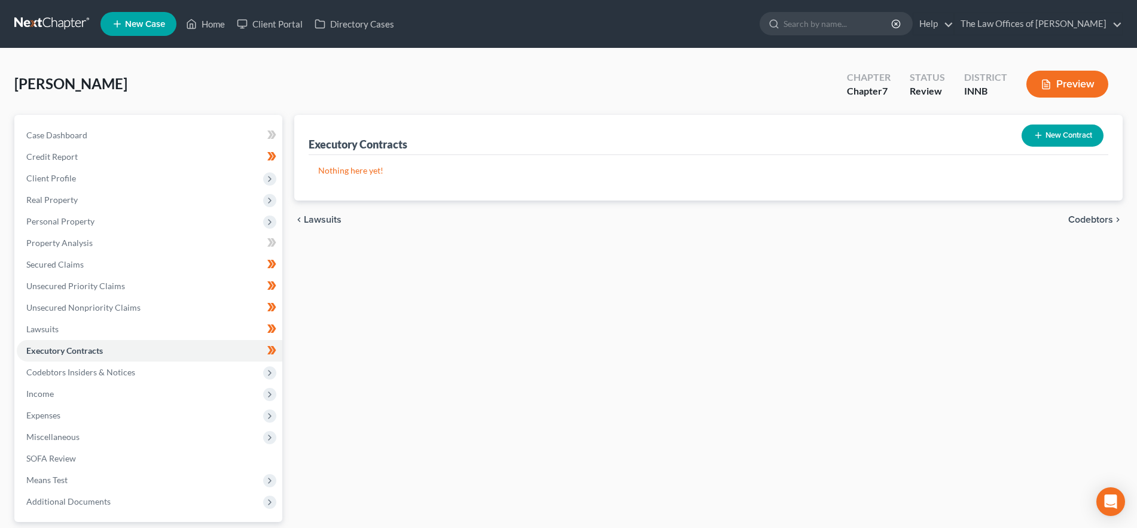
click at [1082, 217] on span "Codebtors" at bounding box center [1091, 220] width 45 height 10
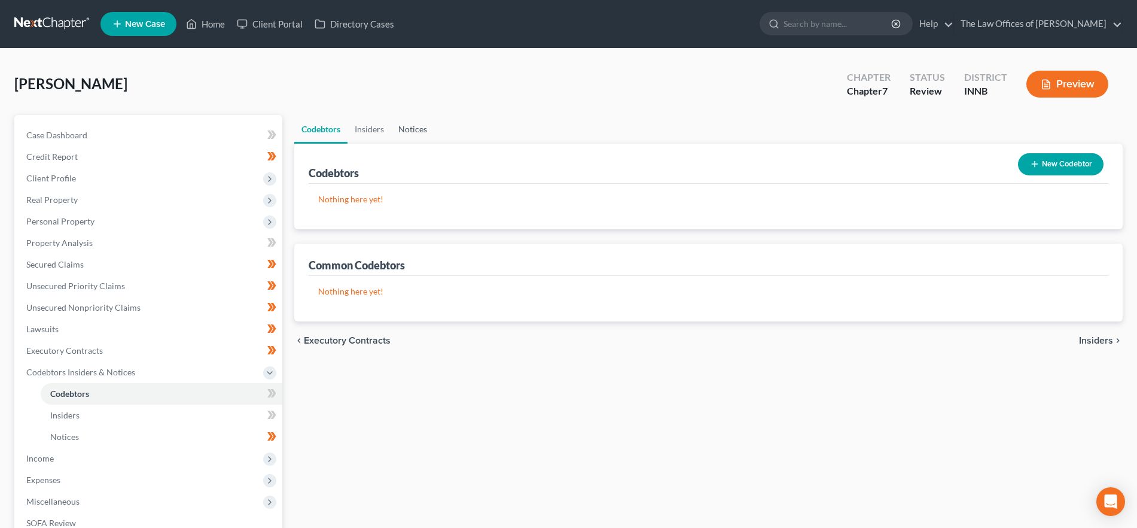
drag, startPoint x: 419, startPoint y: 125, endPoint x: 433, endPoint y: 133, distance: 15.6
click at [419, 125] on link "Notices" at bounding box center [412, 129] width 43 height 29
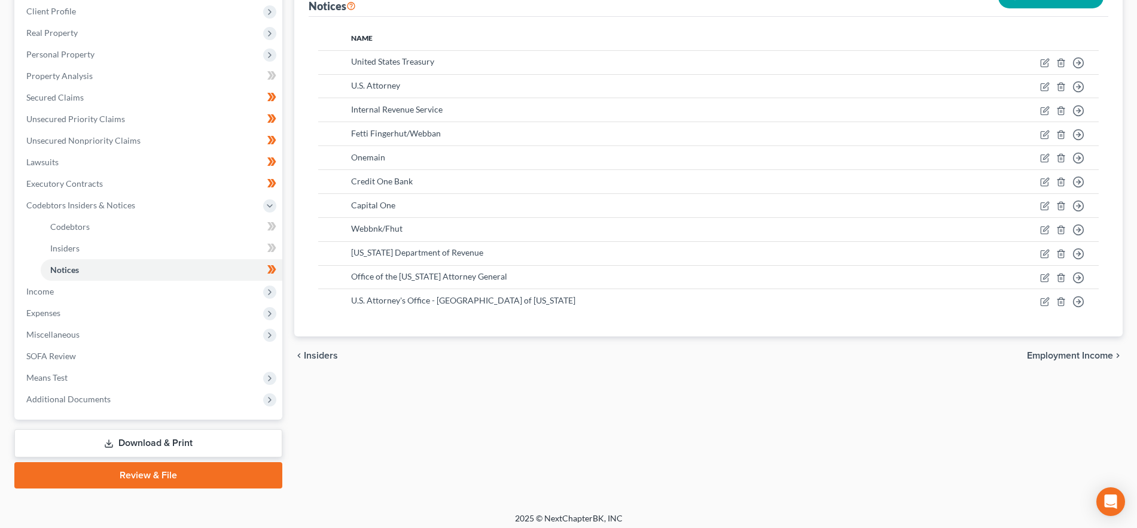
scroll to position [173, 0]
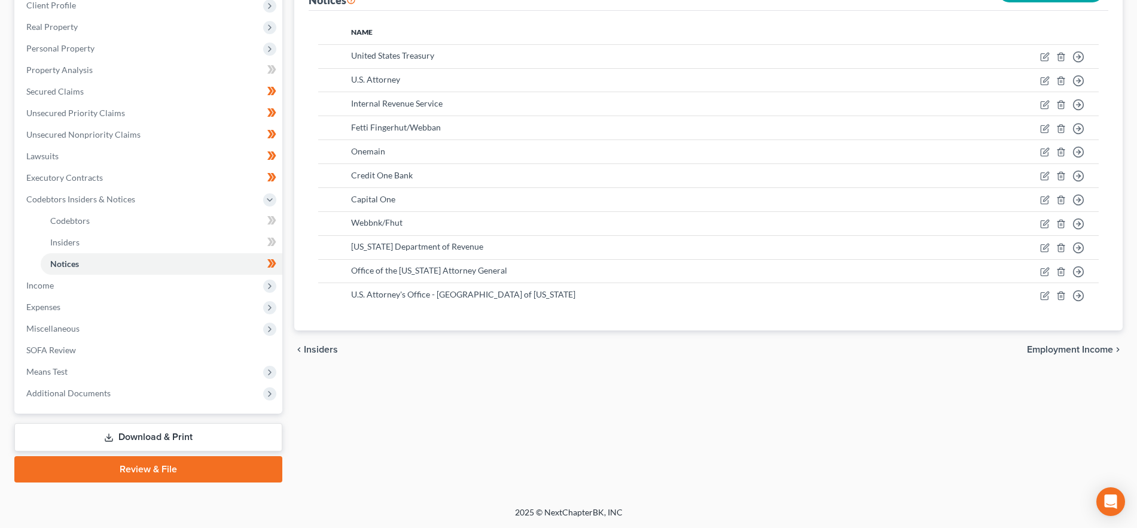
click at [1073, 347] on span "Employment Income" at bounding box center [1070, 350] width 86 height 10
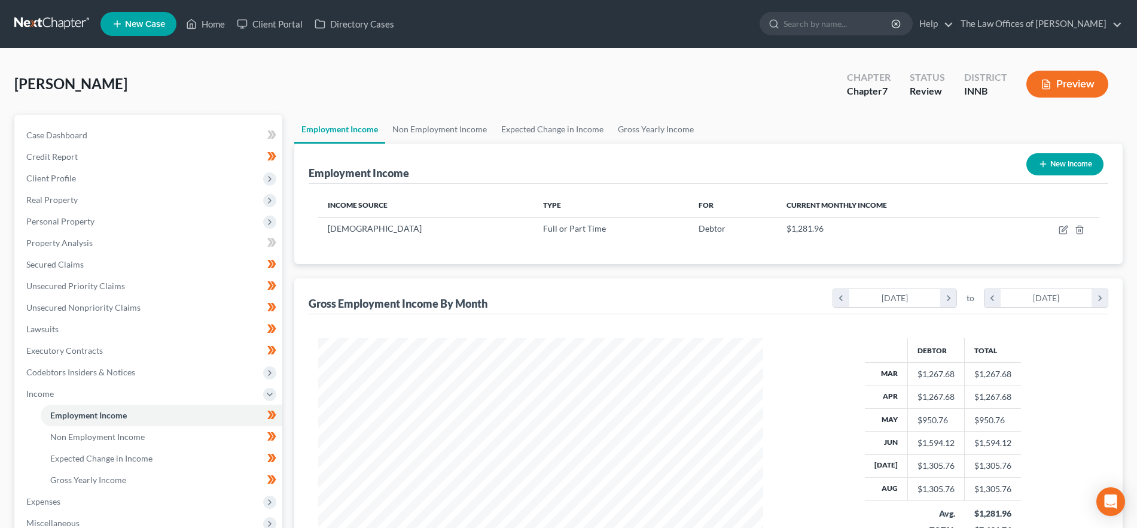
scroll to position [223, 470]
click at [460, 126] on link "Non Employment Income" at bounding box center [439, 129] width 109 height 29
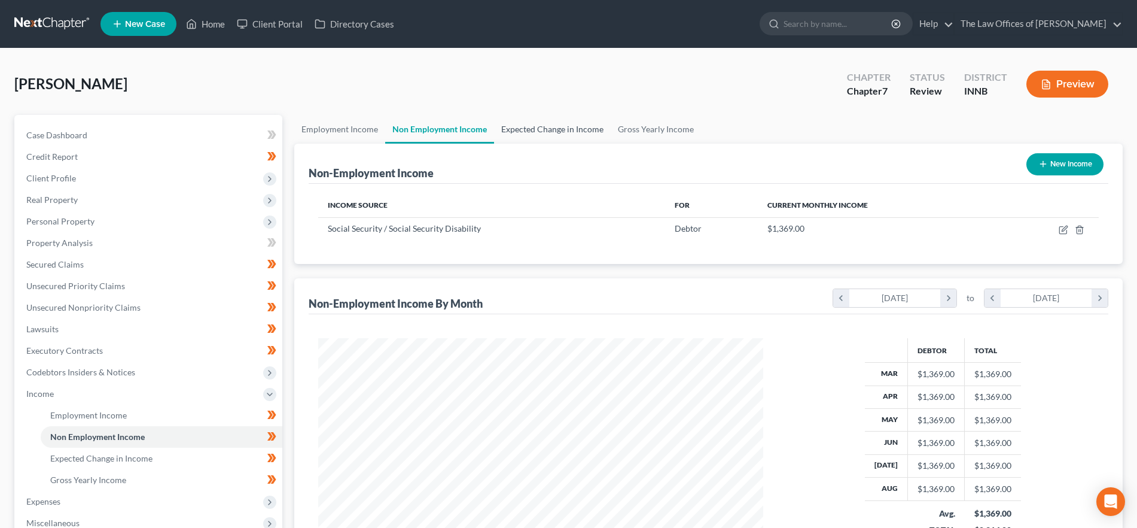
scroll to position [223, 470]
click at [350, 127] on link "Employment Income" at bounding box center [339, 129] width 91 height 29
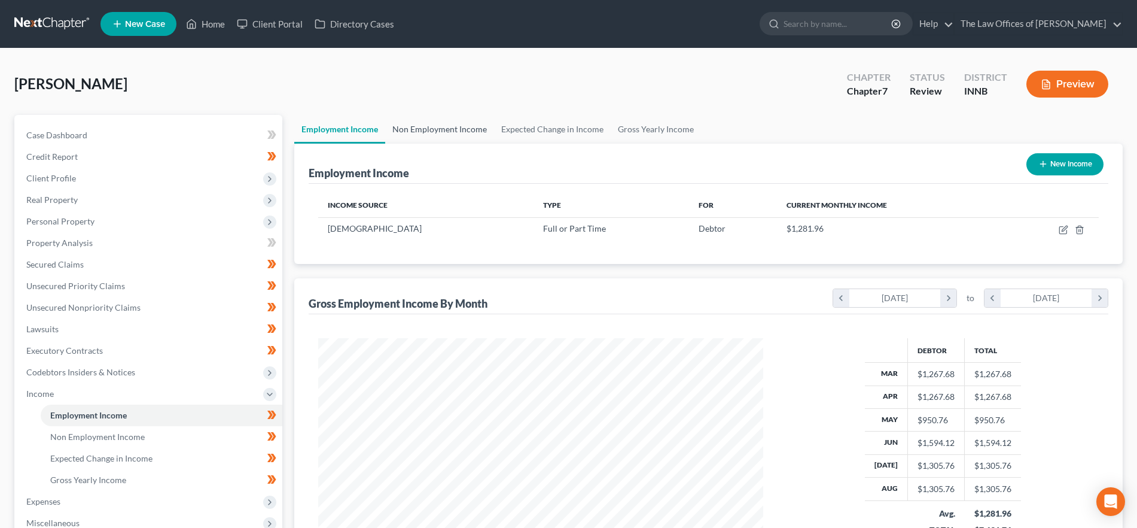
click at [442, 129] on link "Non Employment Income" at bounding box center [439, 129] width 109 height 29
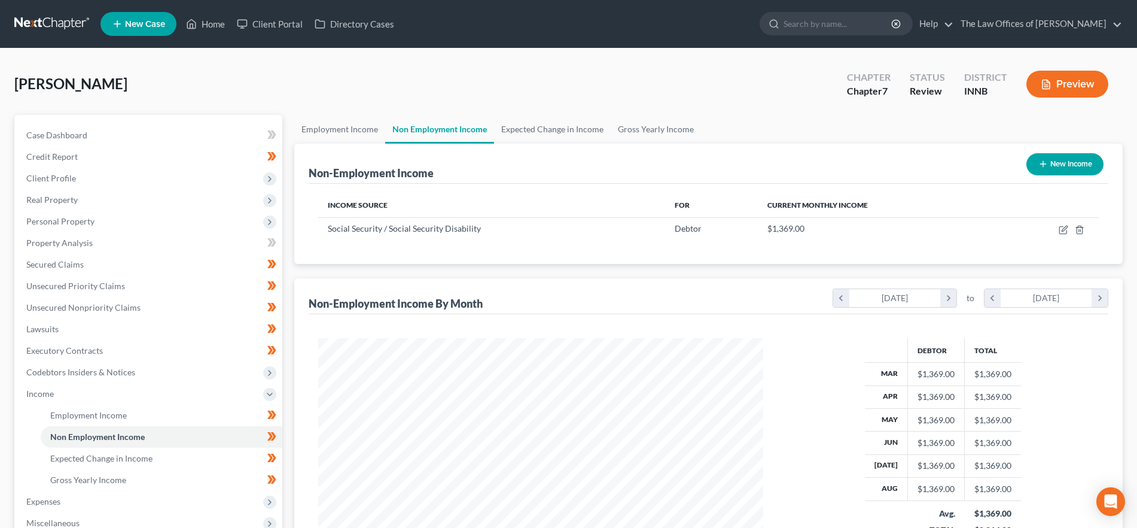
scroll to position [13, 0]
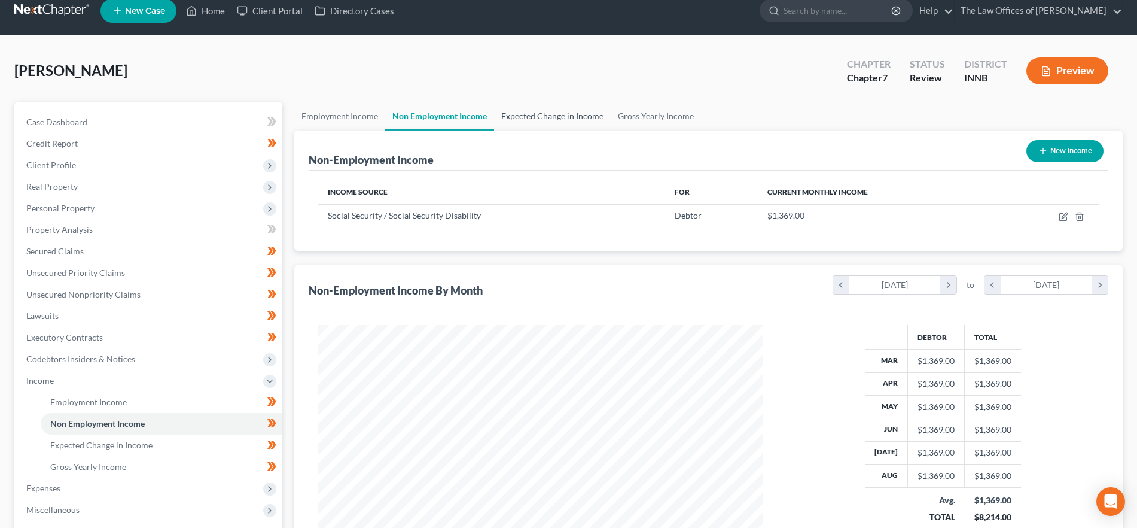
drag, startPoint x: 552, startPoint y: 115, endPoint x: 577, endPoint y: 118, distance: 25.9
click at [552, 115] on link "Expected Change in Income" at bounding box center [552, 116] width 117 height 29
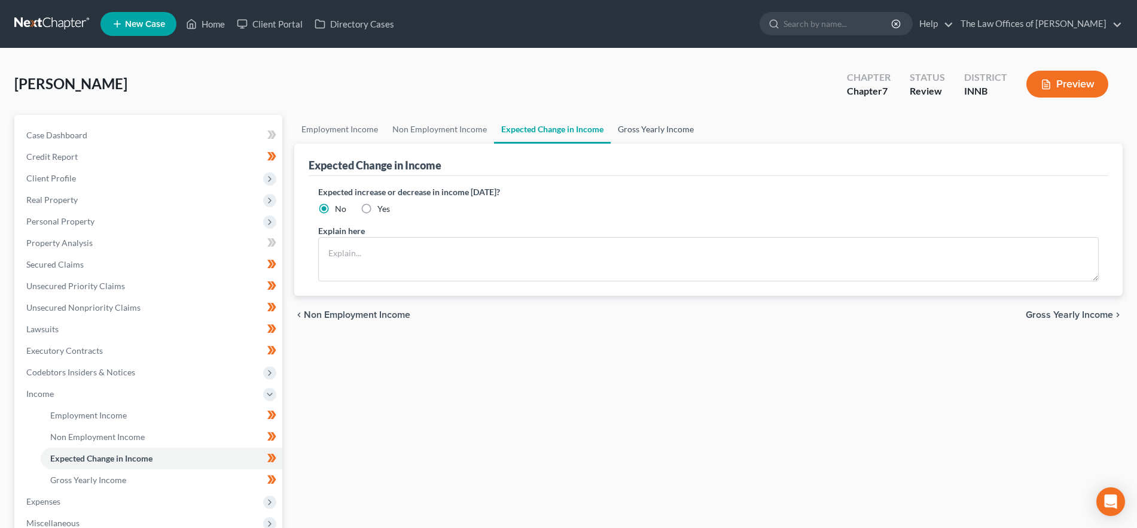
click at [665, 132] on link "Gross Yearly Income" at bounding box center [656, 129] width 90 height 29
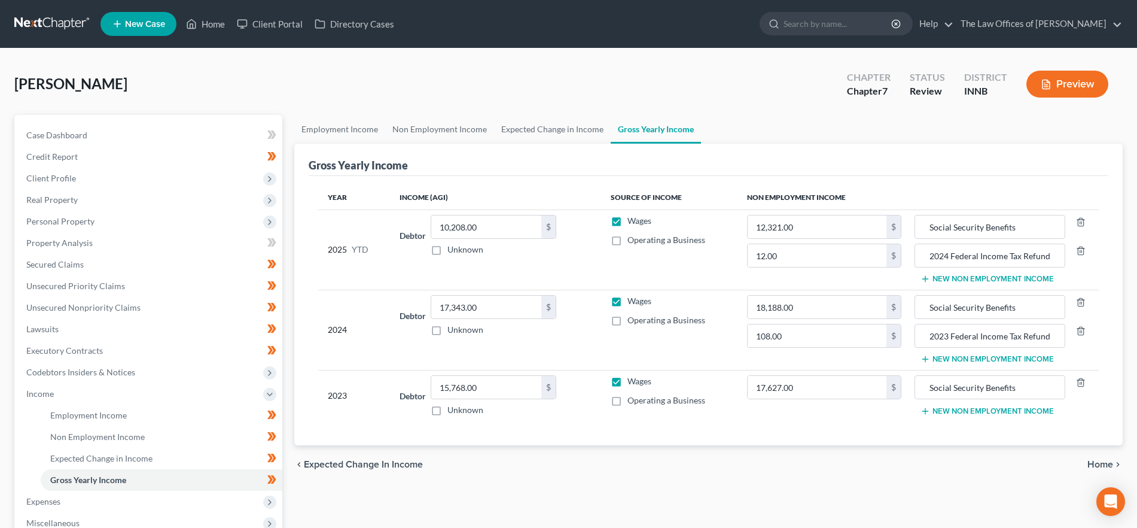
click at [1111, 461] on span "Home" at bounding box center [1101, 465] width 26 height 10
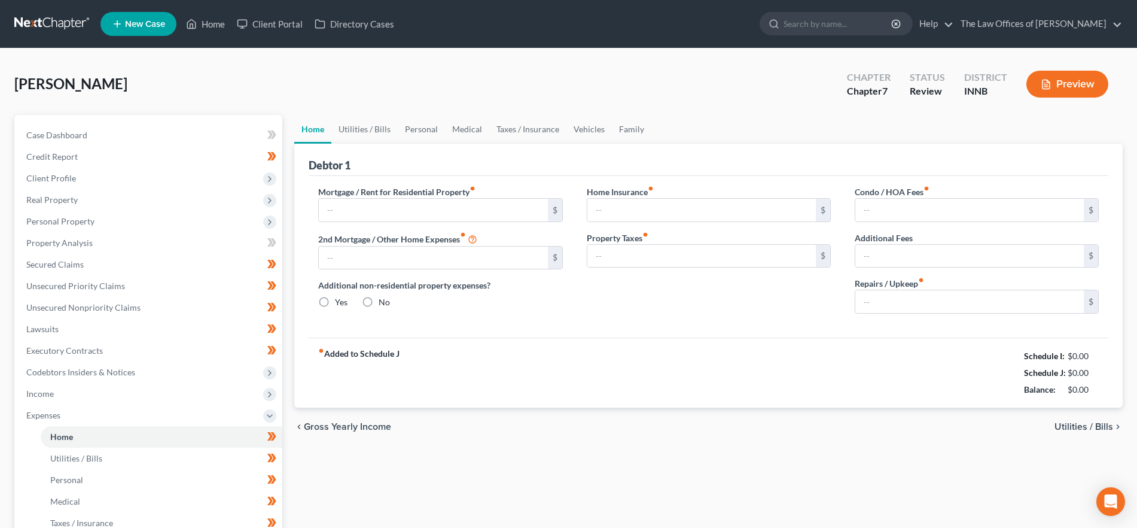
type input "500.00"
type input "0.00"
radio input "true"
type input "0.00"
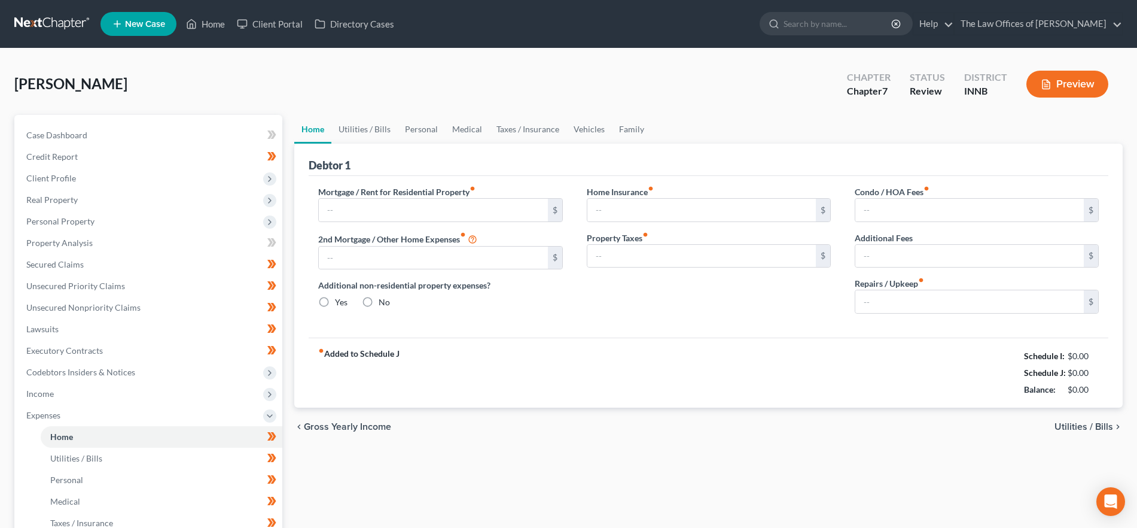
type input "0.00"
type input "15.00"
click at [360, 124] on link "Utilities / Bills" at bounding box center [364, 129] width 66 height 29
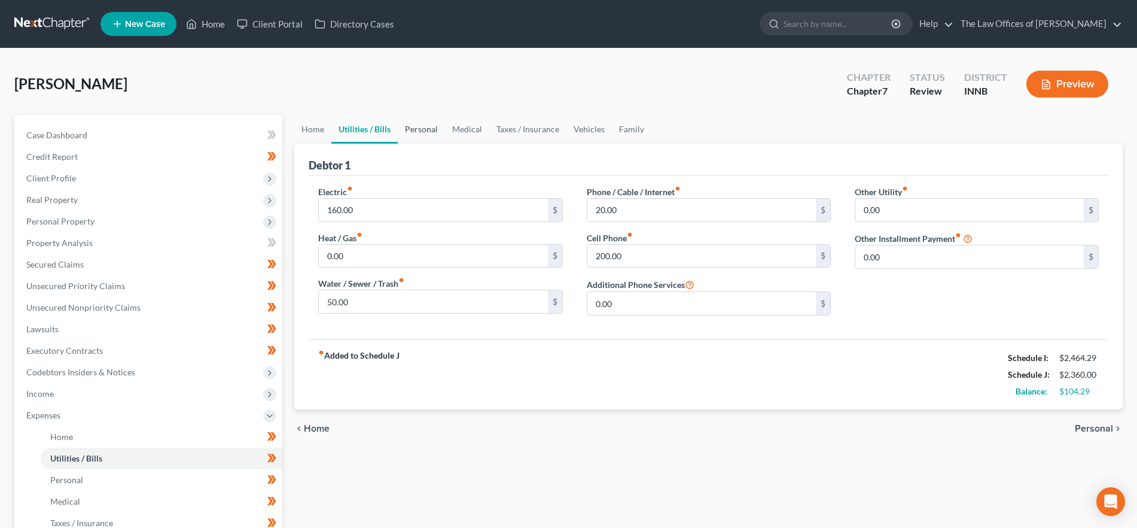
click at [422, 129] on link "Personal" at bounding box center [421, 129] width 47 height 29
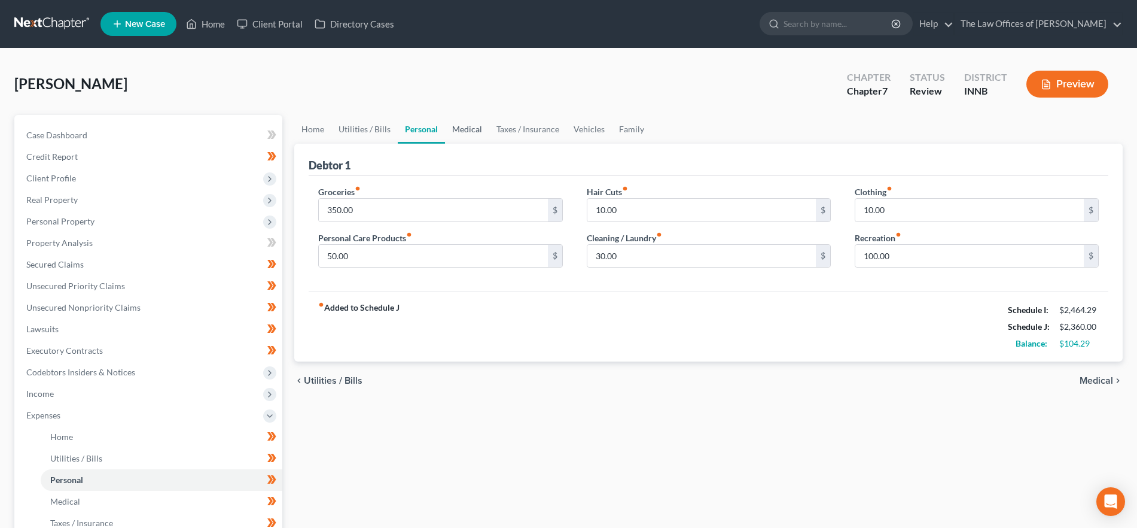
click at [469, 127] on link "Medical" at bounding box center [467, 129] width 44 height 29
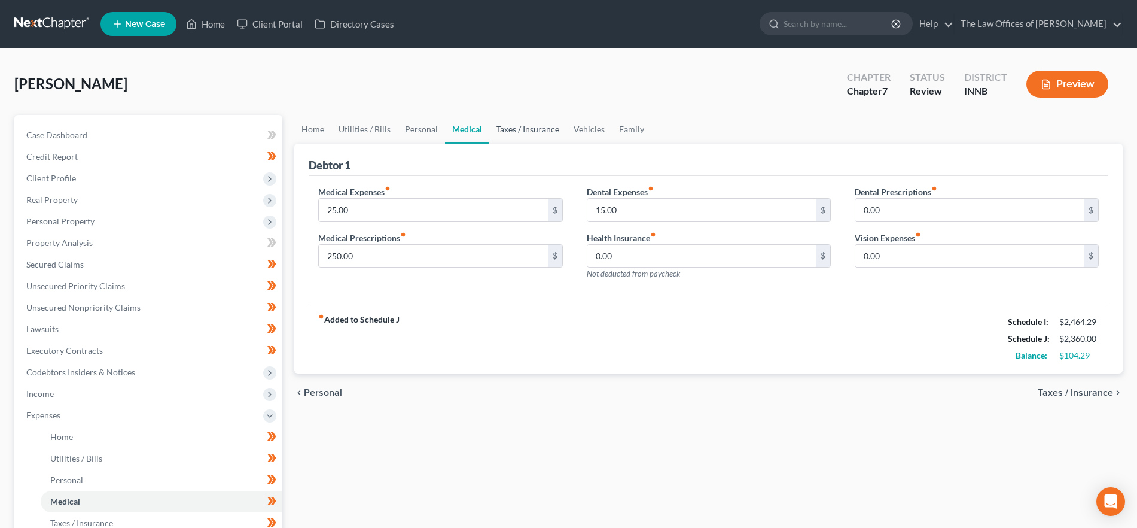
click at [510, 127] on link "Taxes / Insurance" at bounding box center [527, 129] width 77 height 29
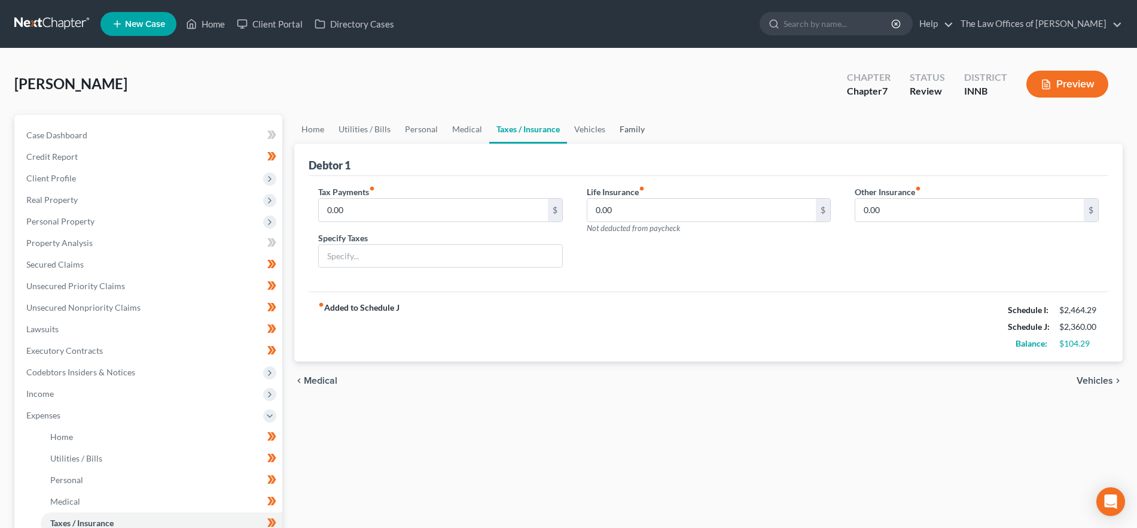
click at [623, 129] on link "Family" at bounding box center [632, 129] width 39 height 29
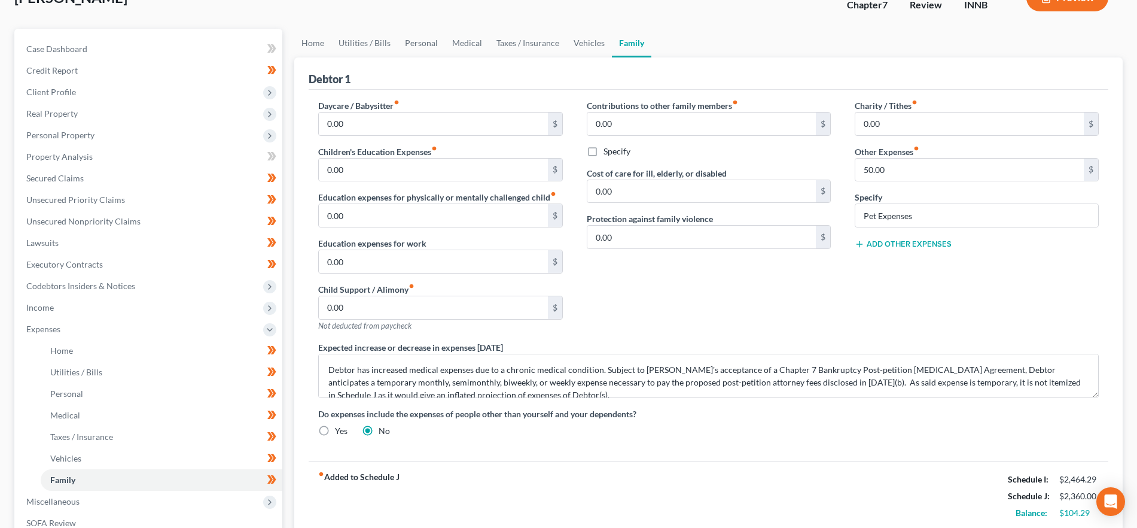
scroll to position [100, 0]
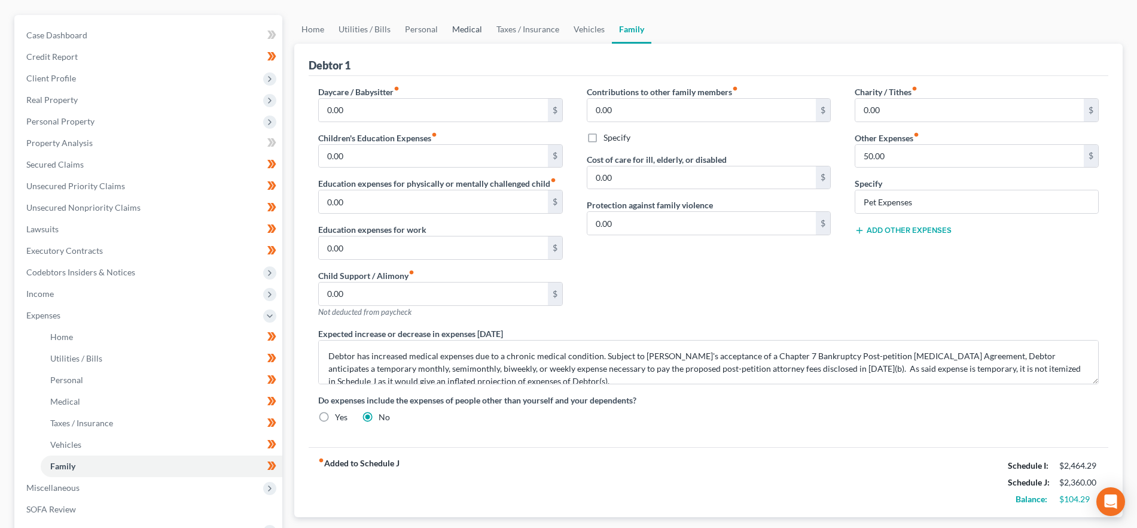
click at [458, 26] on link "Medical" at bounding box center [467, 29] width 44 height 29
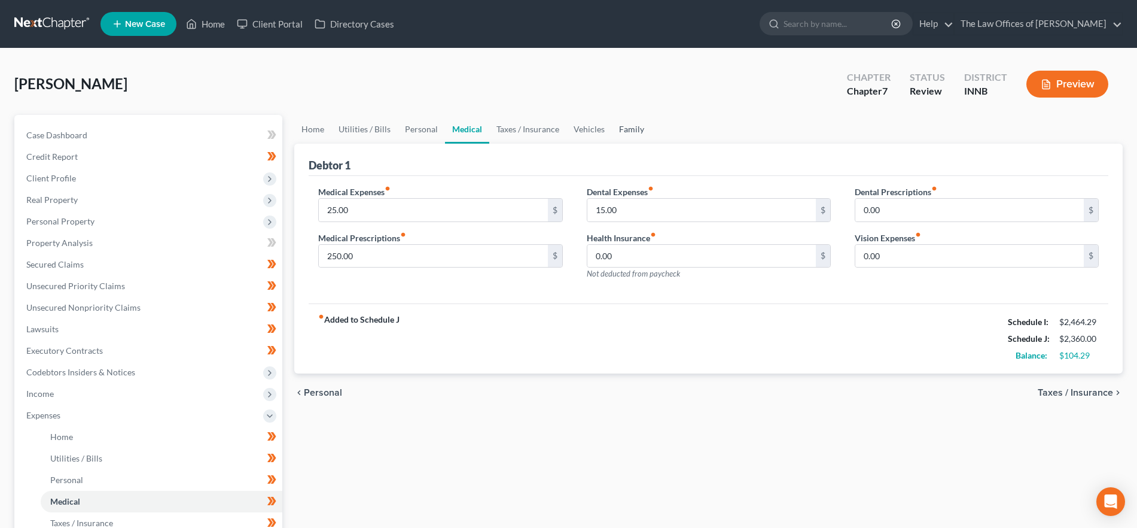
click at [623, 129] on link "Family" at bounding box center [631, 129] width 39 height 29
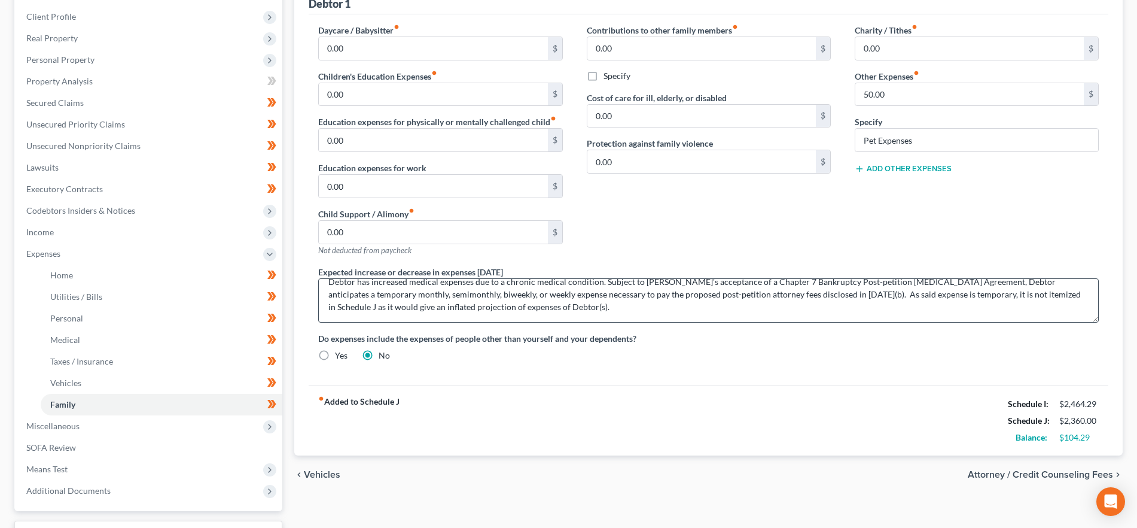
scroll to position [192, 0]
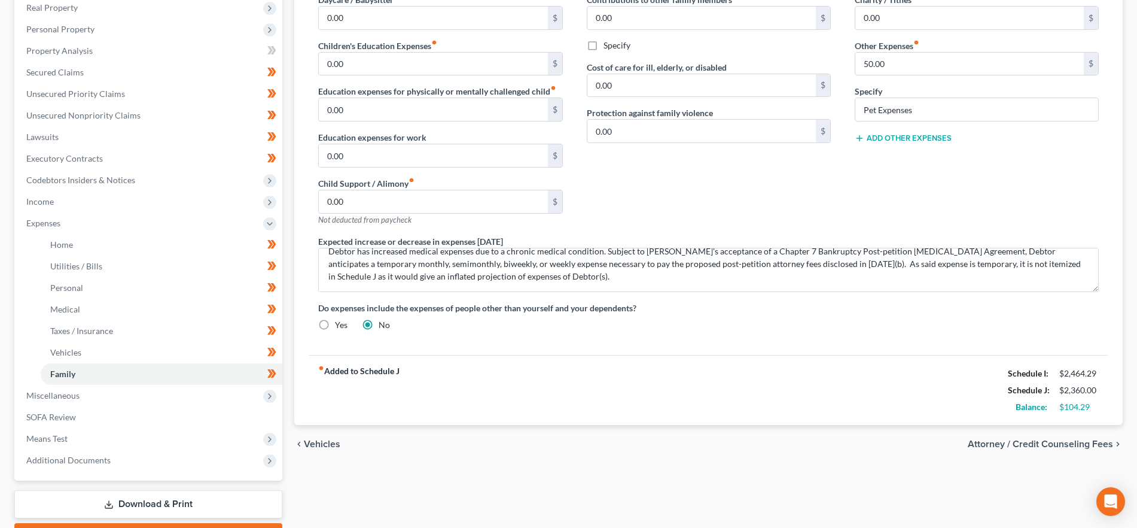
click at [1070, 442] on span "Attorney / Credit Counseling Fees" at bounding box center [1040, 444] width 145 height 10
select select "18"
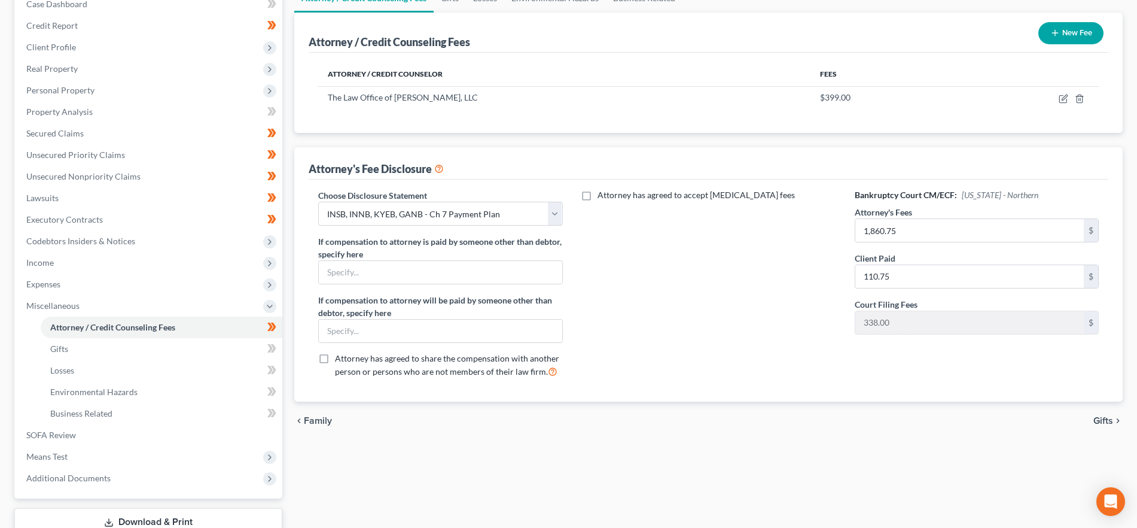
scroll to position [141, 0]
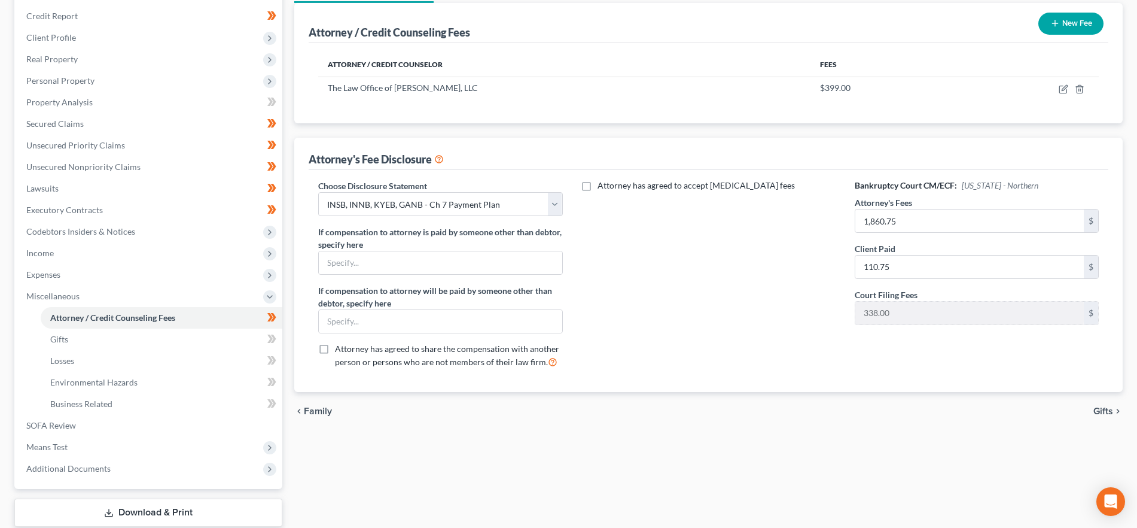
click at [1114, 413] on icon "chevron_right" at bounding box center [1119, 411] width 10 height 10
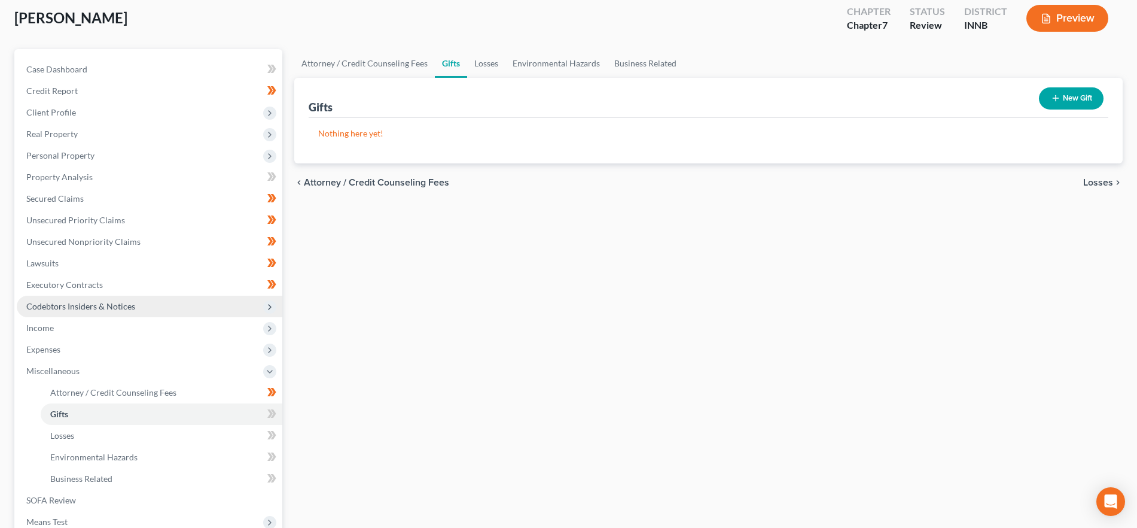
scroll to position [216, 0]
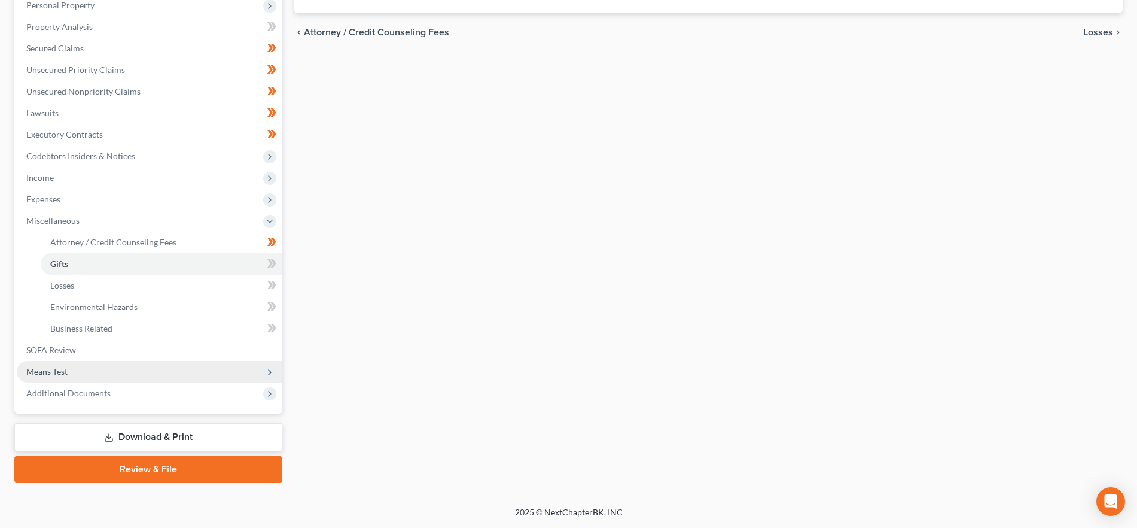
click at [136, 372] on span "Means Test" at bounding box center [150, 372] width 266 height 22
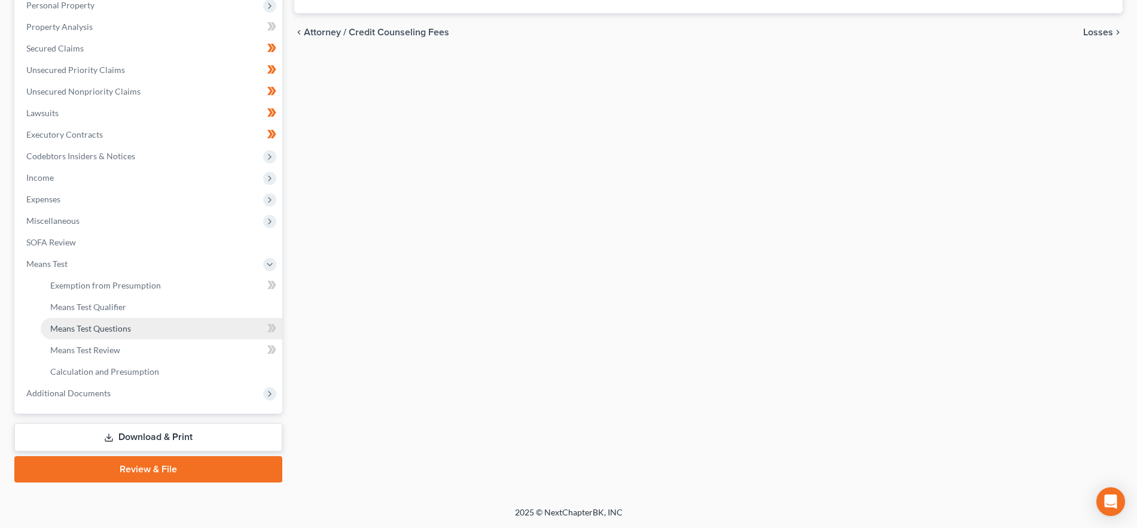
click at [111, 323] on span "Means Test Questions" at bounding box center [90, 328] width 81 height 10
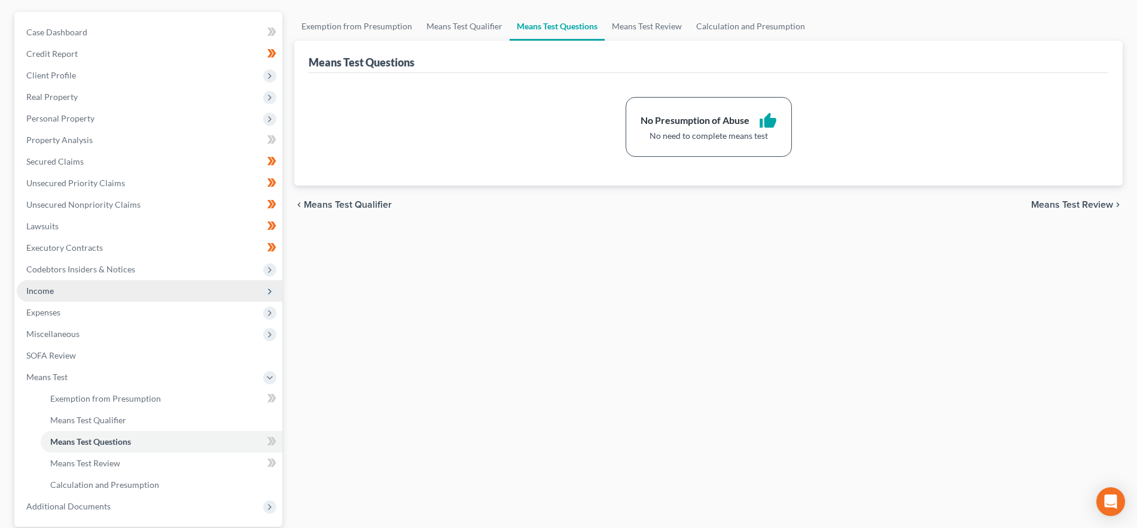
scroll to position [216, 0]
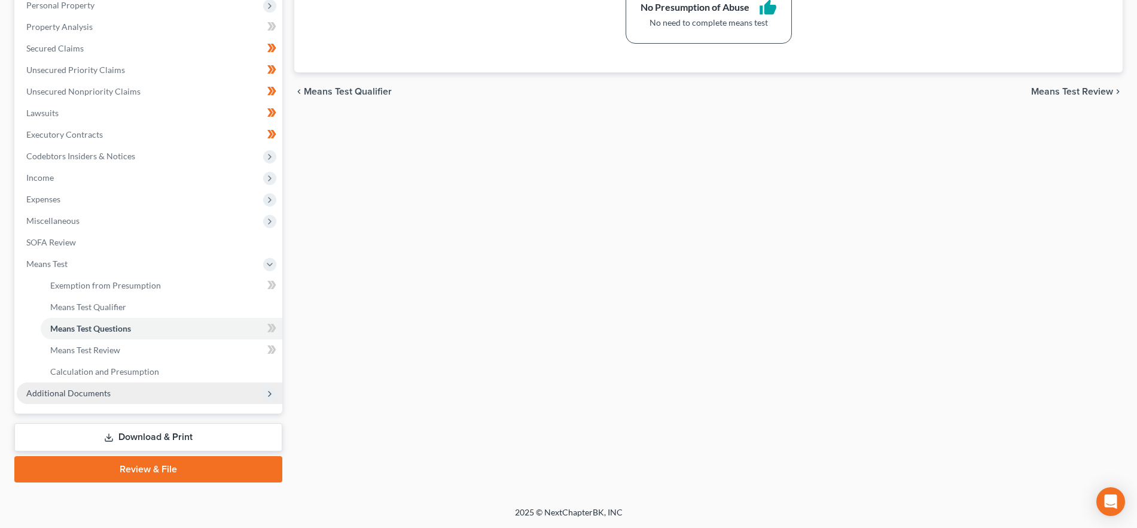
click at [112, 392] on span "Additional Documents" at bounding box center [150, 393] width 266 height 22
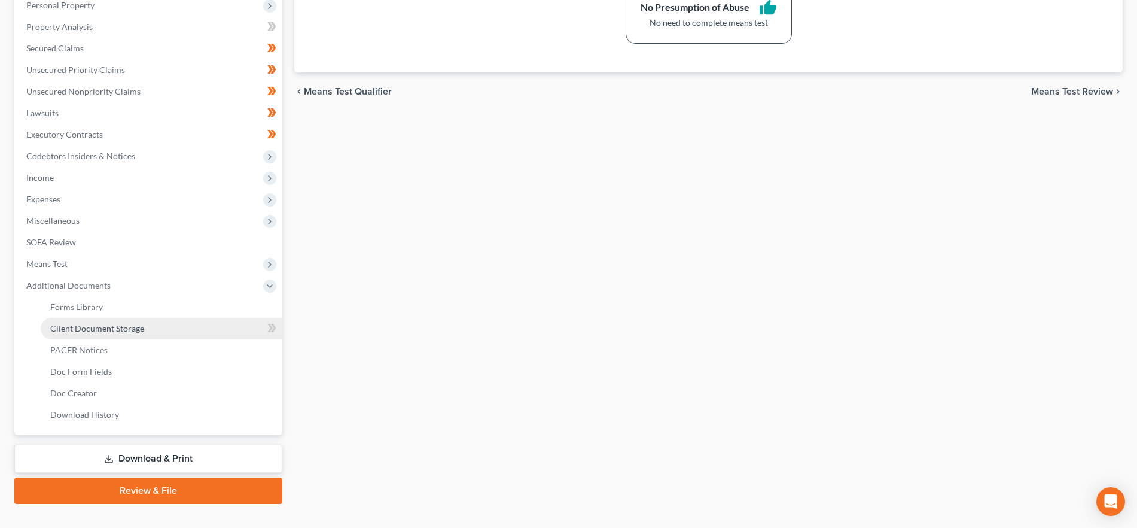
click at [162, 326] on link "Client Document Storage" at bounding box center [162, 329] width 242 height 22
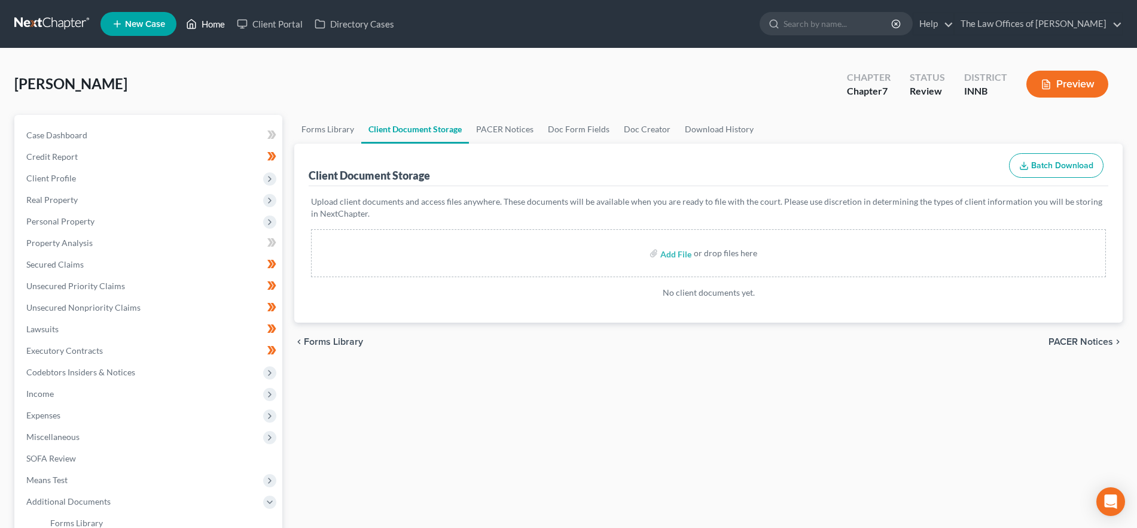
drag, startPoint x: 217, startPoint y: 17, endPoint x: 1031, endPoint y: 1, distance: 813.9
click at [217, 17] on link "Home" at bounding box center [205, 24] width 51 height 22
